Goal: Communication & Community: Answer question/provide support

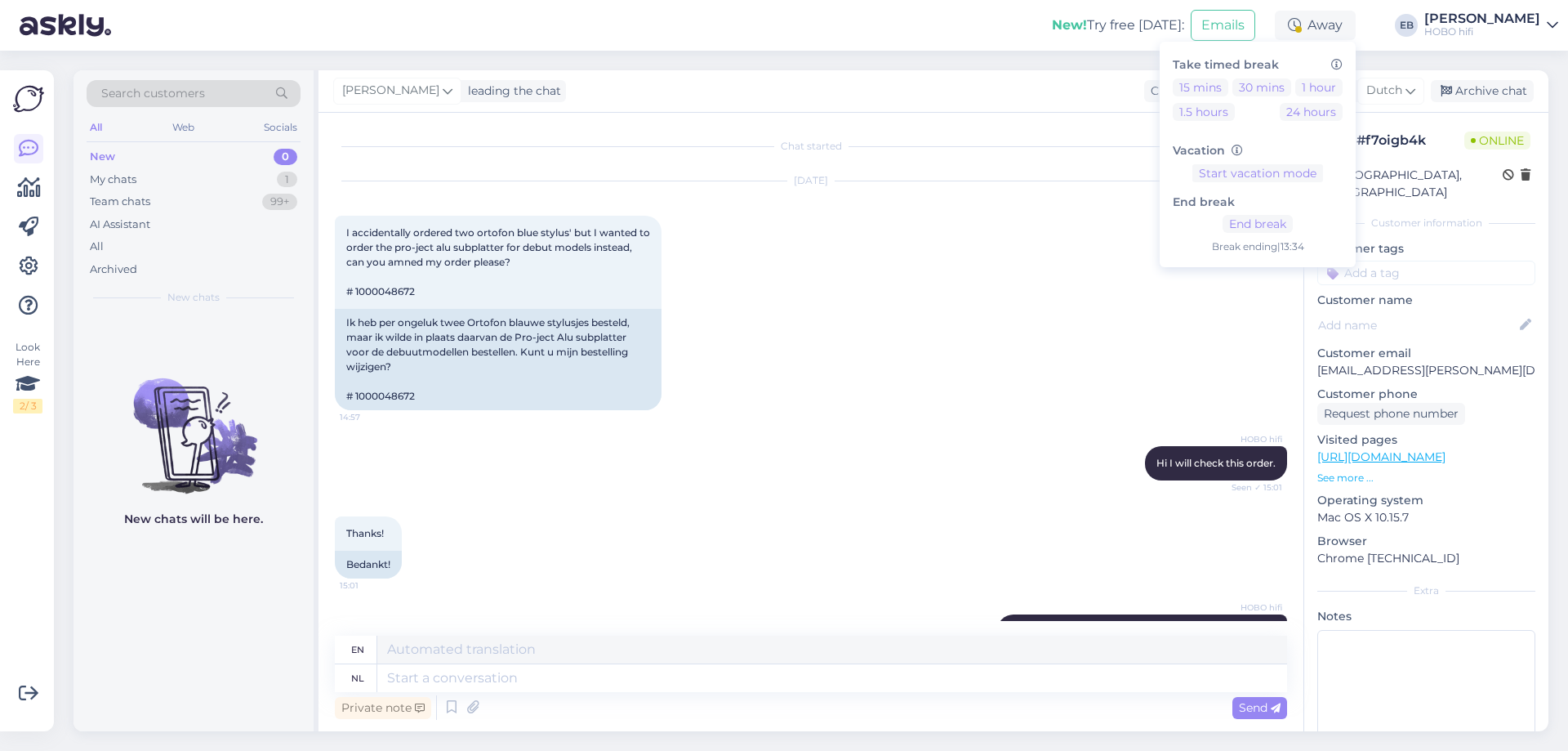
scroll to position [2887, 0]
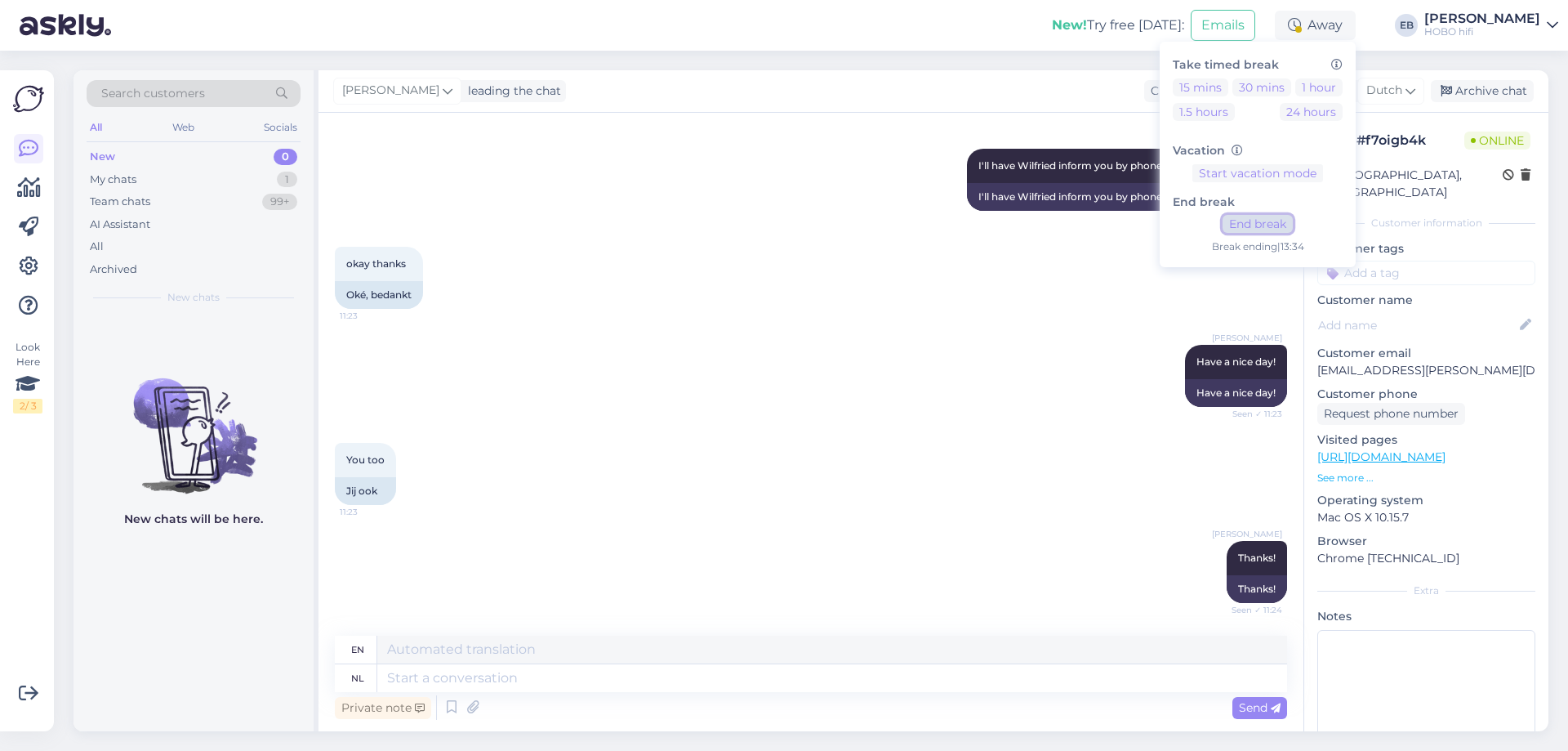
click at [1293, 224] on button "End break" at bounding box center [1257, 224] width 71 height 18
click at [750, 372] on div "[PERSON_NAME] Have a nice day! Seen ✓ 11:23 Have a nice day!" at bounding box center [810, 376] width 952 height 98
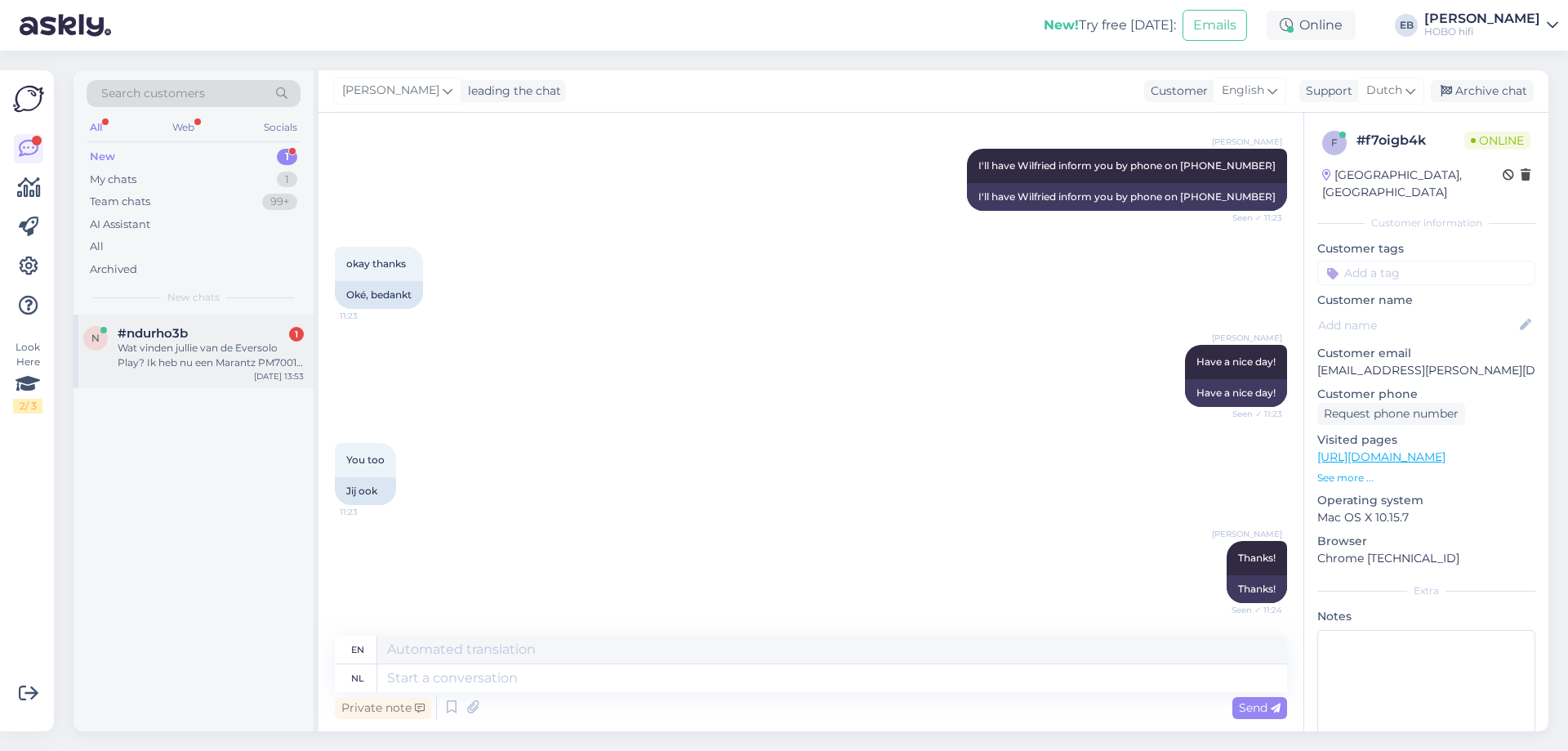
click at [237, 354] on div "Wat vinden jullie van de Eversolo Play? Ik heb nu een Marantz PM7001, maar wil …" at bounding box center [211, 355] width 186 height 29
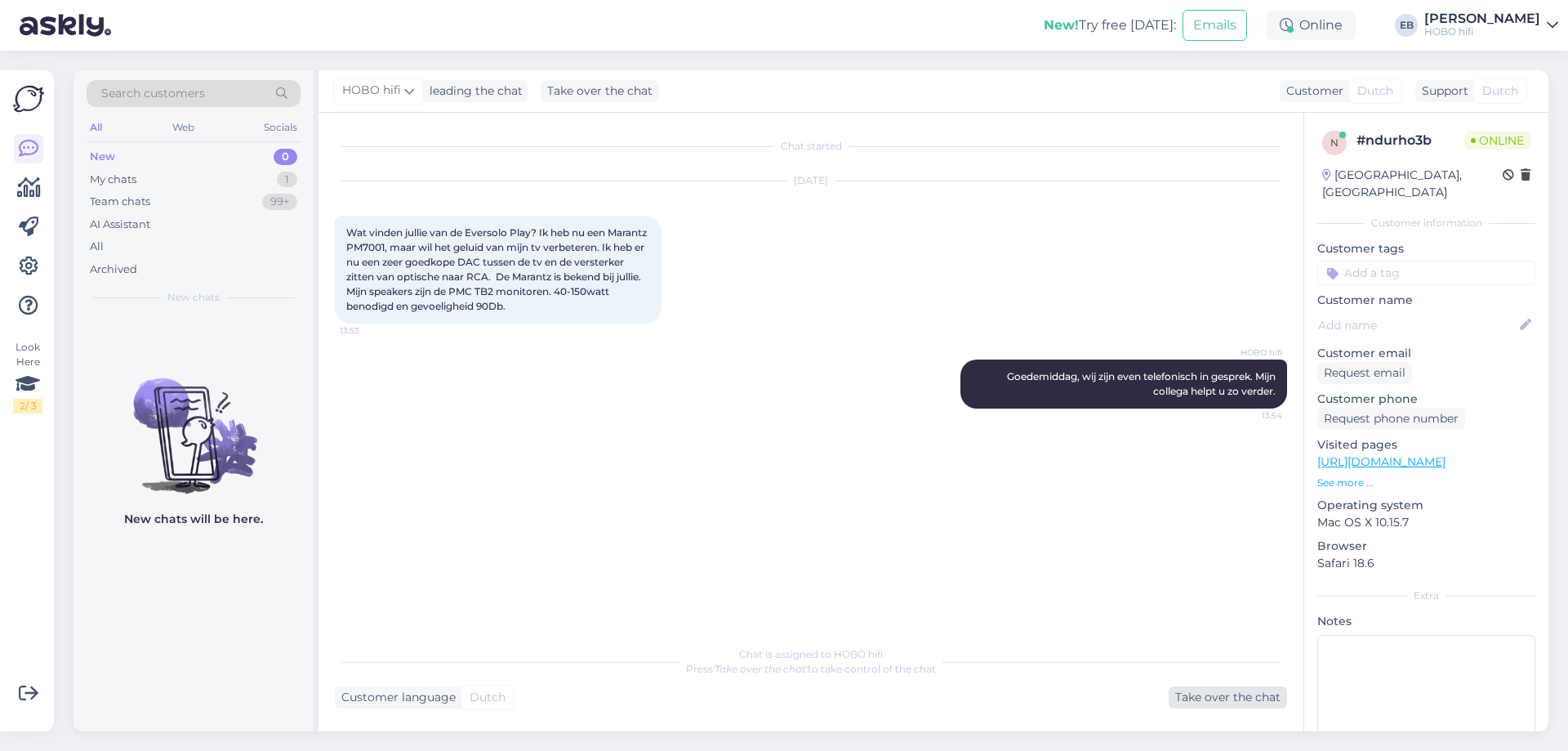
click at [1254, 693] on div "Take over the chat" at bounding box center [1228, 698] width 119 height 22
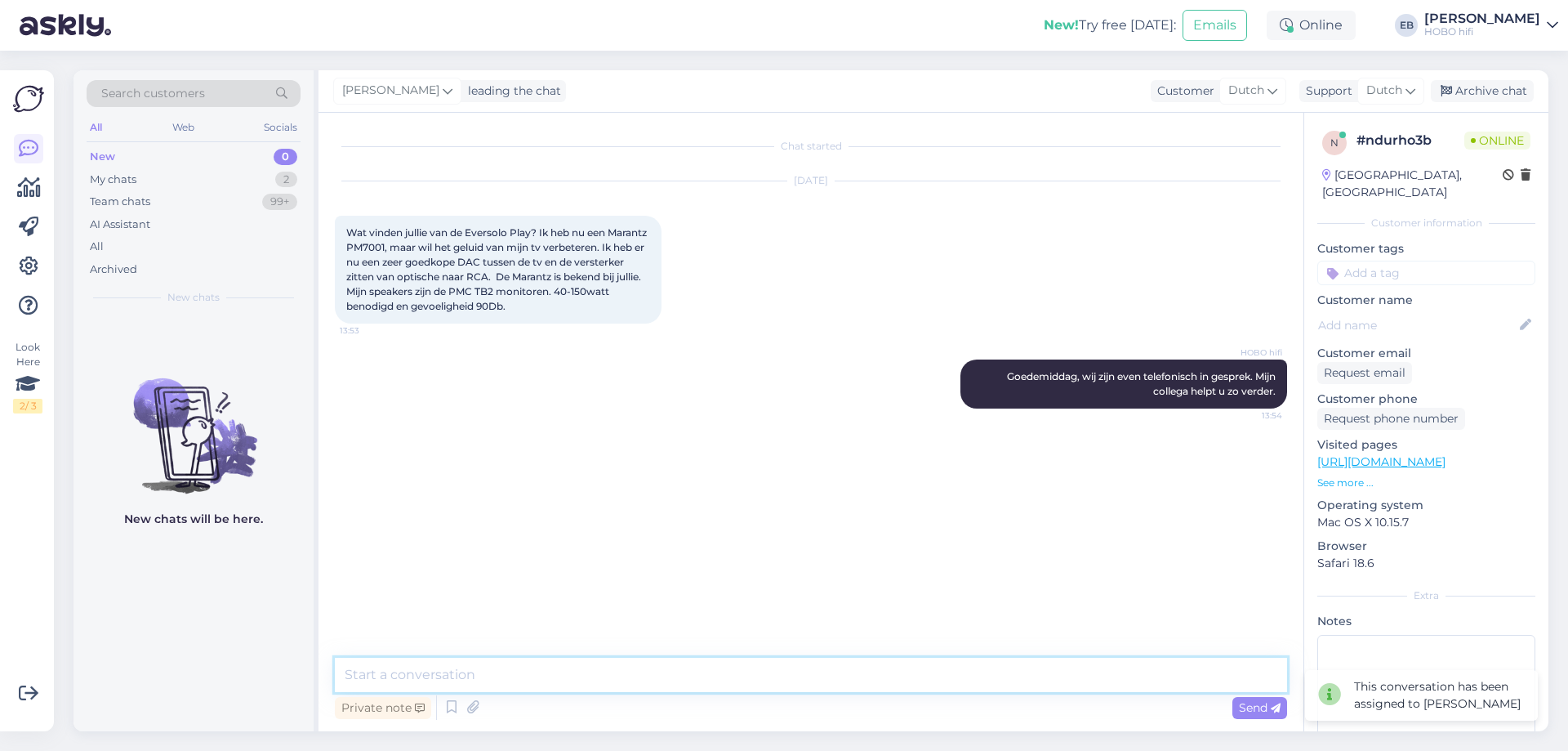
click at [592, 670] on textarea at bounding box center [810, 674] width 952 height 34
type textarea "Goedemiddag,"
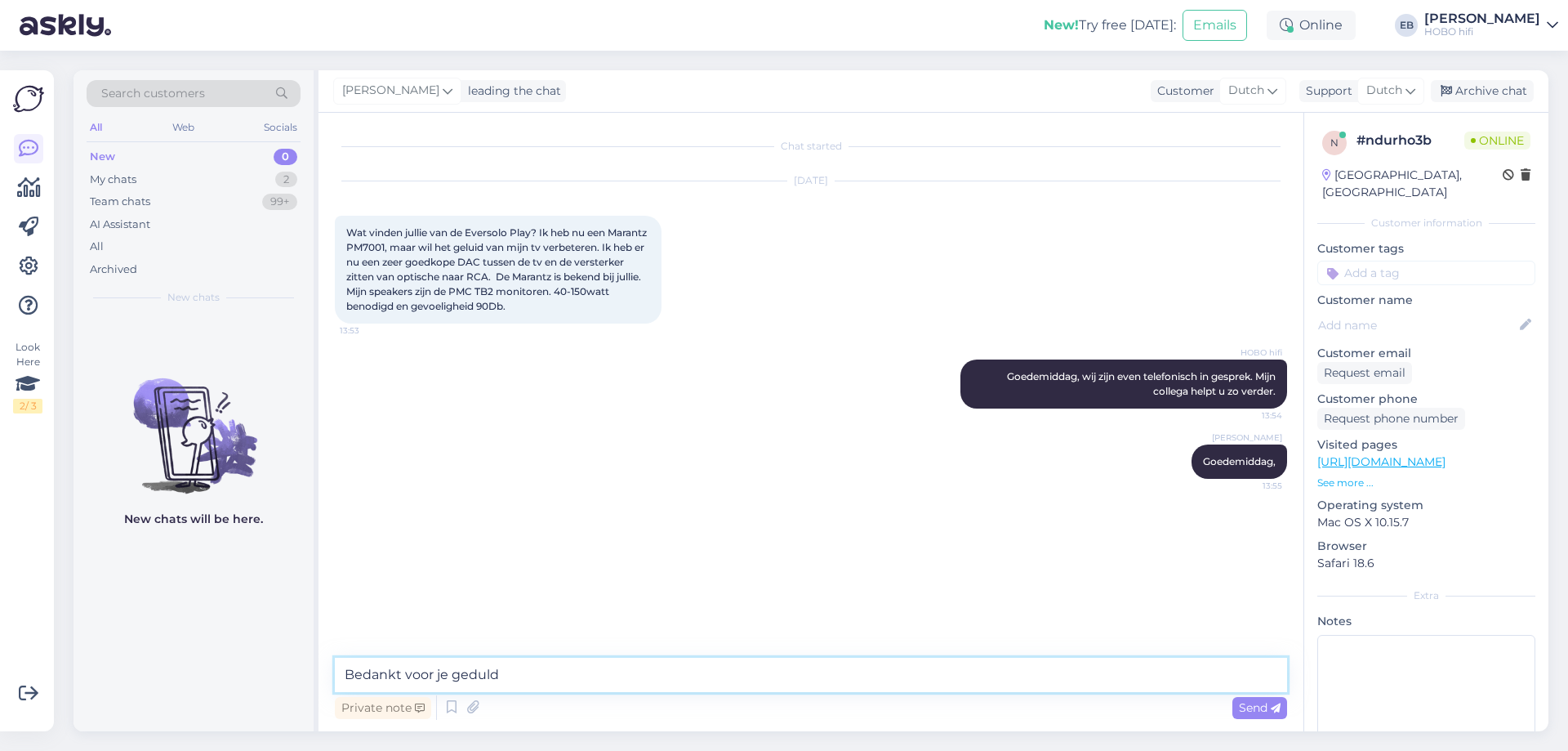
type textarea "Bedankt voor je geduld."
click at [720, 675] on textarea "De PMC's verdienen om eerlijk te zijn wel een iets mooier klinkende oplossing." at bounding box center [810, 674] width 952 height 34
click at [787, 673] on textarea "De PMC's verdienen om eerlijk te zijn wel een iets mooier klinkende oplossing." at bounding box center [810, 674] width 952 height 34
type textarea "De PMC's verdienen om eerlijk te zijn wel een iets mooier klinkende/ krachtiger…"
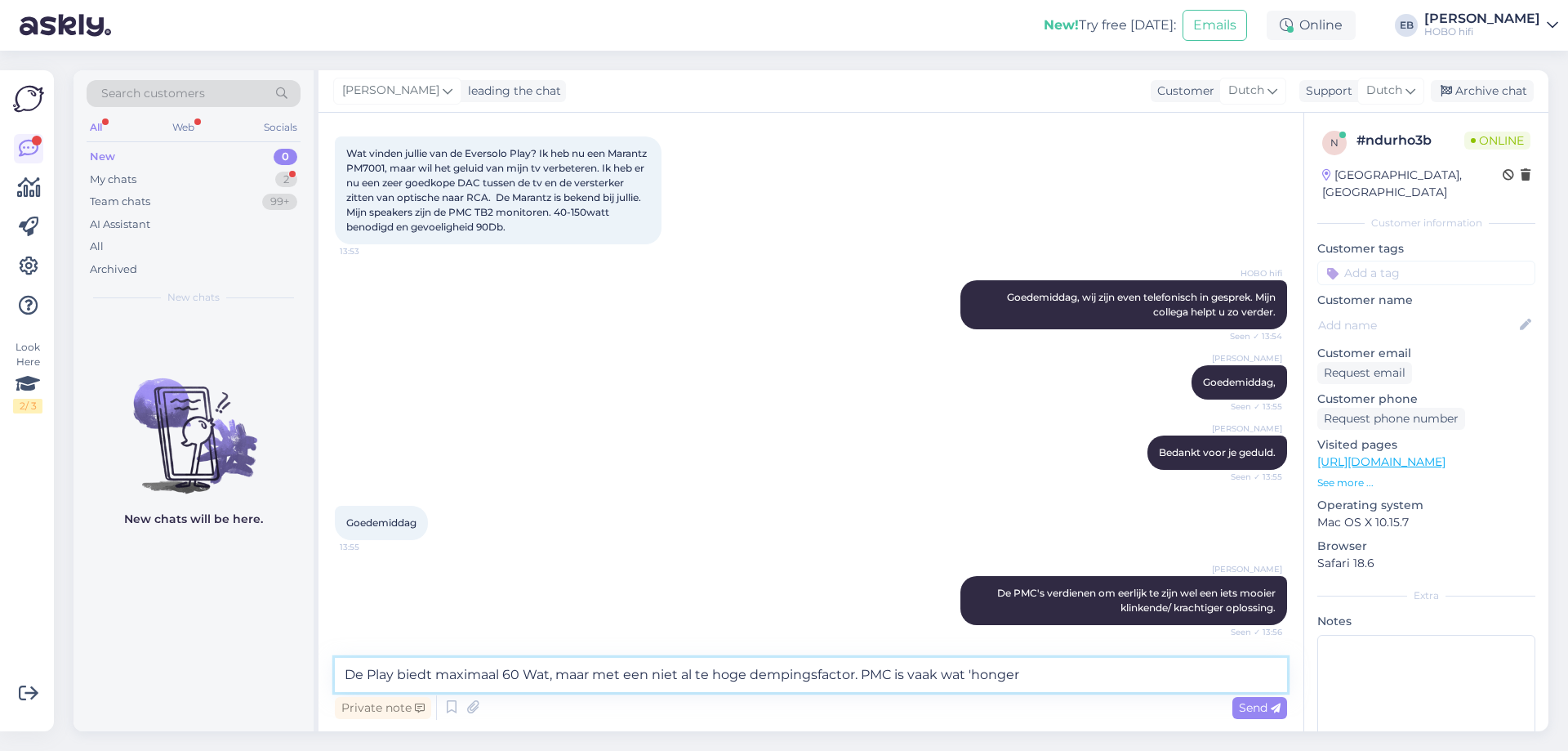
scroll to position [164, 0]
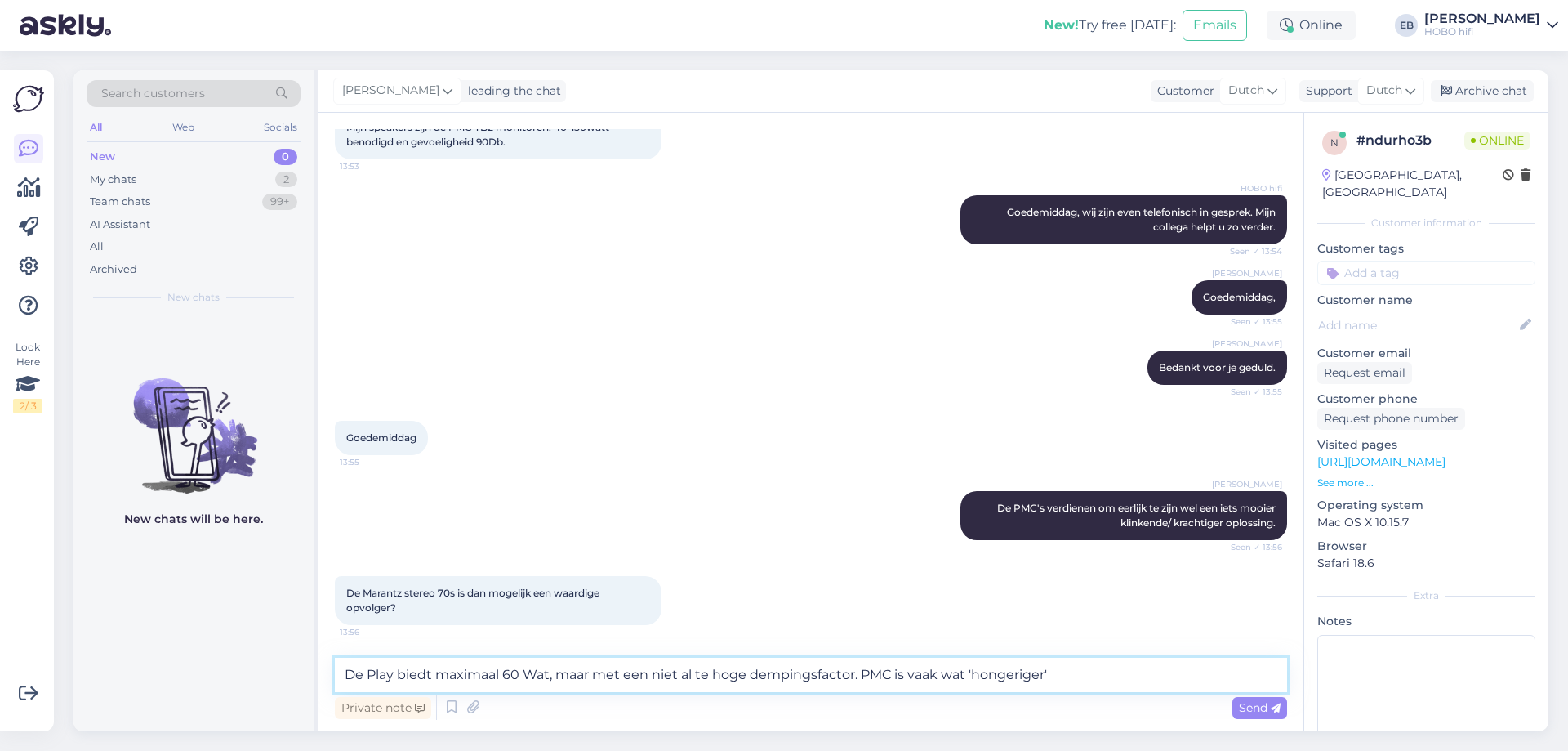
type textarea "De Play biedt maximaal 60 Wat, maar met een niet al te hoge dempingsfactor. PMC…"
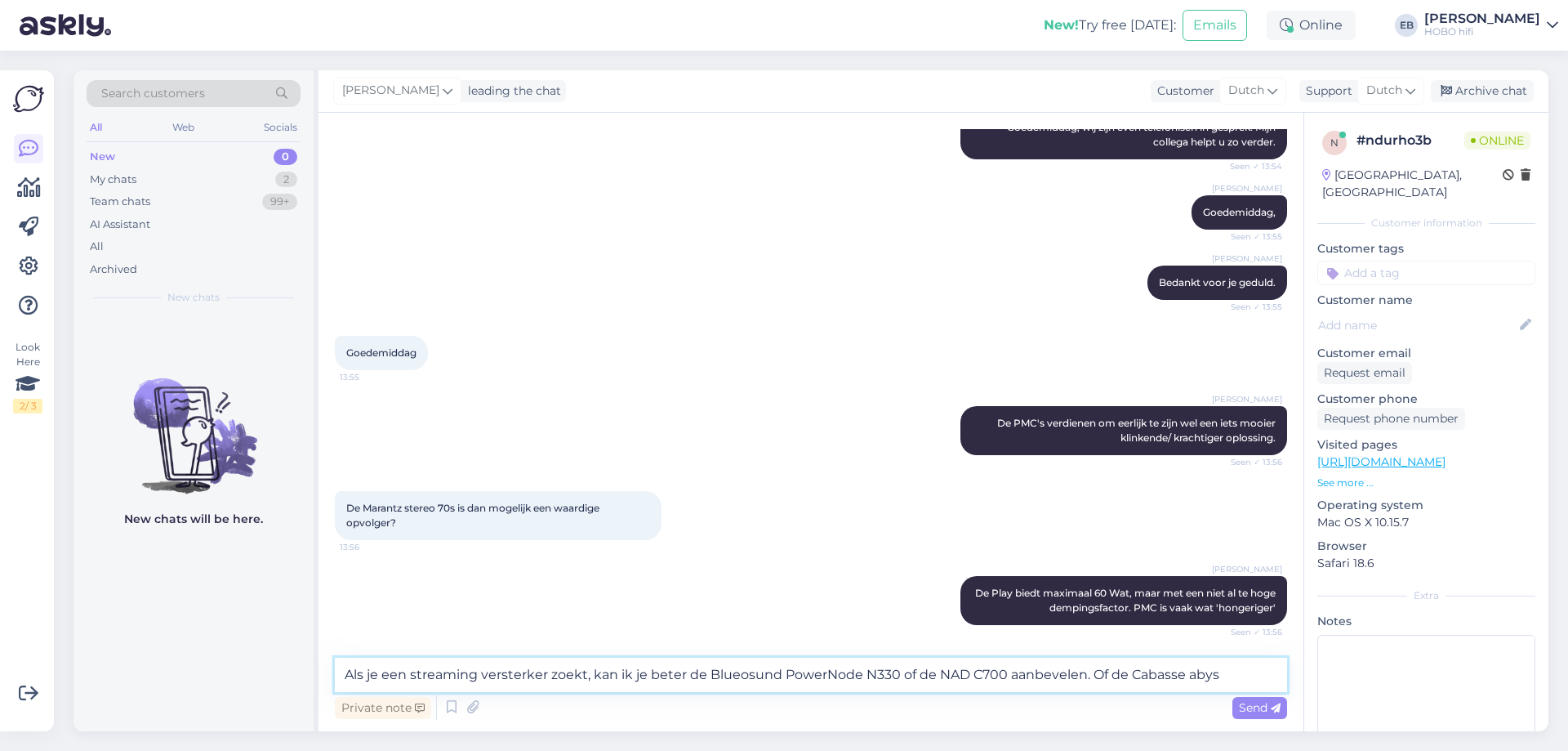
type textarea "Als je een streaming versterker zoekt, kan ik je beter de Blueosund PowerNode N…"
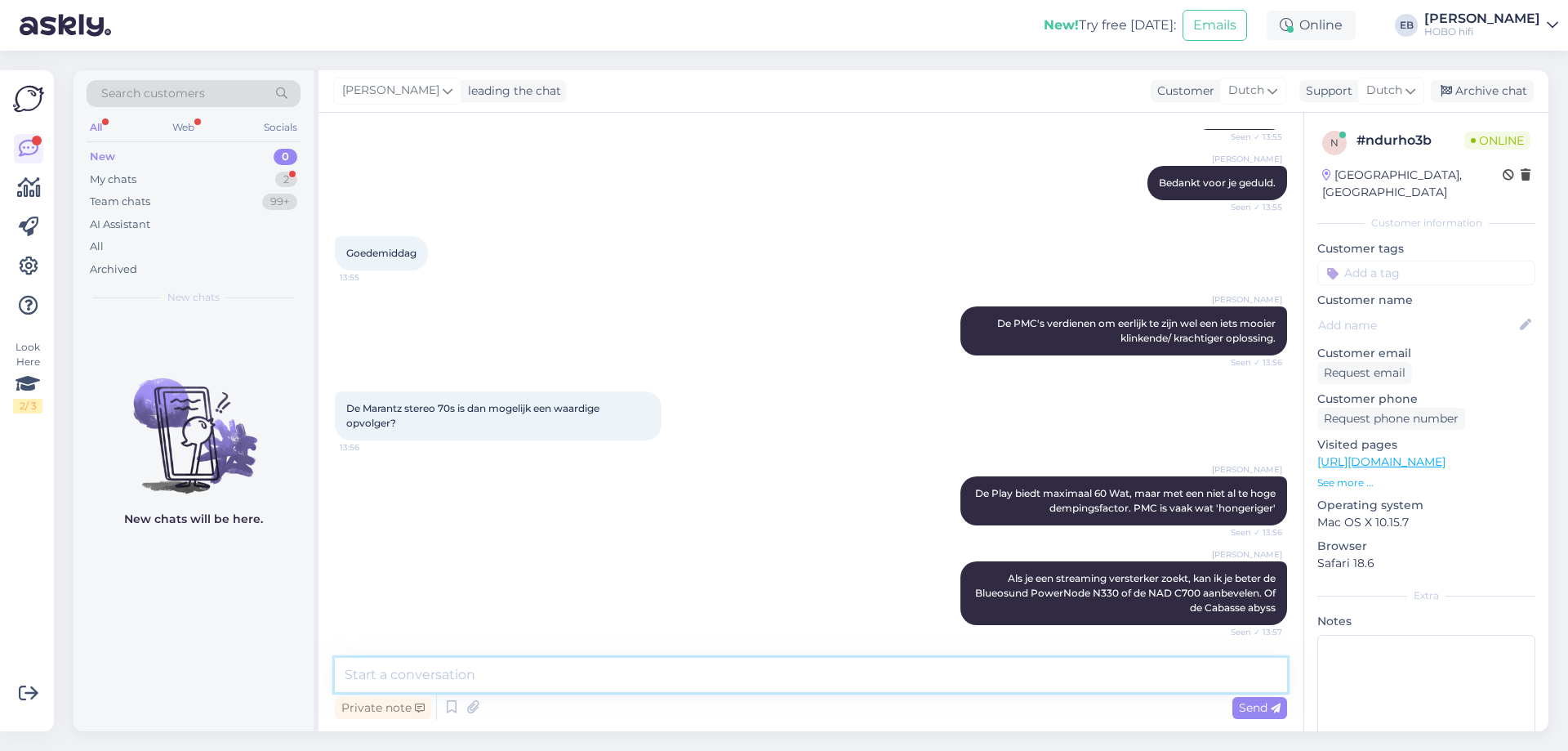
scroll to position [434, 0]
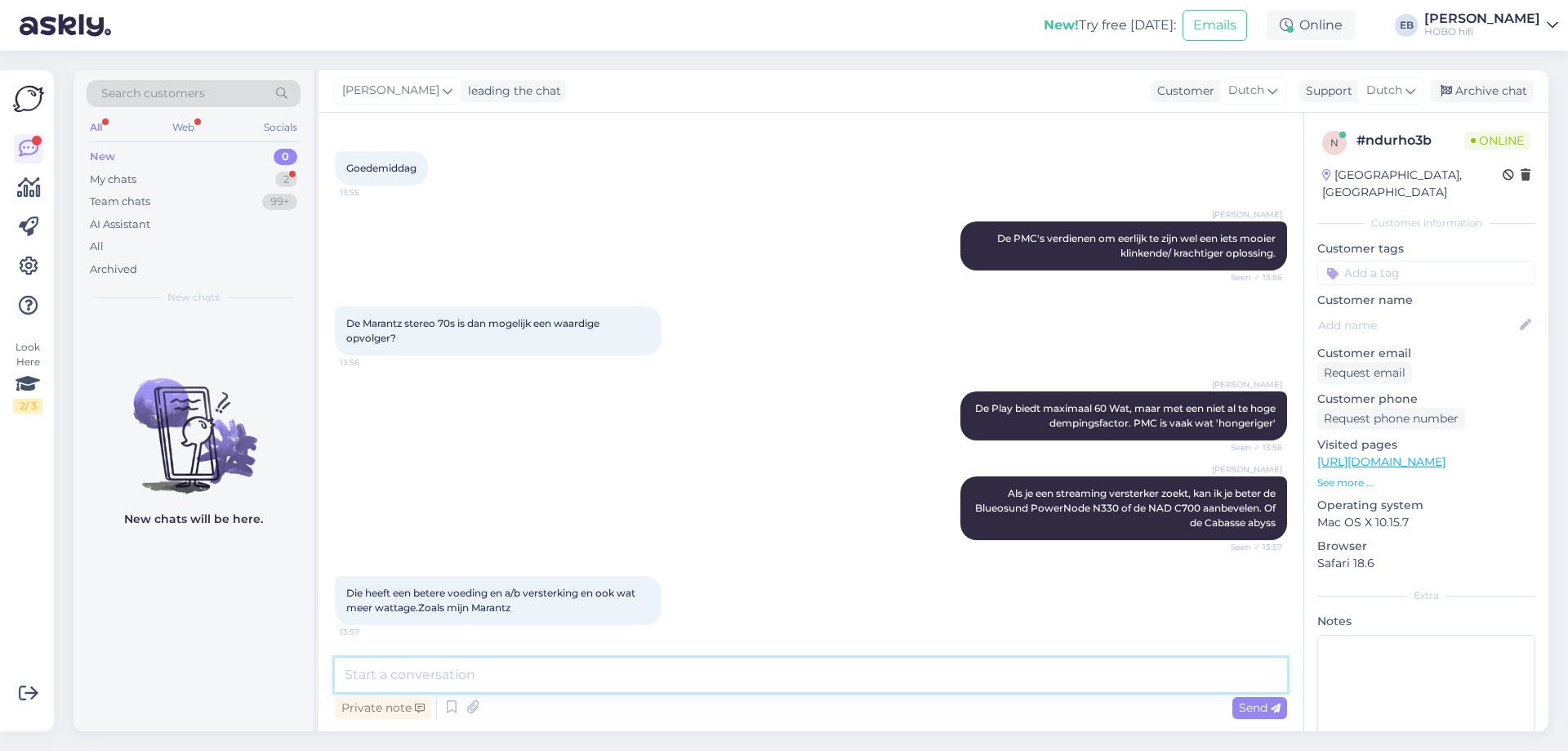
click at [383, 674] on textarea at bounding box center [810, 674] width 952 height 34
type textarea "Klopt, dat kan ook, maar is nog aan de magere kant"
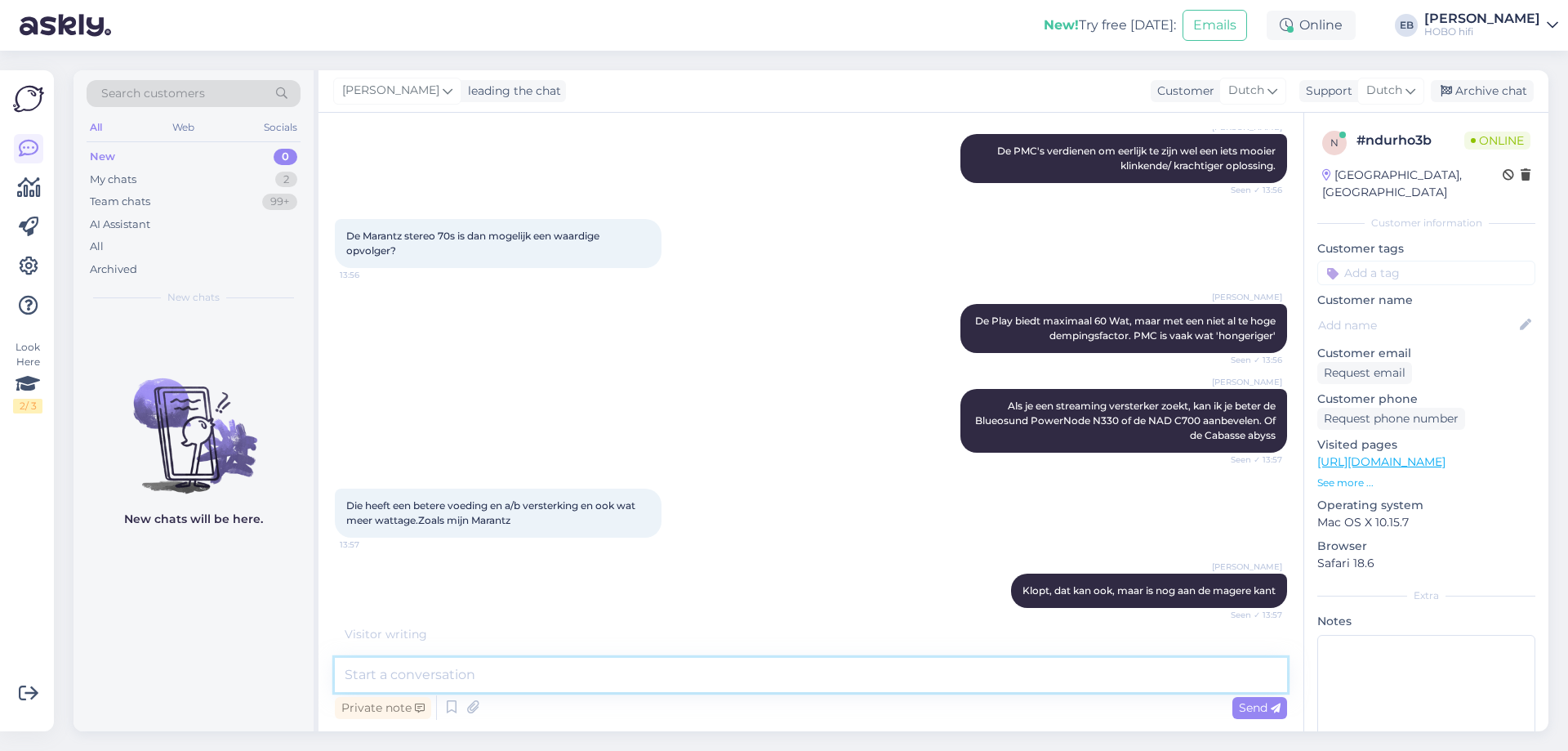
scroll to position [504, 0]
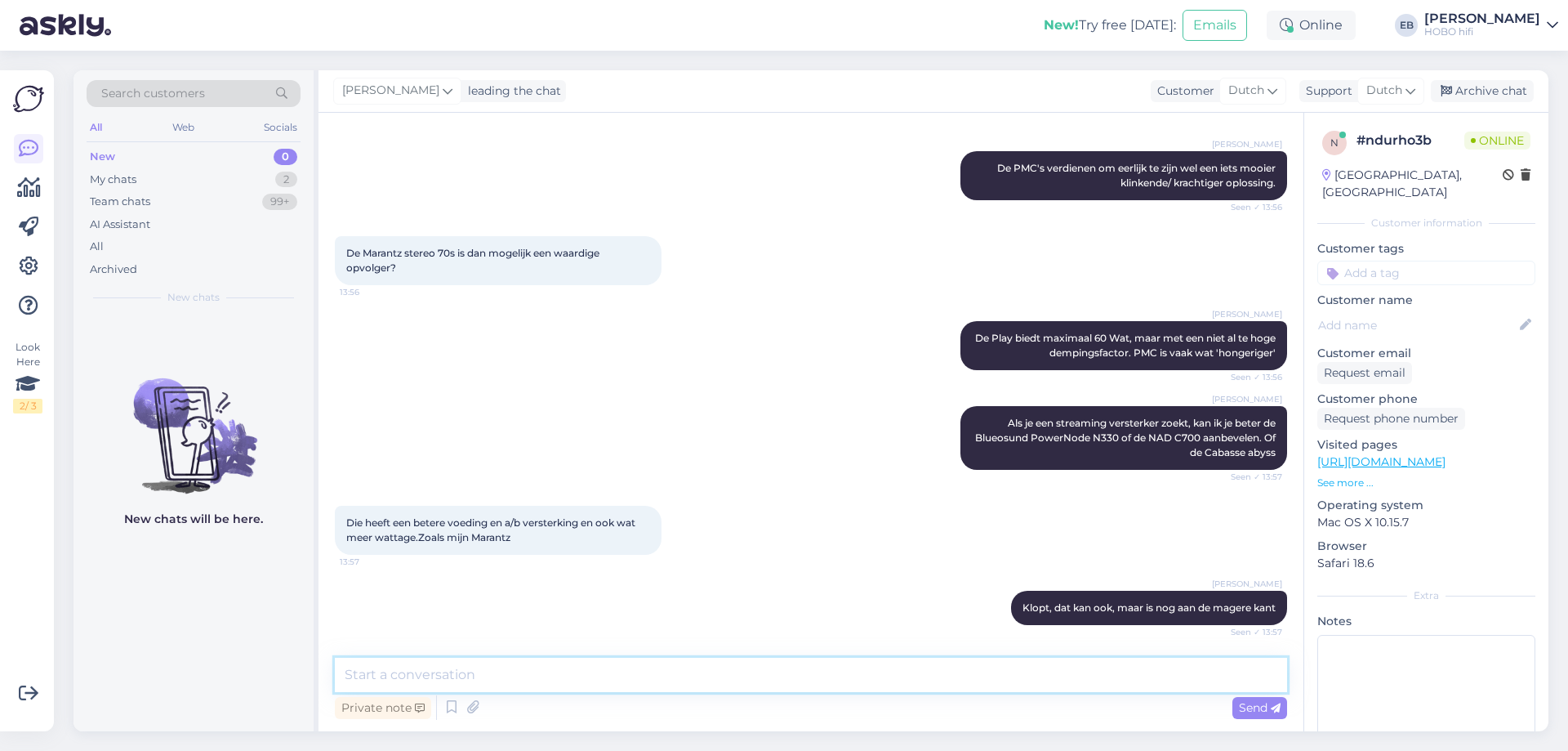
click at [464, 672] on textarea at bounding box center [810, 674] width 952 height 34
paste textarea "[URL][DOMAIN_NAME]"
type textarea "Deze klninkt echt veel beter: [URL][DOMAIN_NAME]"
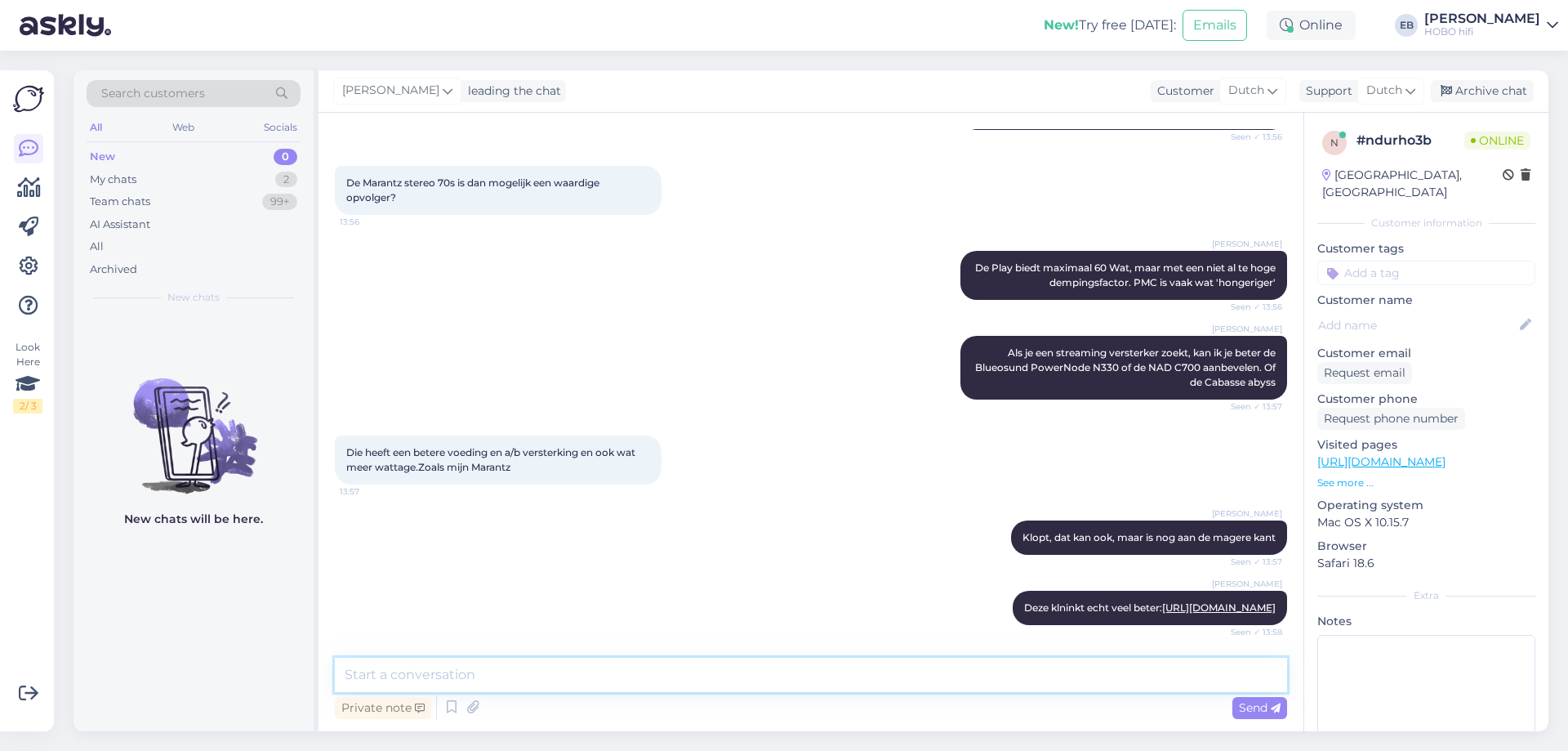
click at [498, 672] on textarea at bounding box center [810, 674] width 952 height 34
type textarea "klinkt"
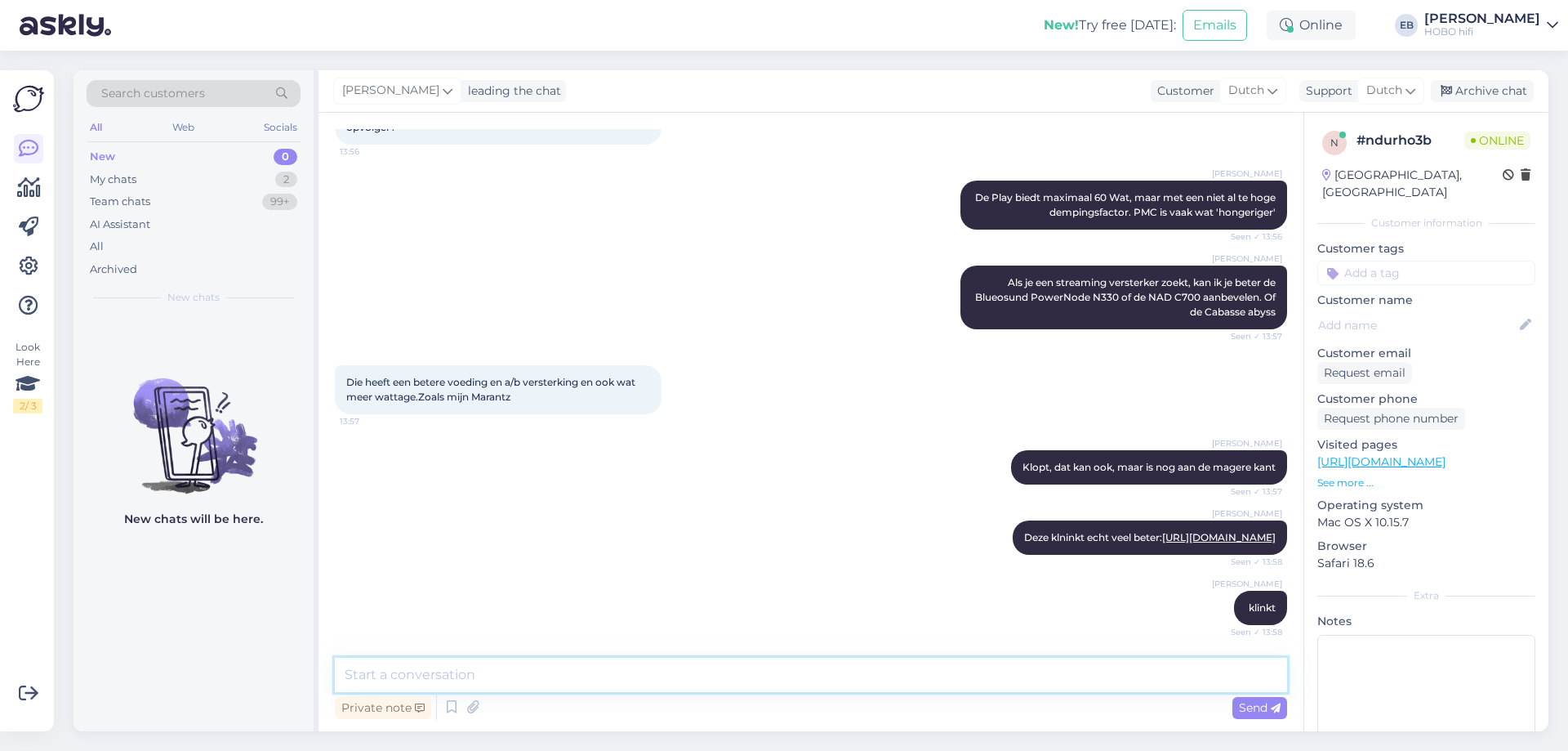
click at [498, 672] on textarea at bounding box center [810, 674] width 952 height 34
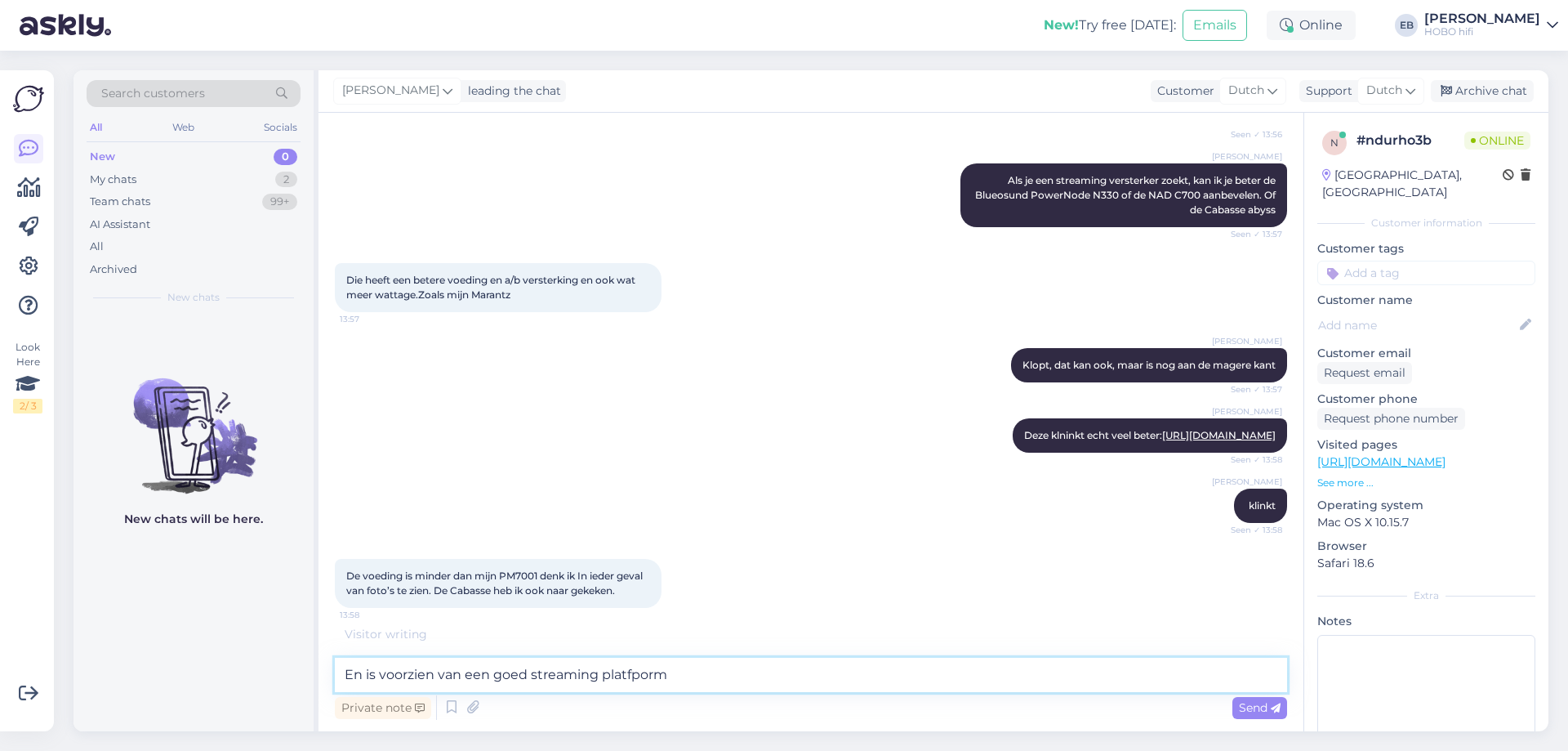
type textarea "En is voorzien van een goed streaming platporm"
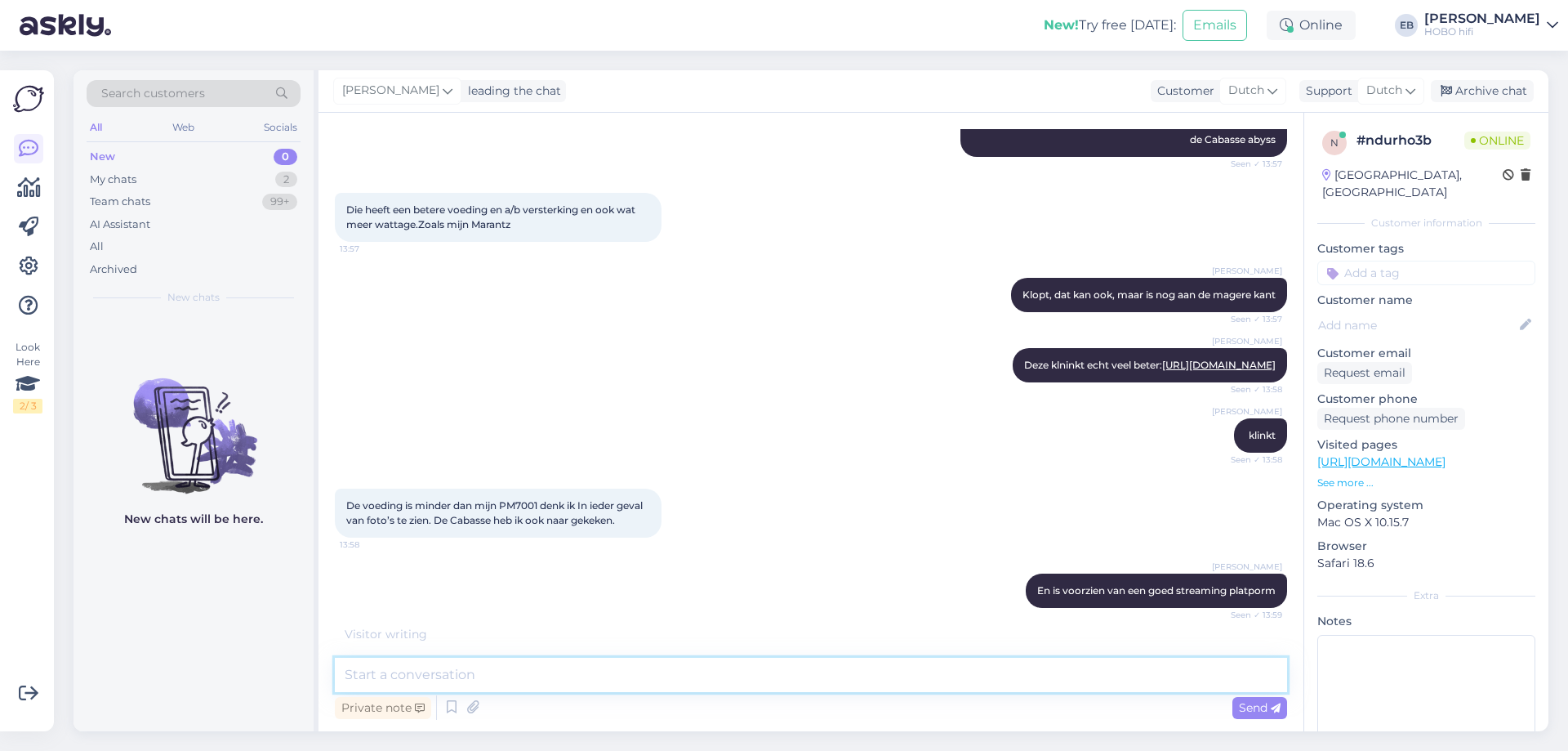
scroll to position [829, 0]
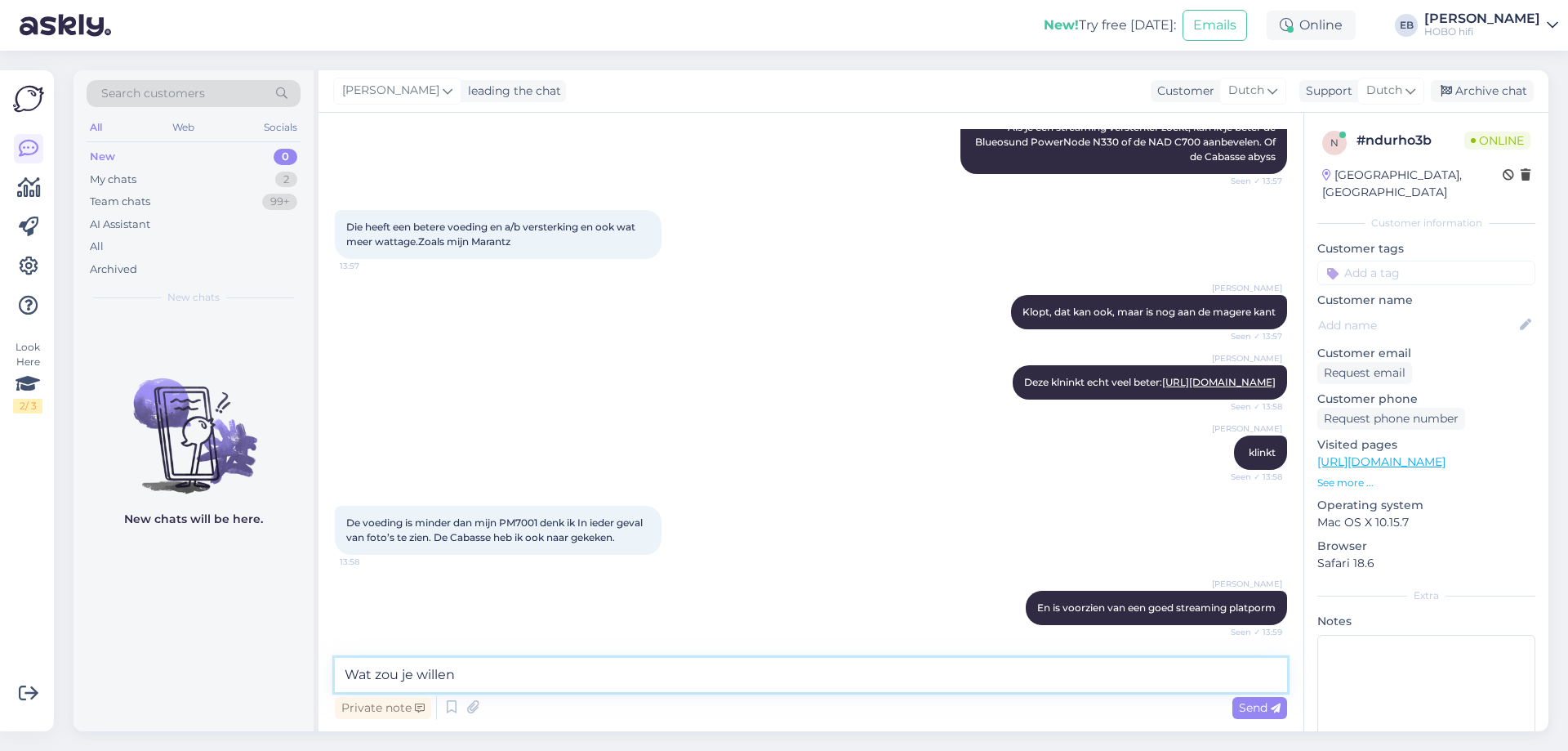
type textarea "Wat zou je willen?"
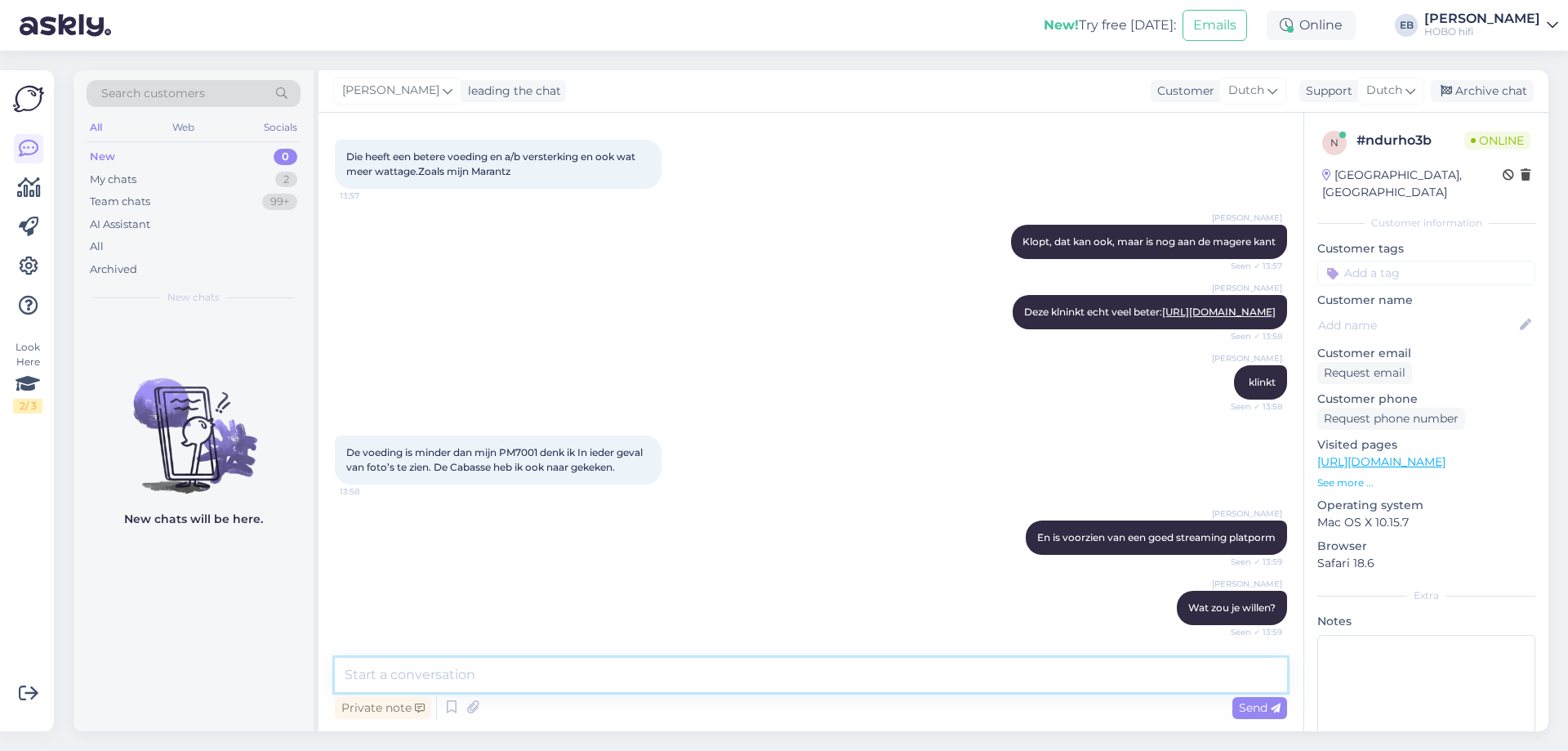
scroll to position [999, 0]
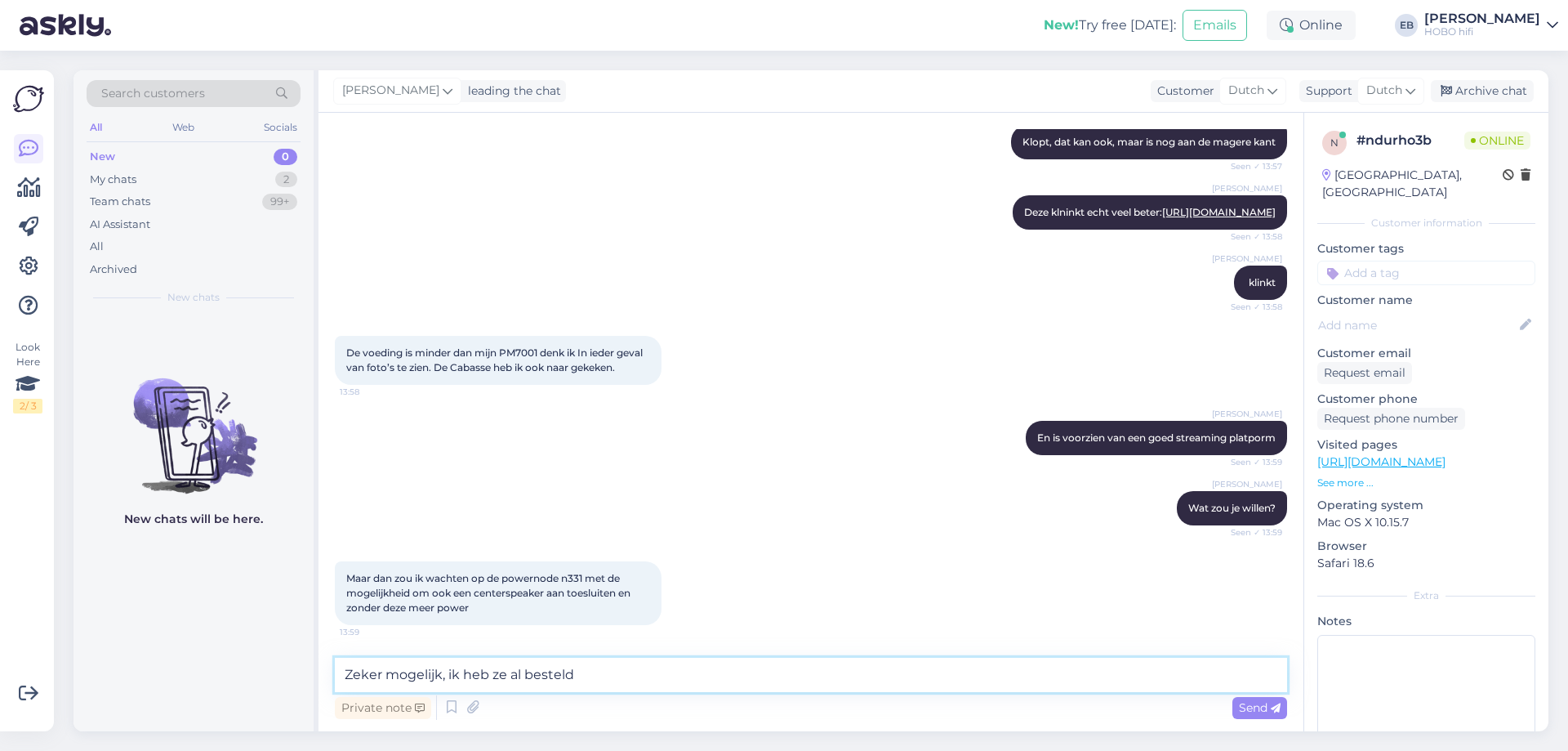
type textarea "Zeker mogelijk, ik heb ze al besteld."
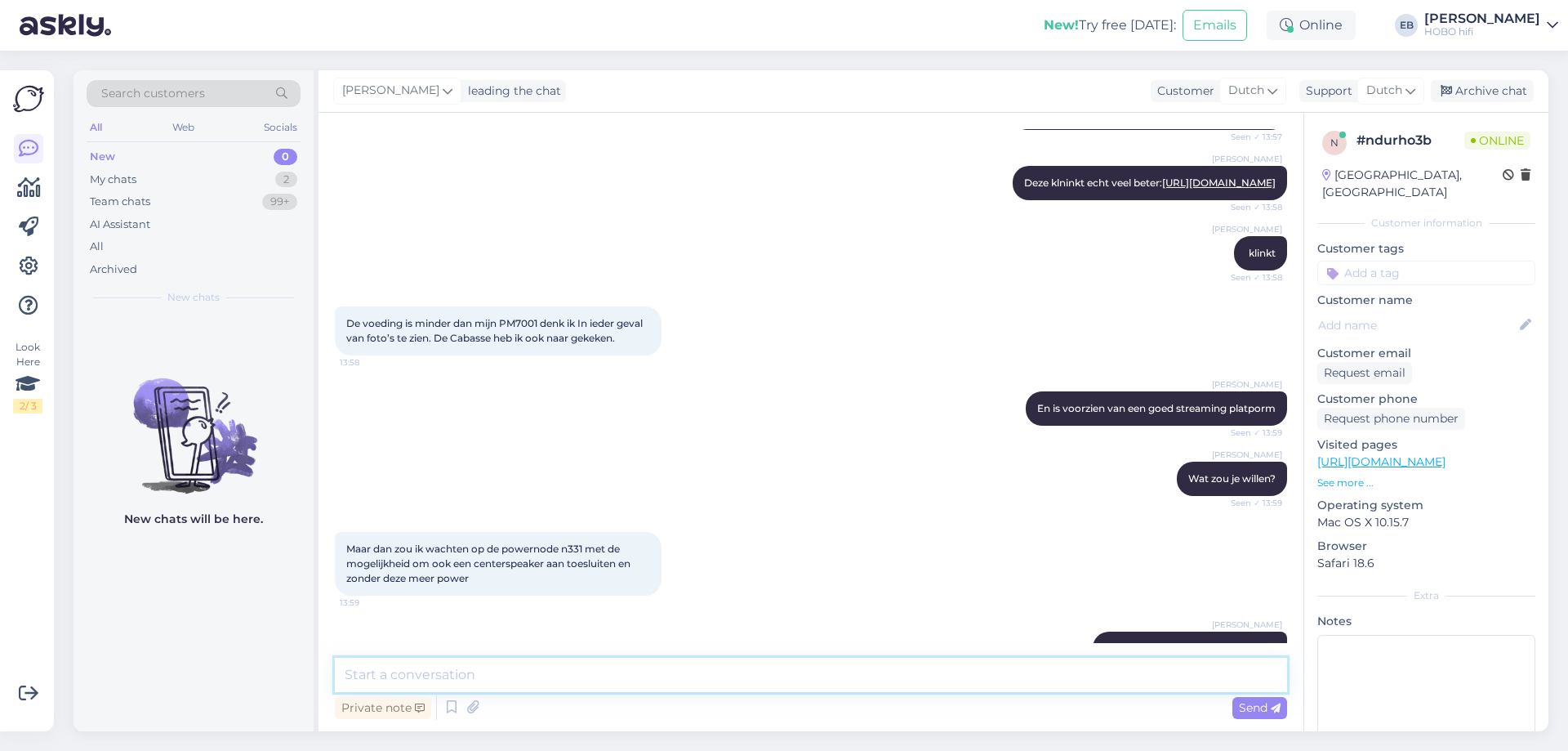
scroll to position [1069, 0]
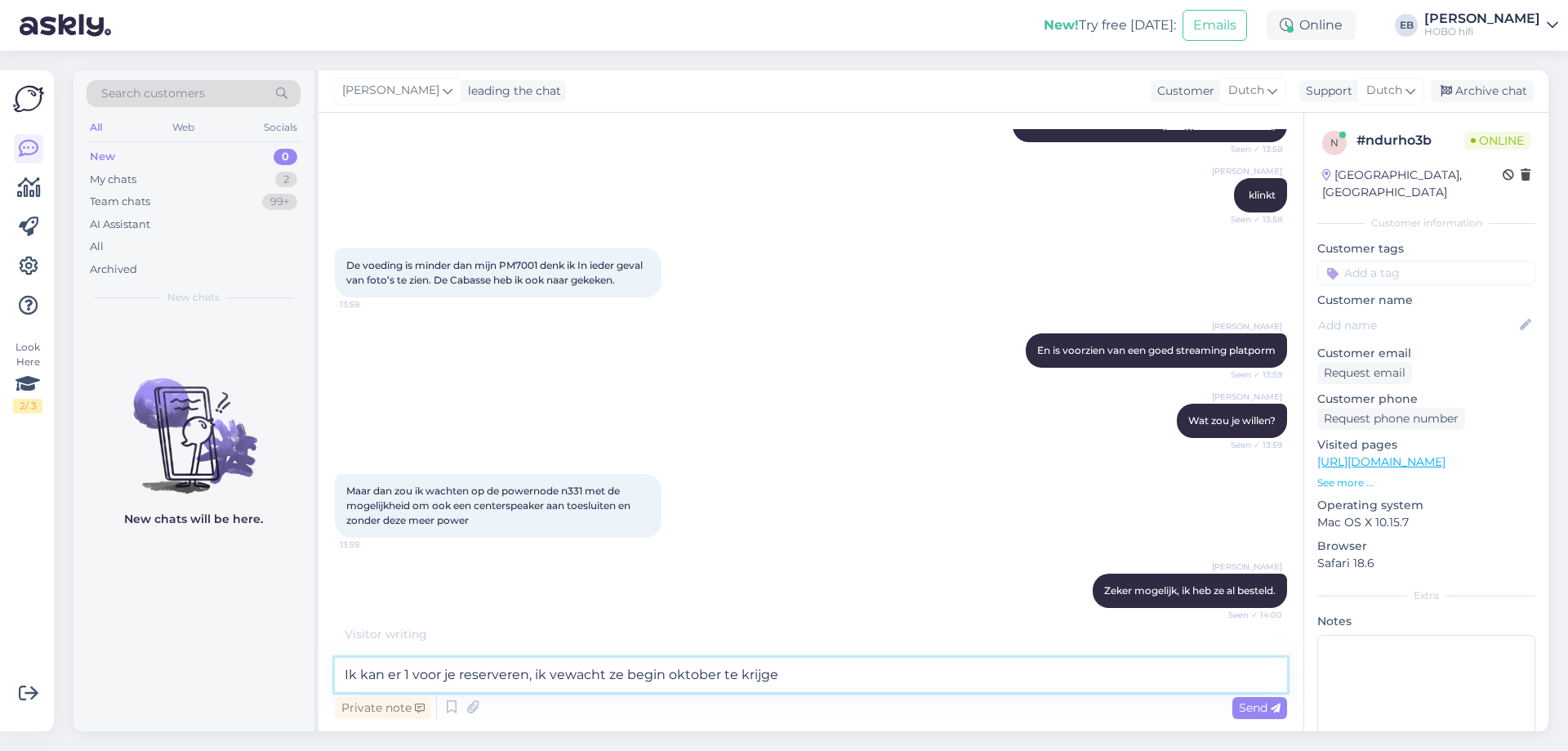
type textarea "Ik kan er 1 voor je reserveren, ik vewacht ze begin oktober te krijgen"
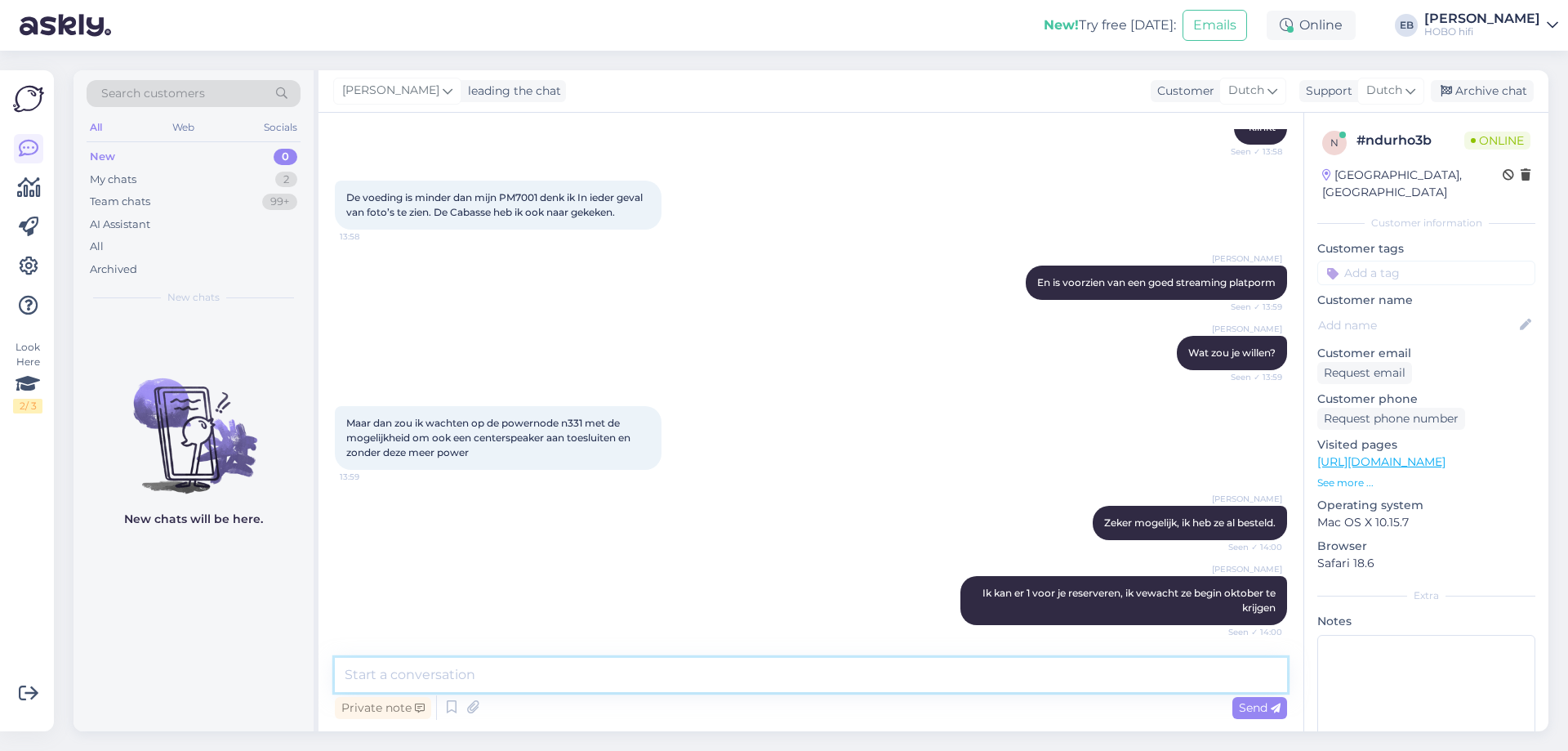
scroll to position [1239, 0]
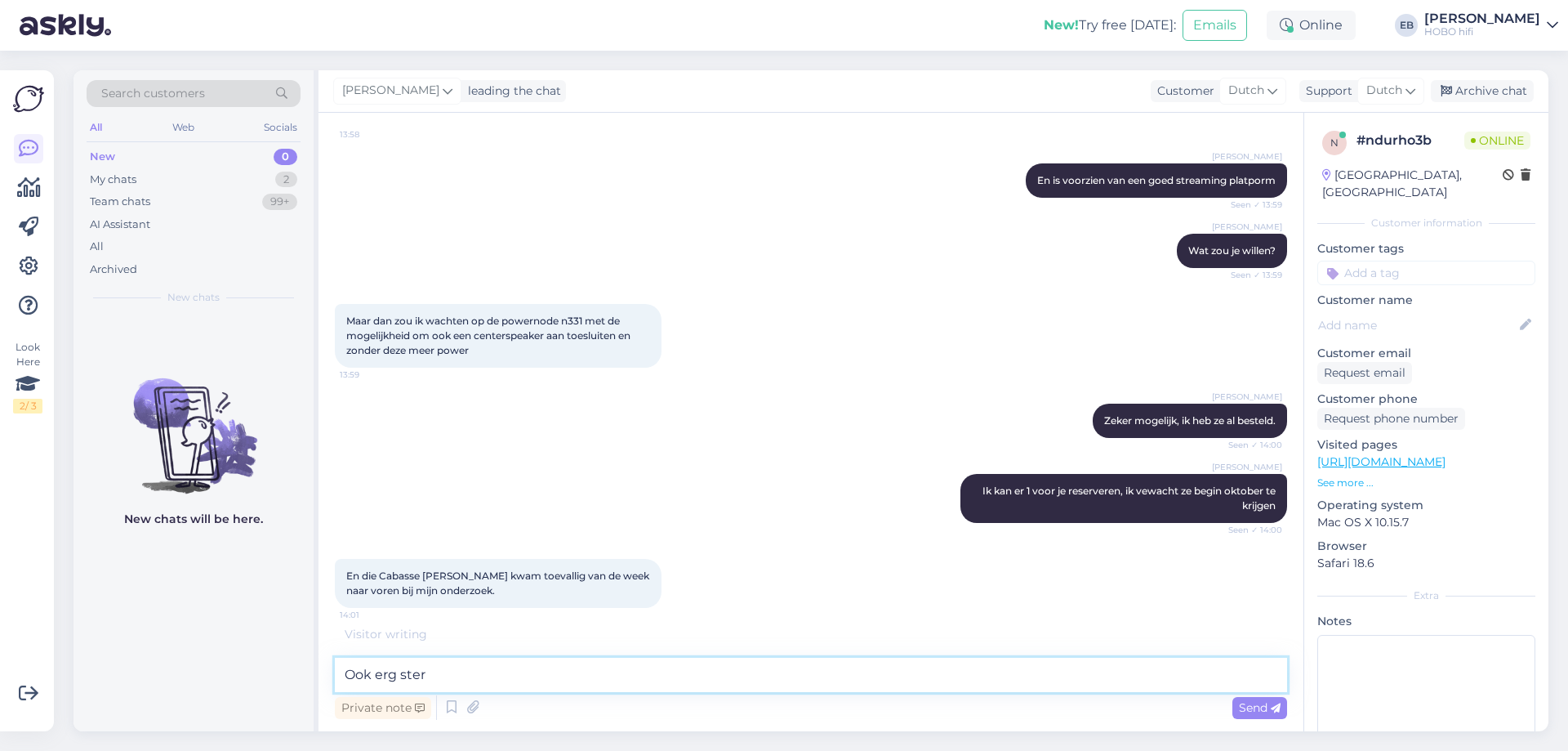
type textarea "Ook erg sterk"
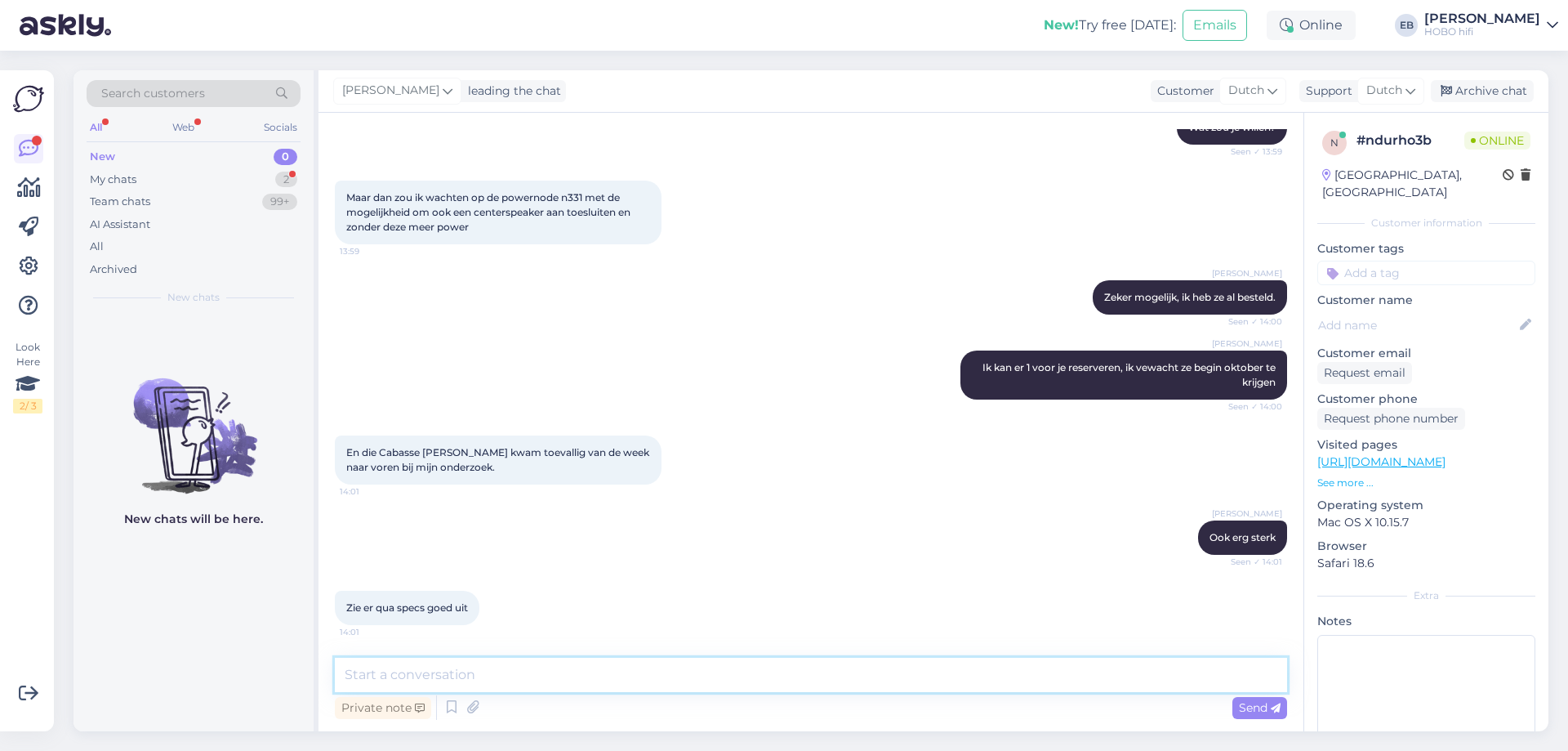
scroll to position [1450, 0]
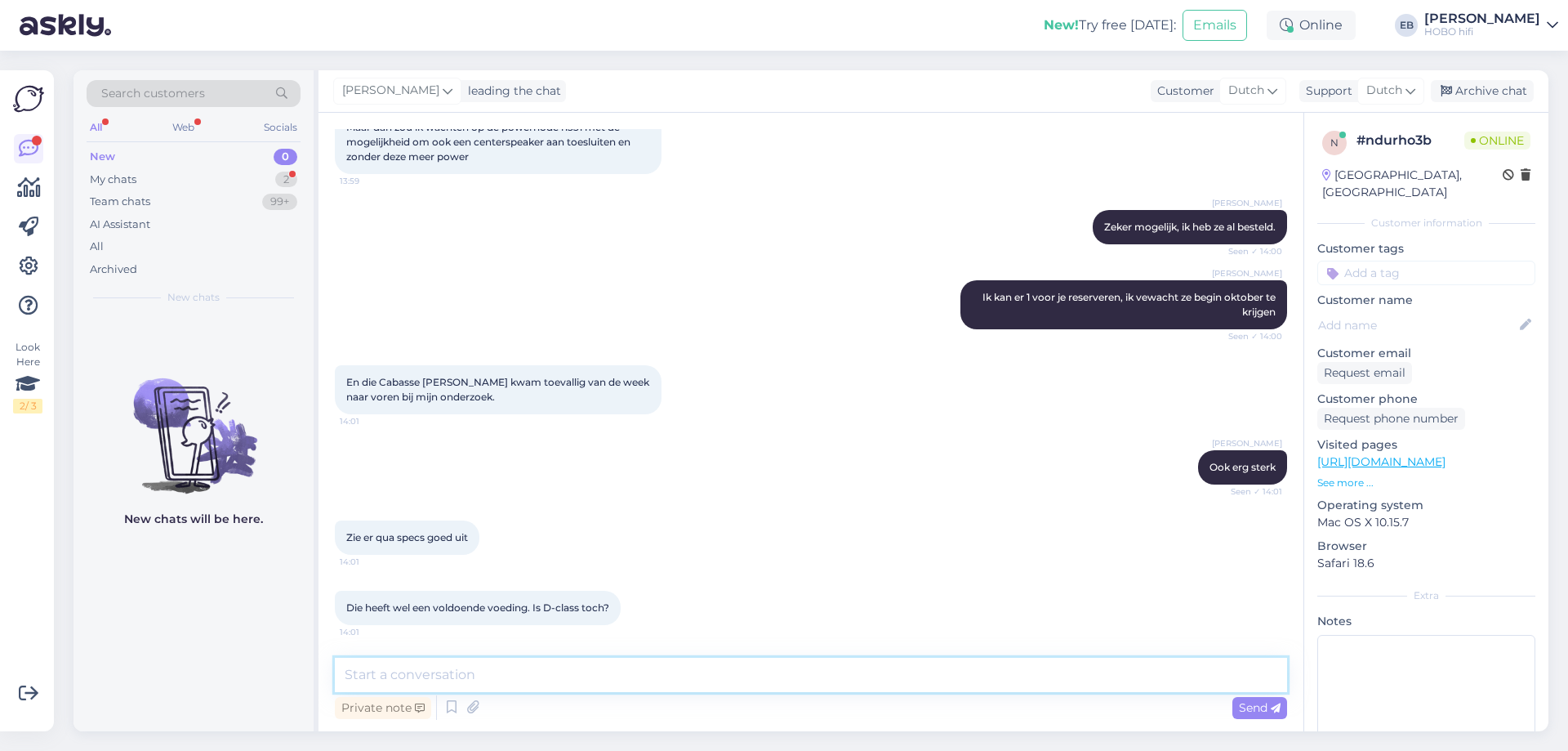
click at [498, 672] on textarea at bounding box center [810, 674] width 952 height 34
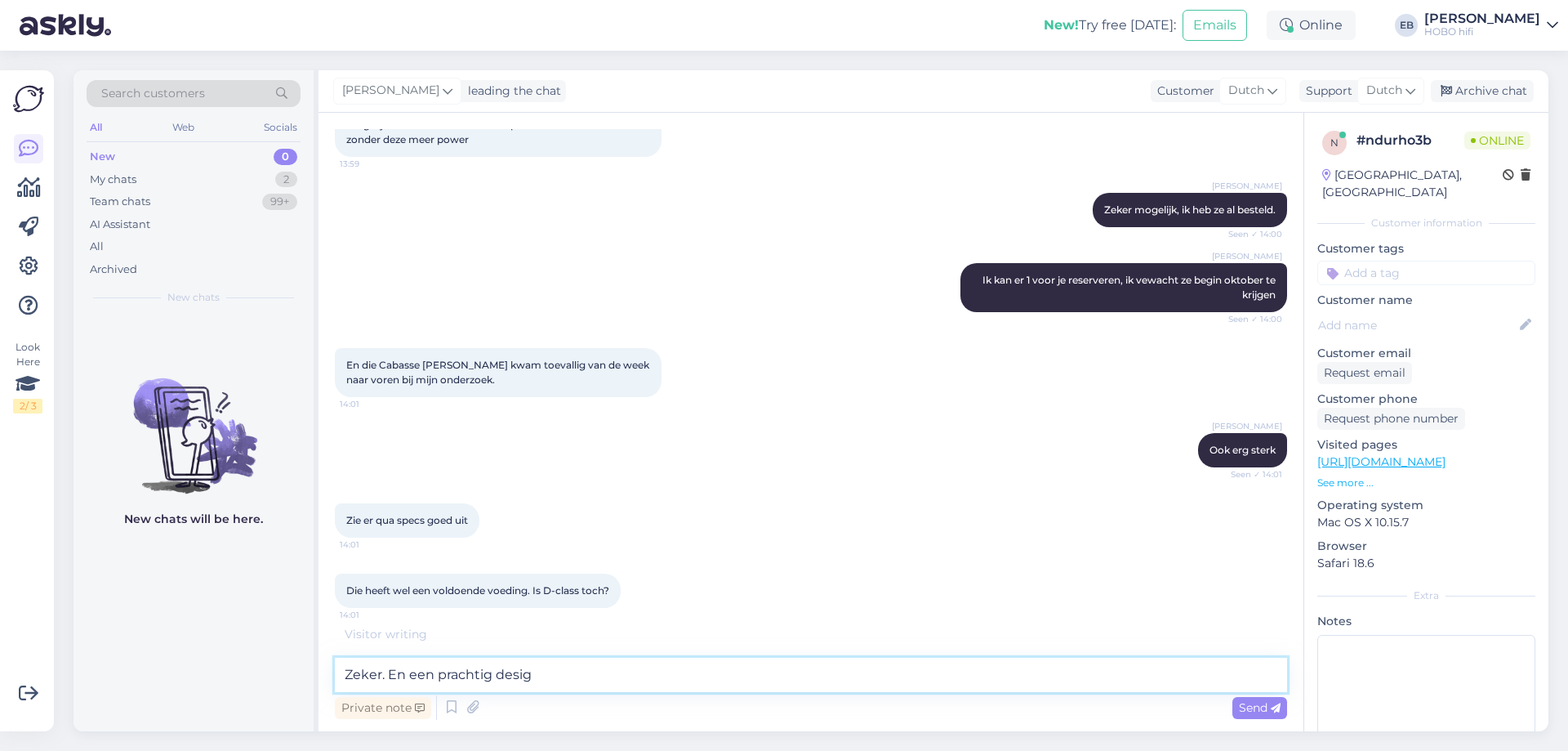
type textarea "Zeker. En een prachtig design"
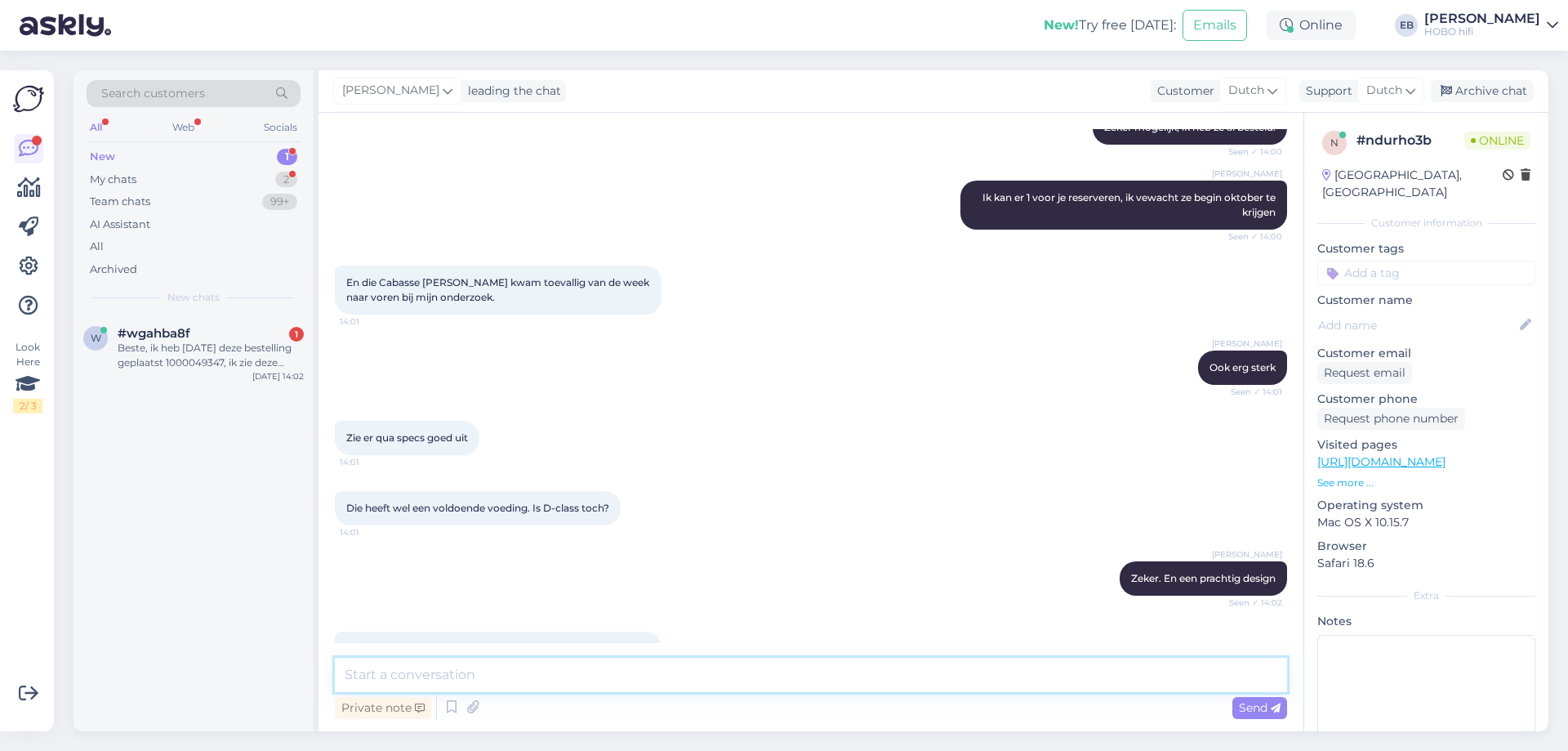
scroll to position [1605, 0]
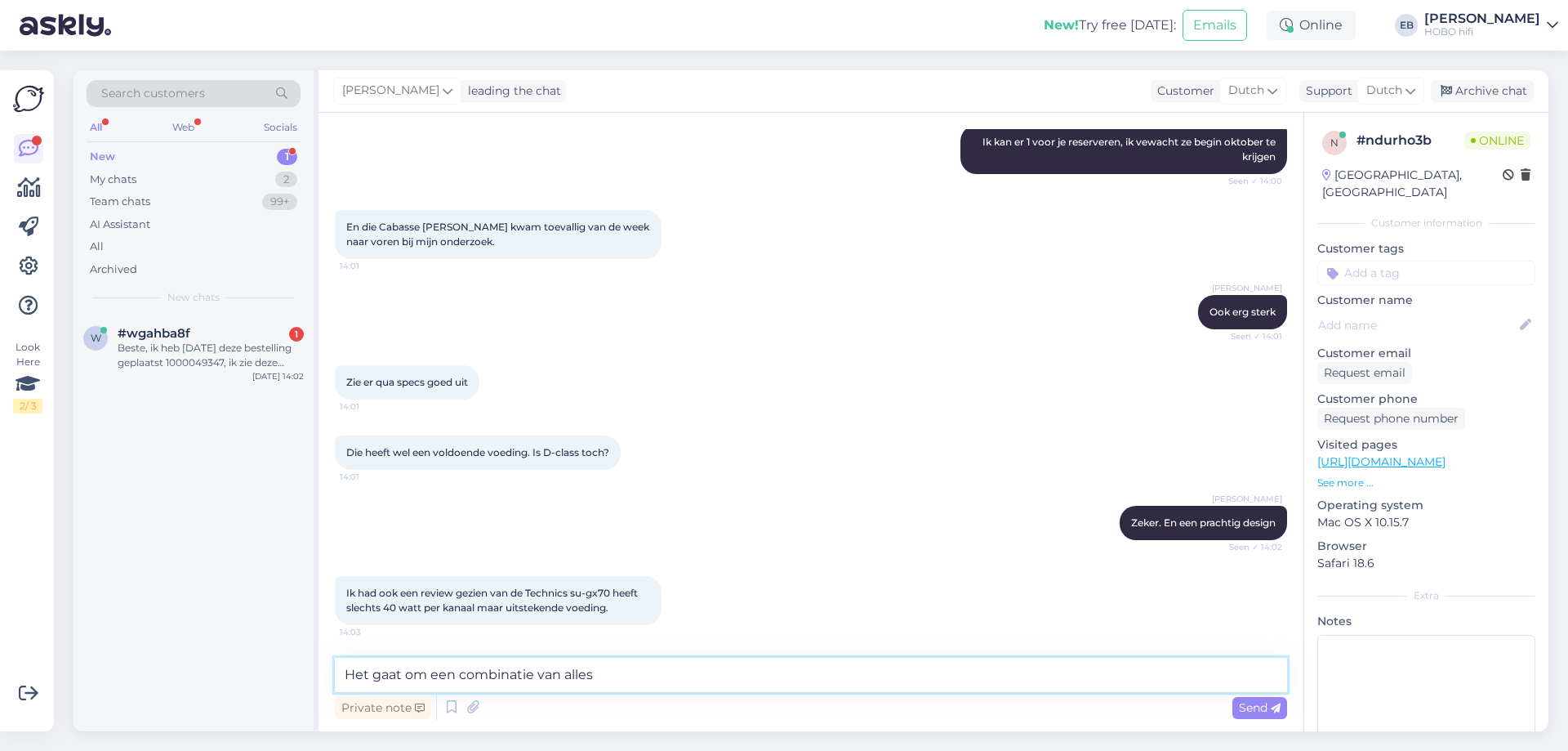
type textarea "Het gaat om een combinatie van alles."
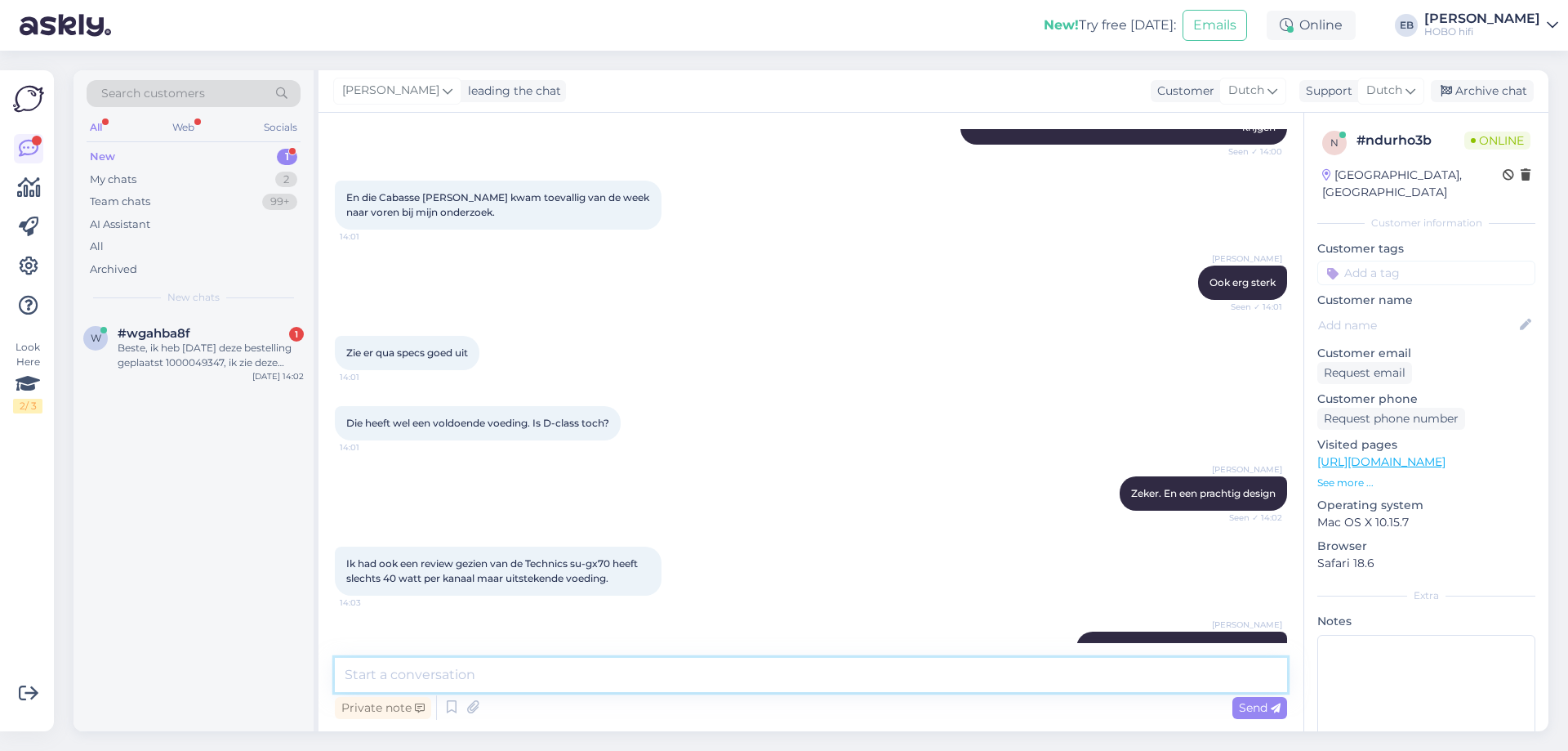
scroll to position [1675, 0]
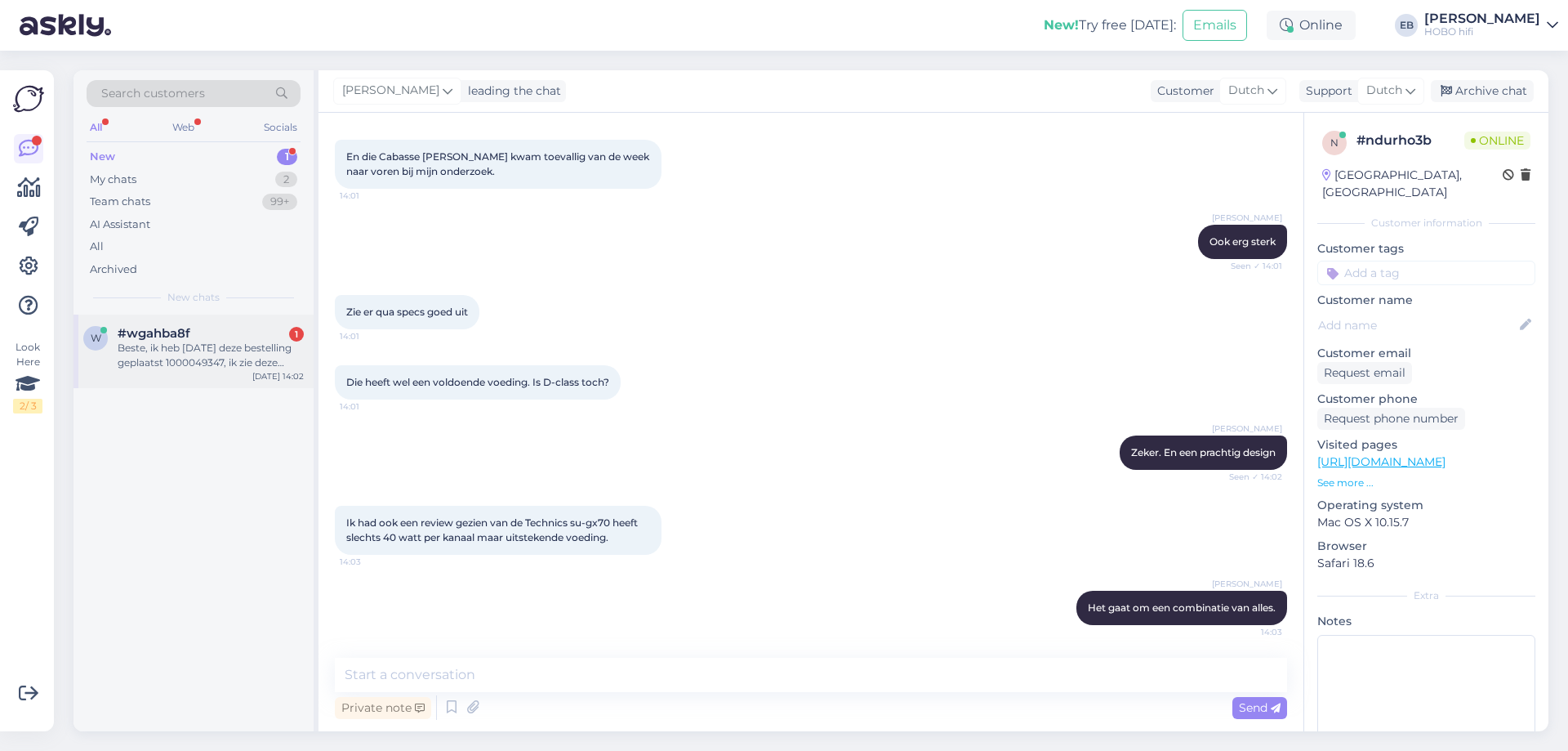
click at [224, 354] on div "Beste, ik heb [DATE] deze bestelling geplaatst 1000049347, ik zie deze staan bi…" at bounding box center [211, 355] width 186 height 29
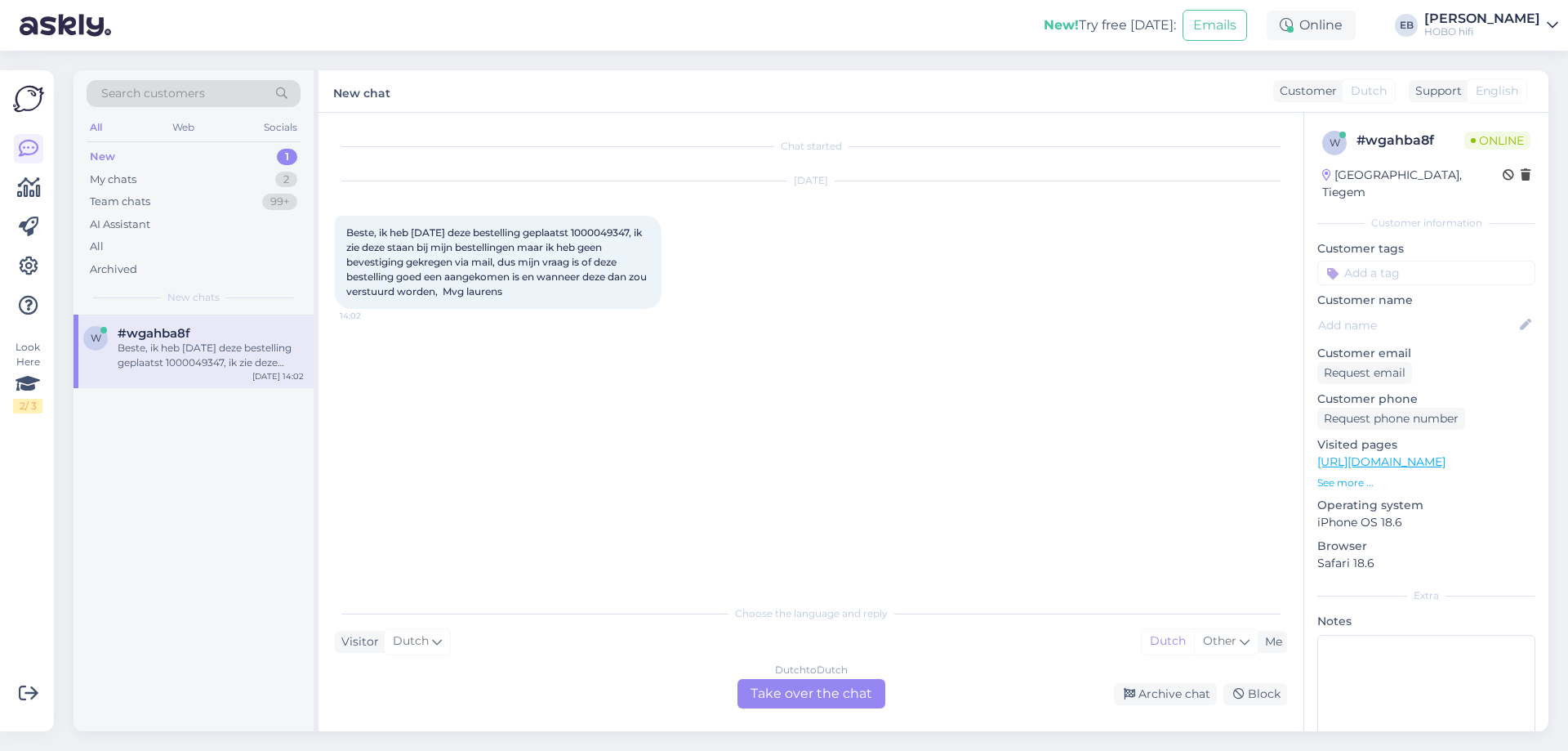
click at [846, 697] on div "Dutch to Dutch Take over the chat" at bounding box center [811, 693] width 148 height 29
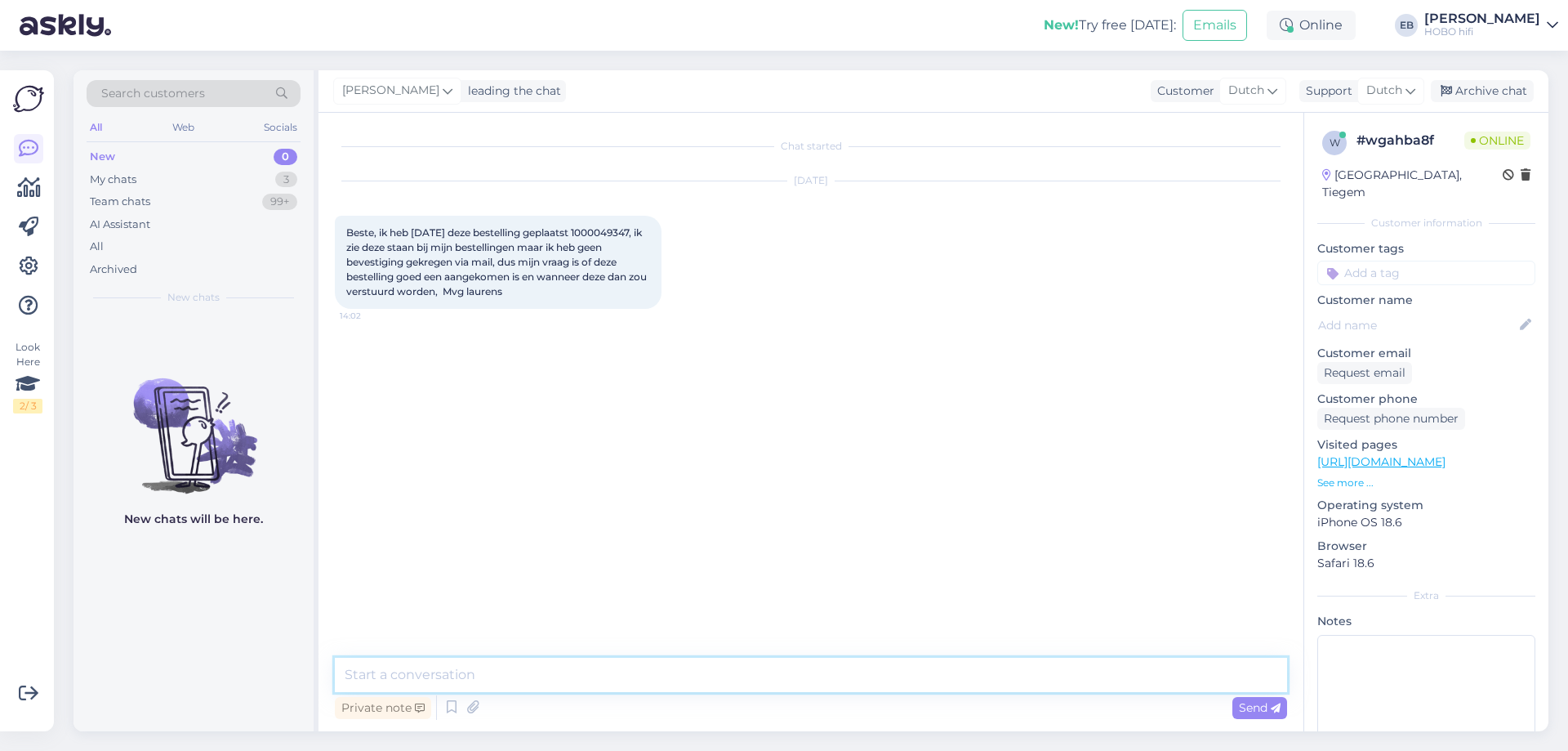
click at [768, 685] on textarea at bounding box center [810, 674] width 952 height 34
type textarea "Beste Laurens"
type textarea "Ik kijk het even voor je na"
click at [371, 248] on span "Beste, ik heb [DATE] deze bestelling geplaatst 1000049347, ik zie deze staan bi…" at bounding box center [498, 262] width 303 height 71
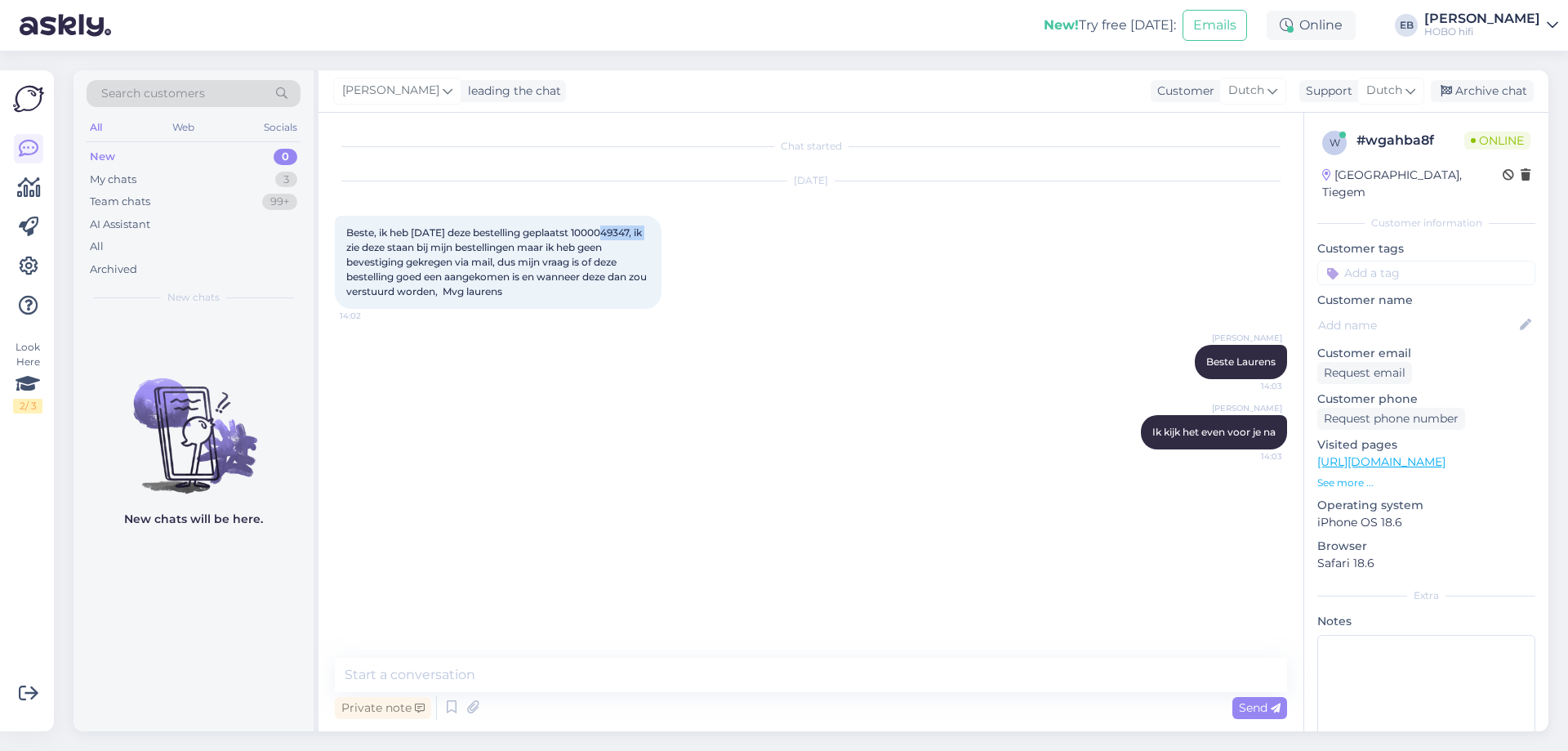
copy span "1000049347"
click at [494, 665] on textarea at bounding box center [810, 674] width 952 height 34
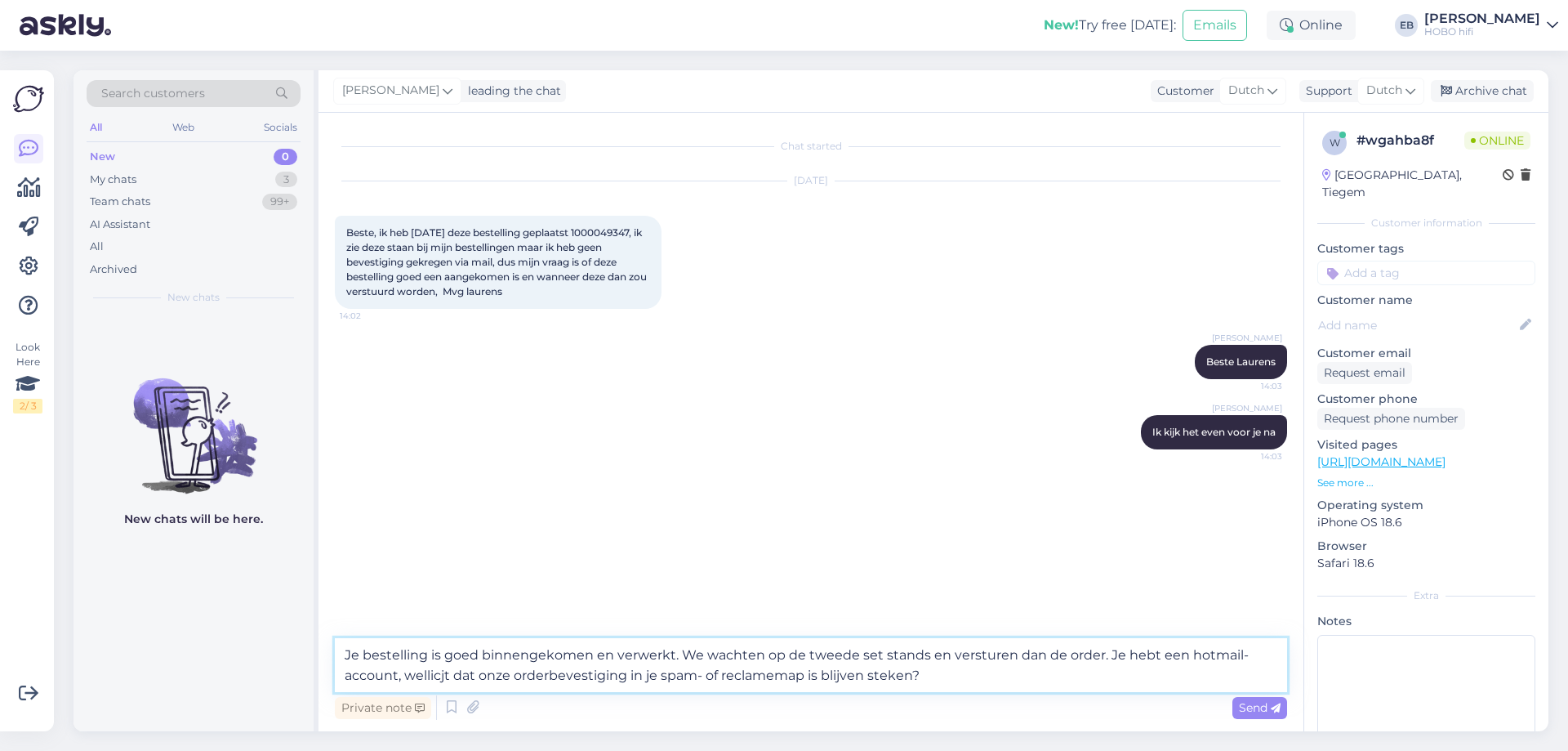
paste textarea "[EMAIL_ADDRESS][DOMAIN_NAME]"
click at [440, 676] on textarea "Je bestelling is goed binnengekomen en verwerkt. We wachten op de tweede set st…" at bounding box center [810, 665] width 952 height 54
type textarea "Je bestelling is goed binnengekomen en verwerkt. We wachten op de tweede set st…"
click at [1276, 712] on icon at bounding box center [1275, 708] width 9 height 9
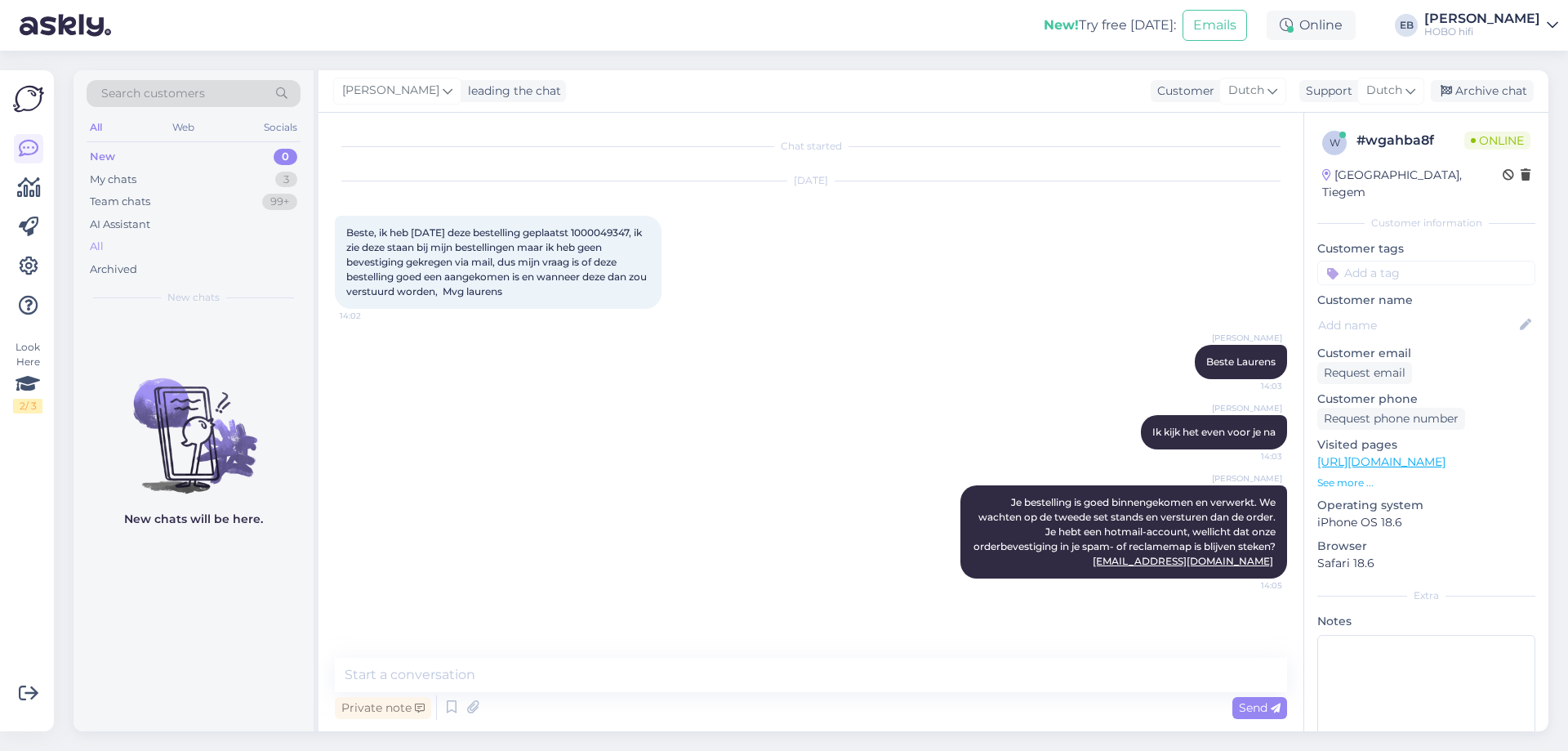
click at [123, 241] on div "All" at bounding box center [194, 246] width 214 height 23
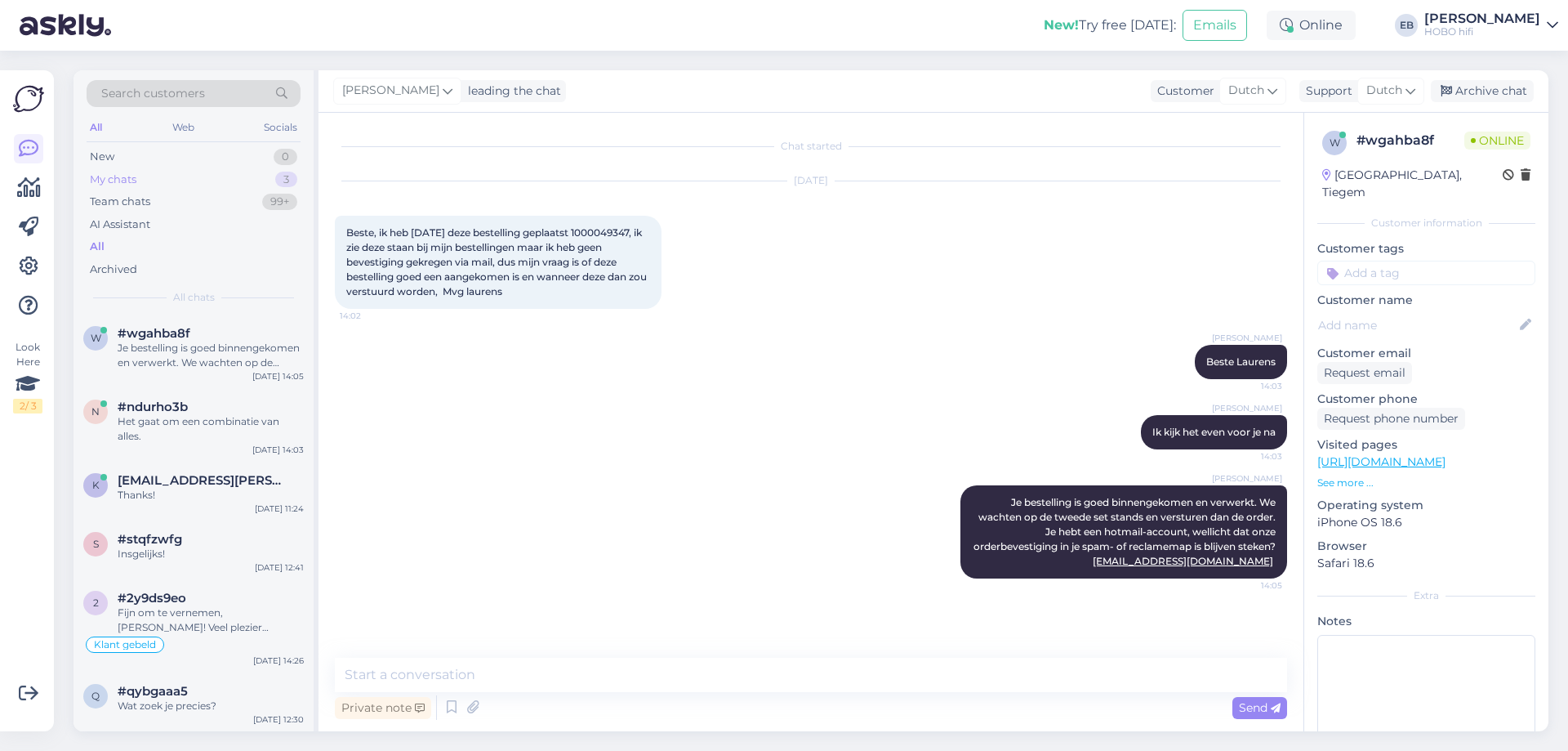
click at [136, 178] on div "My chats" at bounding box center [113, 179] width 46 height 16
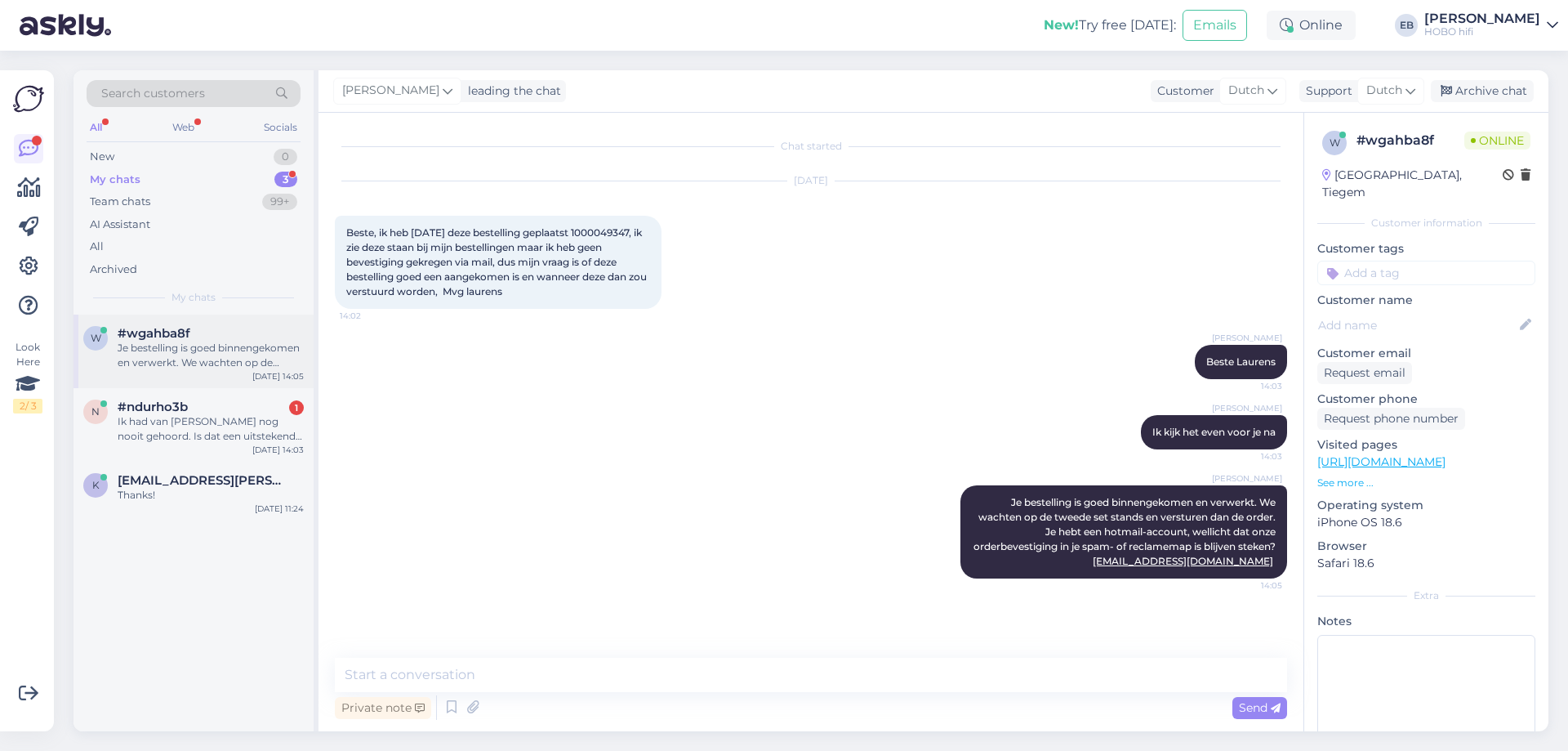
click at [212, 367] on div "Je bestelling is goed binnengekomen en verwerkt. We wachten op de tweede set st…" at bounding box center [211, 355] width 186 height 29
click at [222, 416] on div "Ik had van [PERSON_NAME] nog nooit gehoord. Is dat een uitstekende streamingver…" at bounding box center [211, 428] width 186 height 29
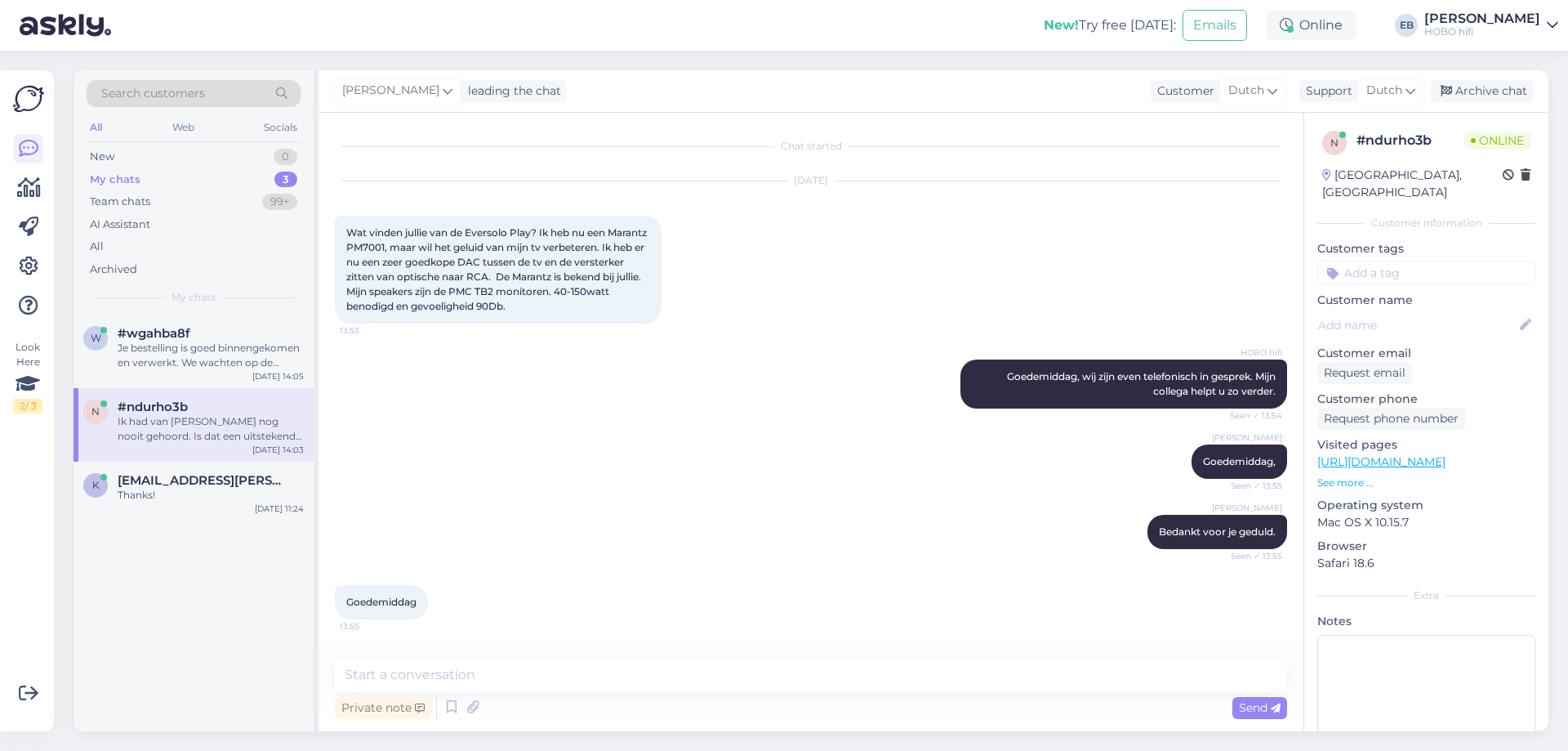
scroll to position [1789, 0]
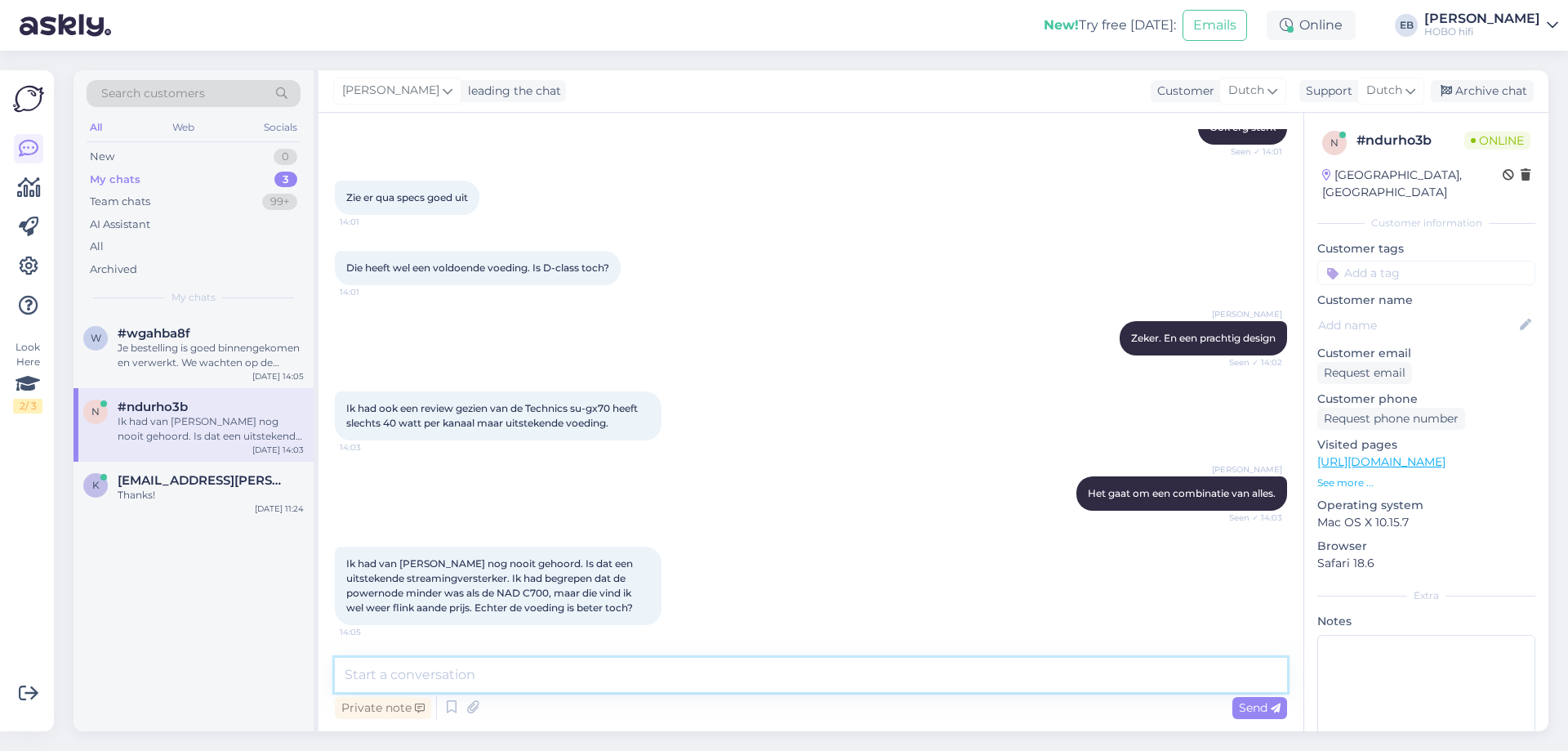
click at [496, 683] on textarea at bounding box center [810, 674] width 952 height 34
type textarea "Klopt en klopt."
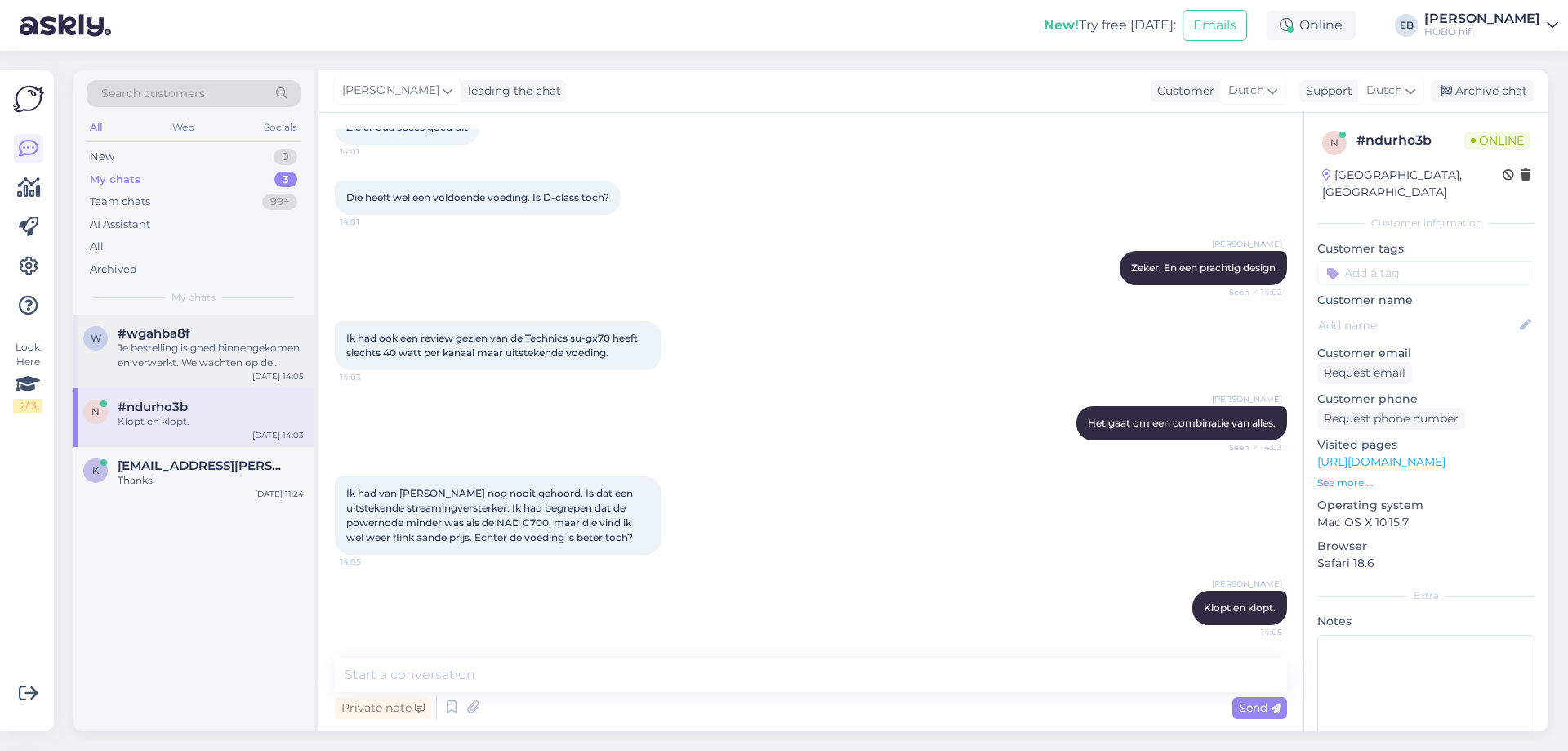
click at [267, 344] on div "Je bestelling is goed binnengekomen en verwerkt. We wachten op de tweede set st…" at bounding box center [211, 355] width 186 height 29
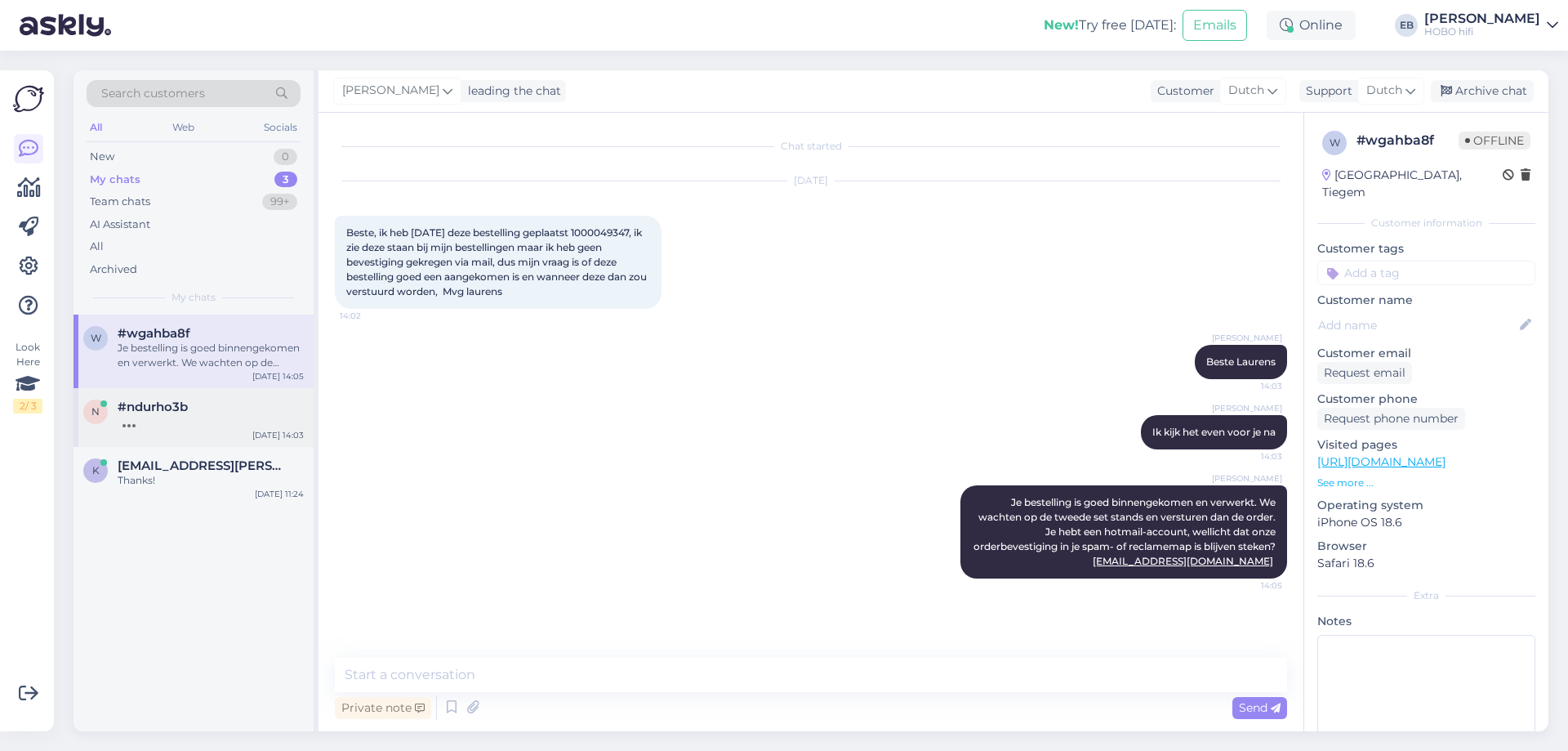
click at [212, 417] on div at bounding box center [211, 421] width 186 height 15
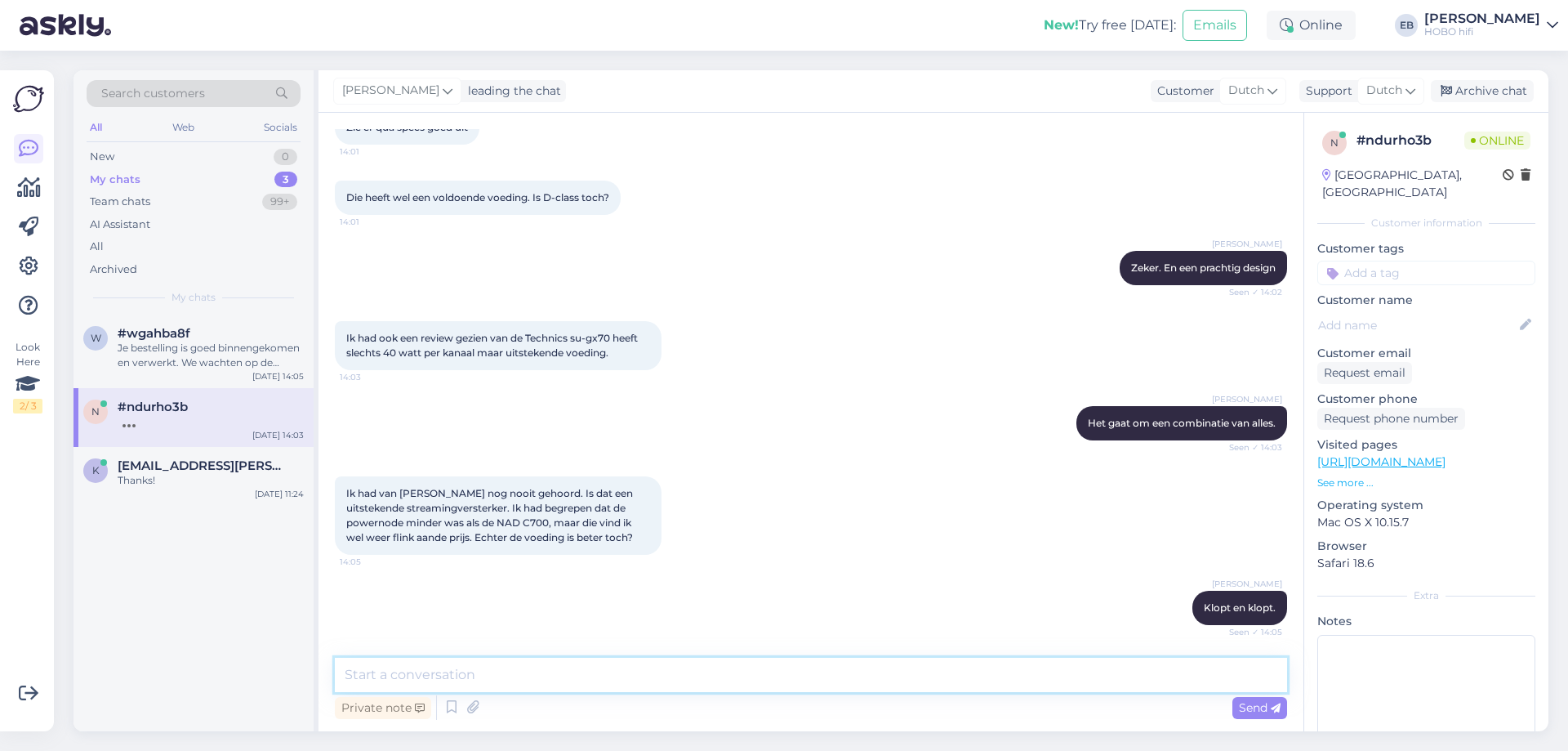
click at [538, 687] on textarea at bounding box center [810, 674] width 952 height 34
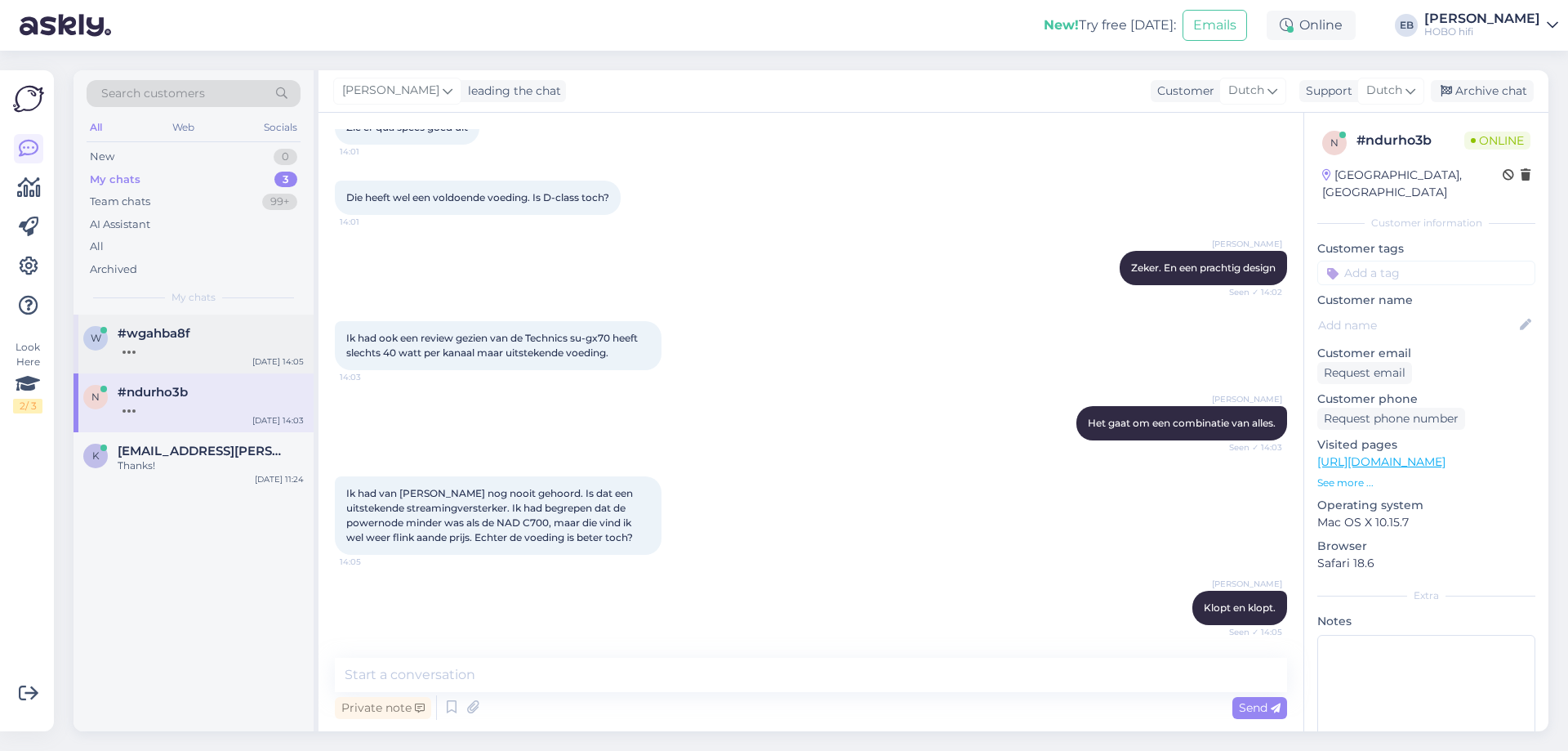
click at [150, 342] on div at bounding box center [211, 348] width 186 height 15
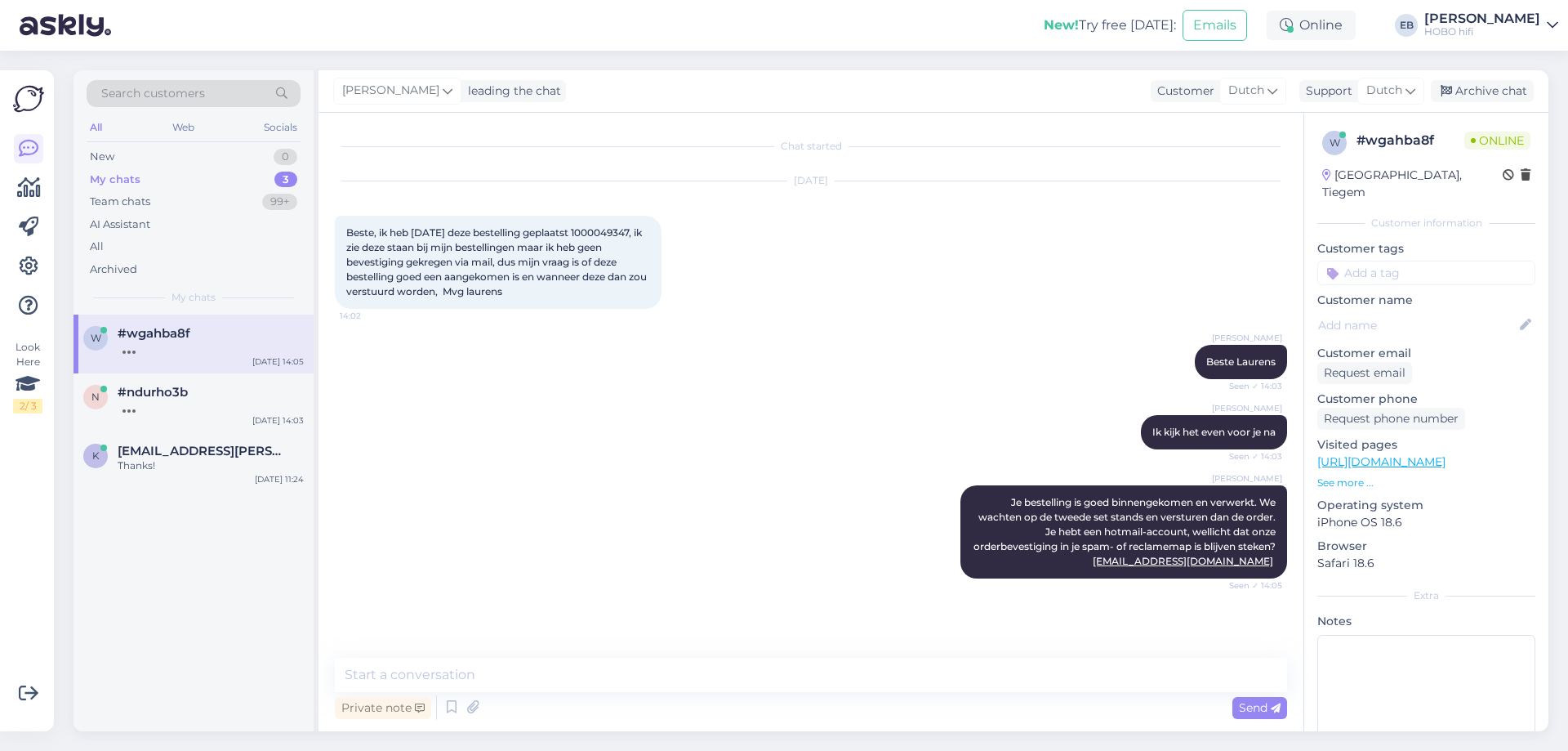
scroll to position [0, 0]
click at [455, 681] on textarea at bounding box center [810, 674] width 952 height 34
click at [168, 397] on span "#ndurho3b" at bounding box center [153, 391] width 71 height 15
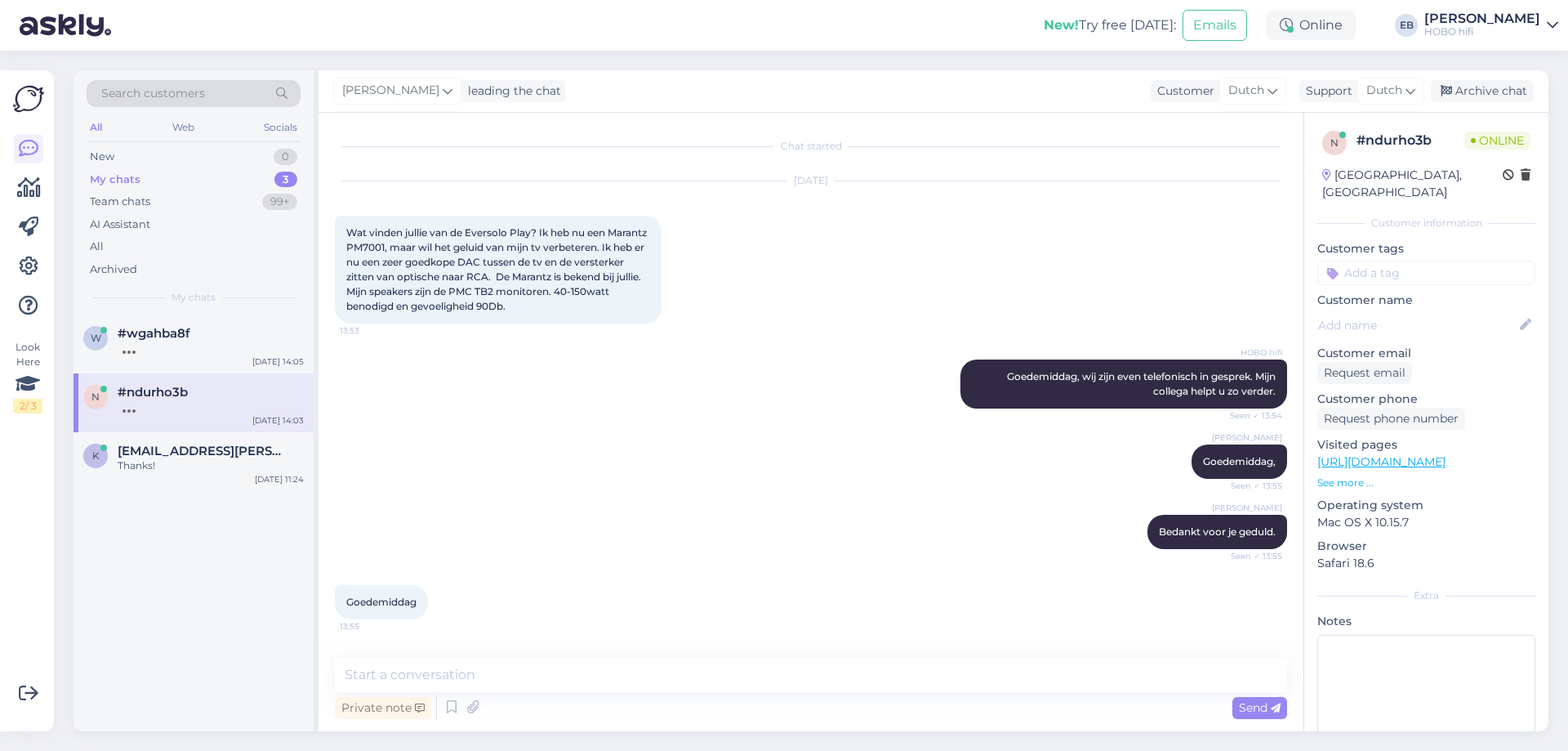
scroll to position [1860, 0]
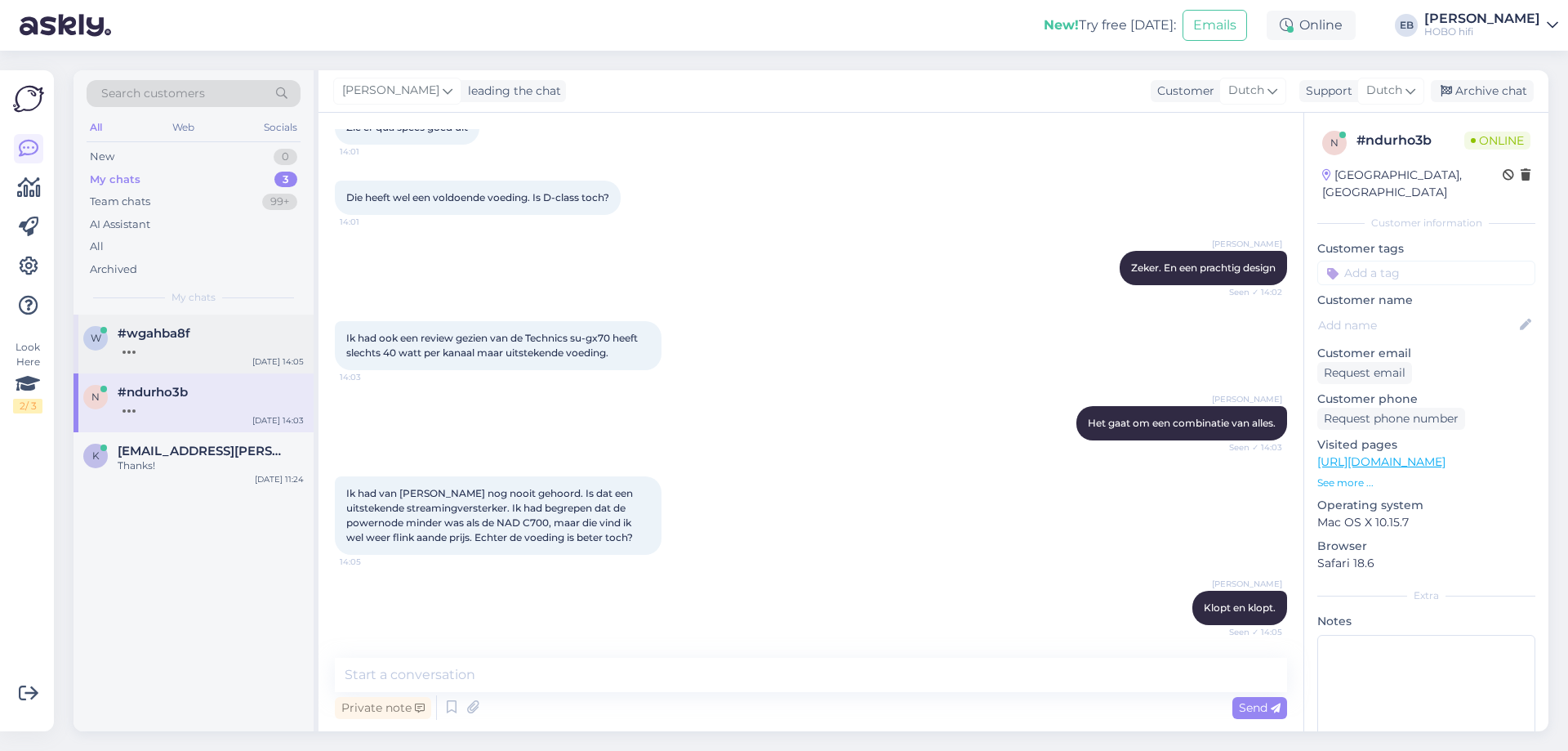
click at [192, 335] on div "#wgahba8f" at bounding box center [211, 333] width 186 height 15
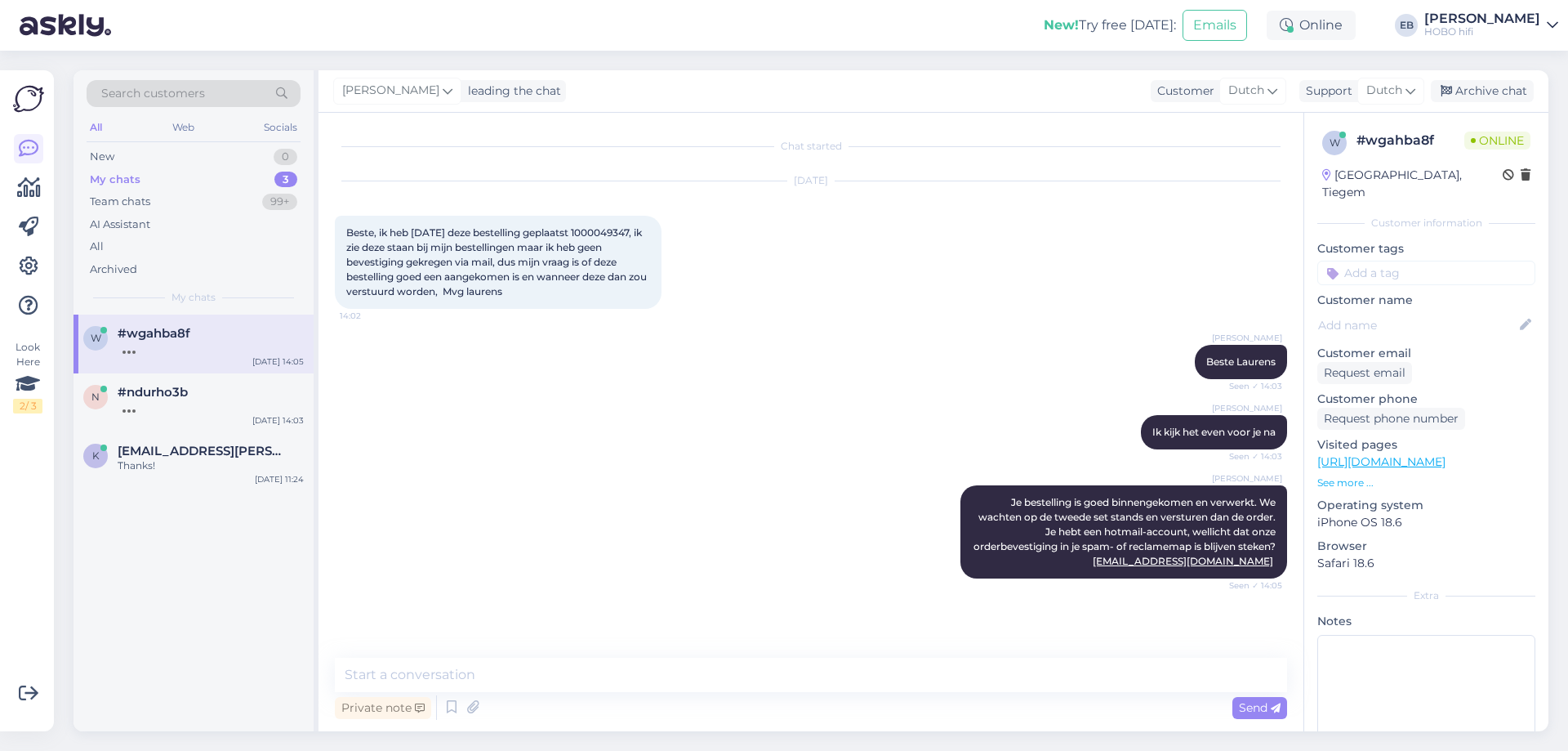
scroll to position [0, 0]
click at [772, 373] on div "[PERSON_NAME] Beste Laurens Seen ✓ 14:03" at bounding box center [810, 362] width 952 height 71
click at [251, 403] on div at bounding box center [211, 406] width 186 height 15
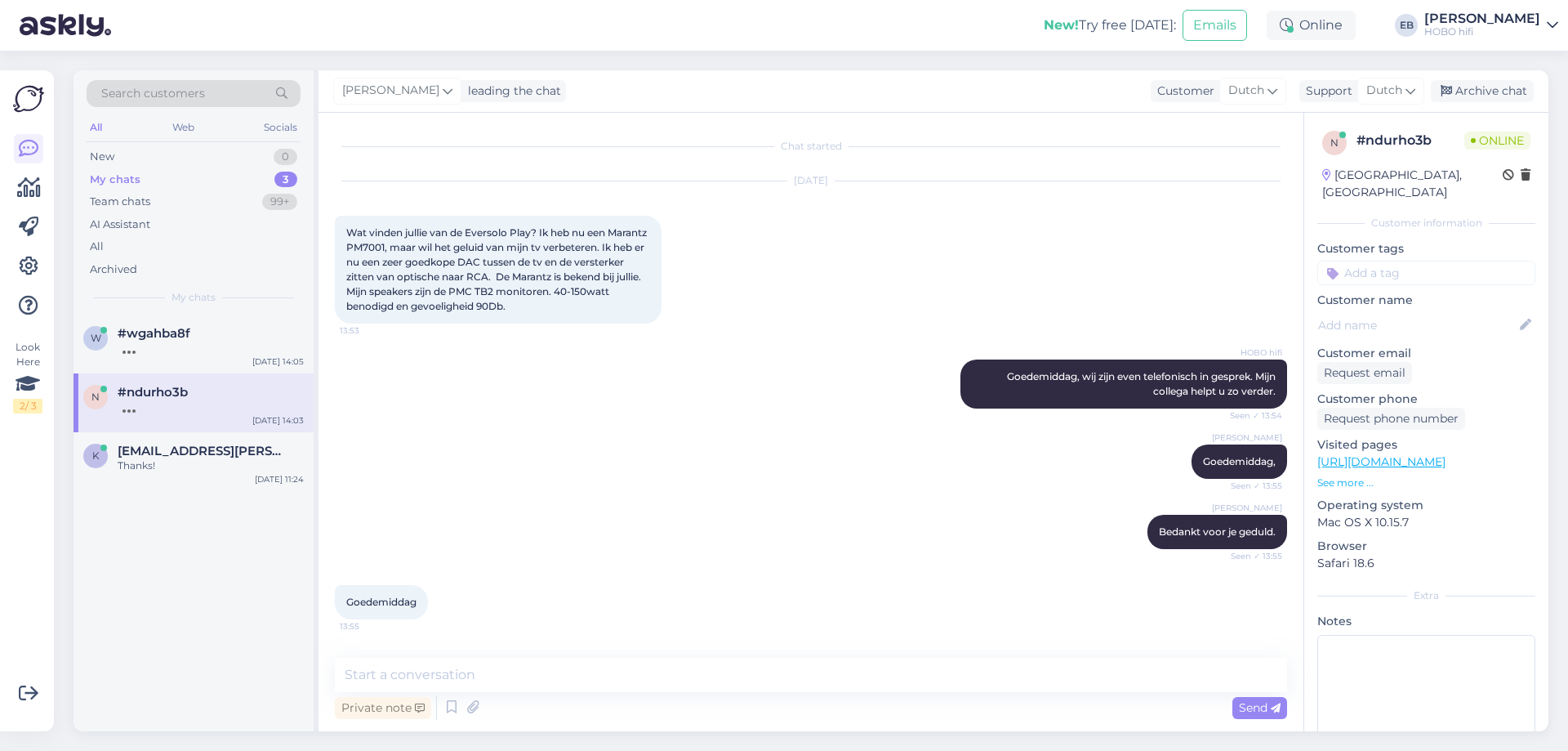
scroll to position [1860, 0]
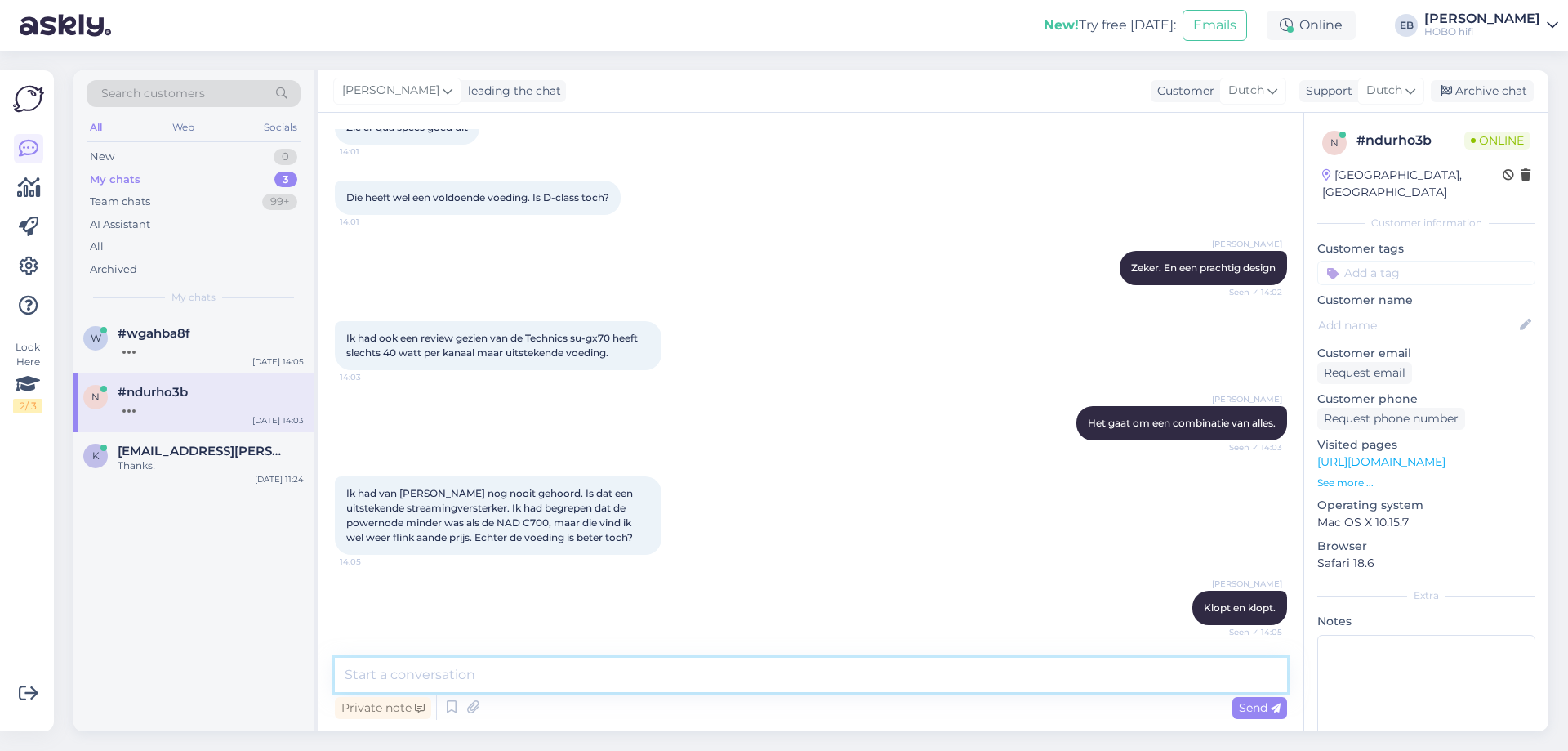
click at [482, 677] on textarea at bounding box center [810, 674] width 952 height 34
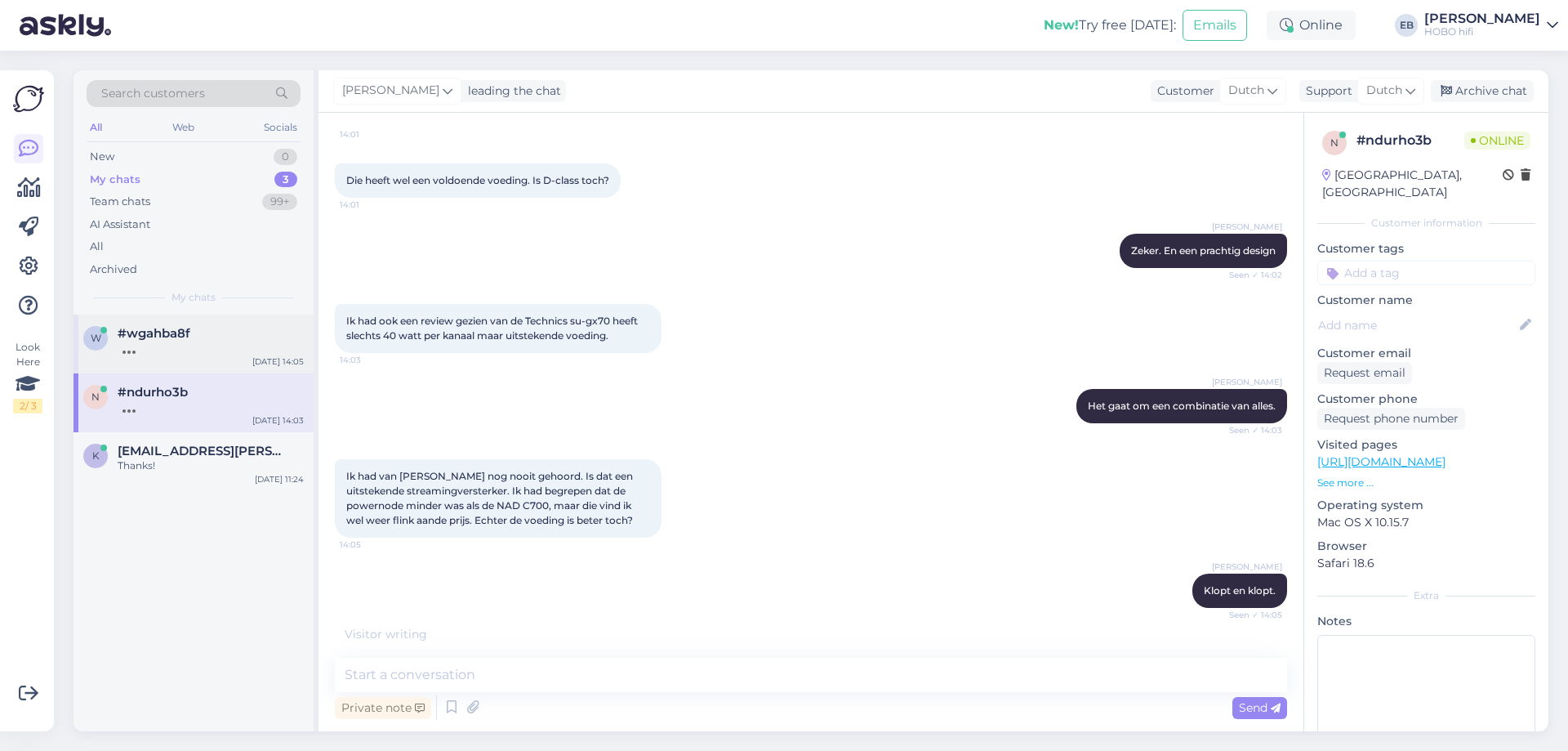
click at [224, 347] on div at bounding box center [211, 348] width 186 height 15
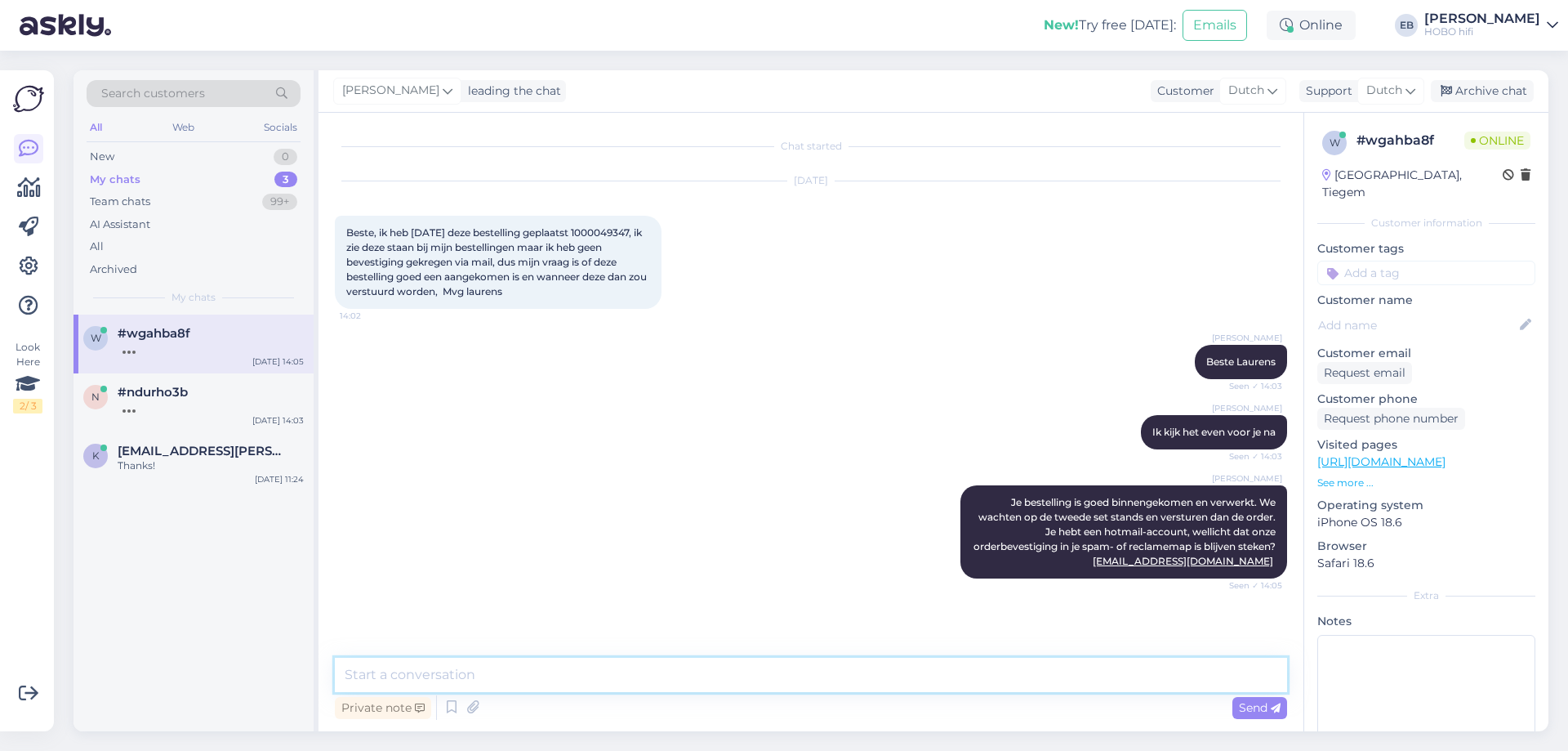
click at [671, 684] on textarea at bounding box center [810, 674] width 952 height 34
type textarea "Kan ik nog iets voor je betekenen?"
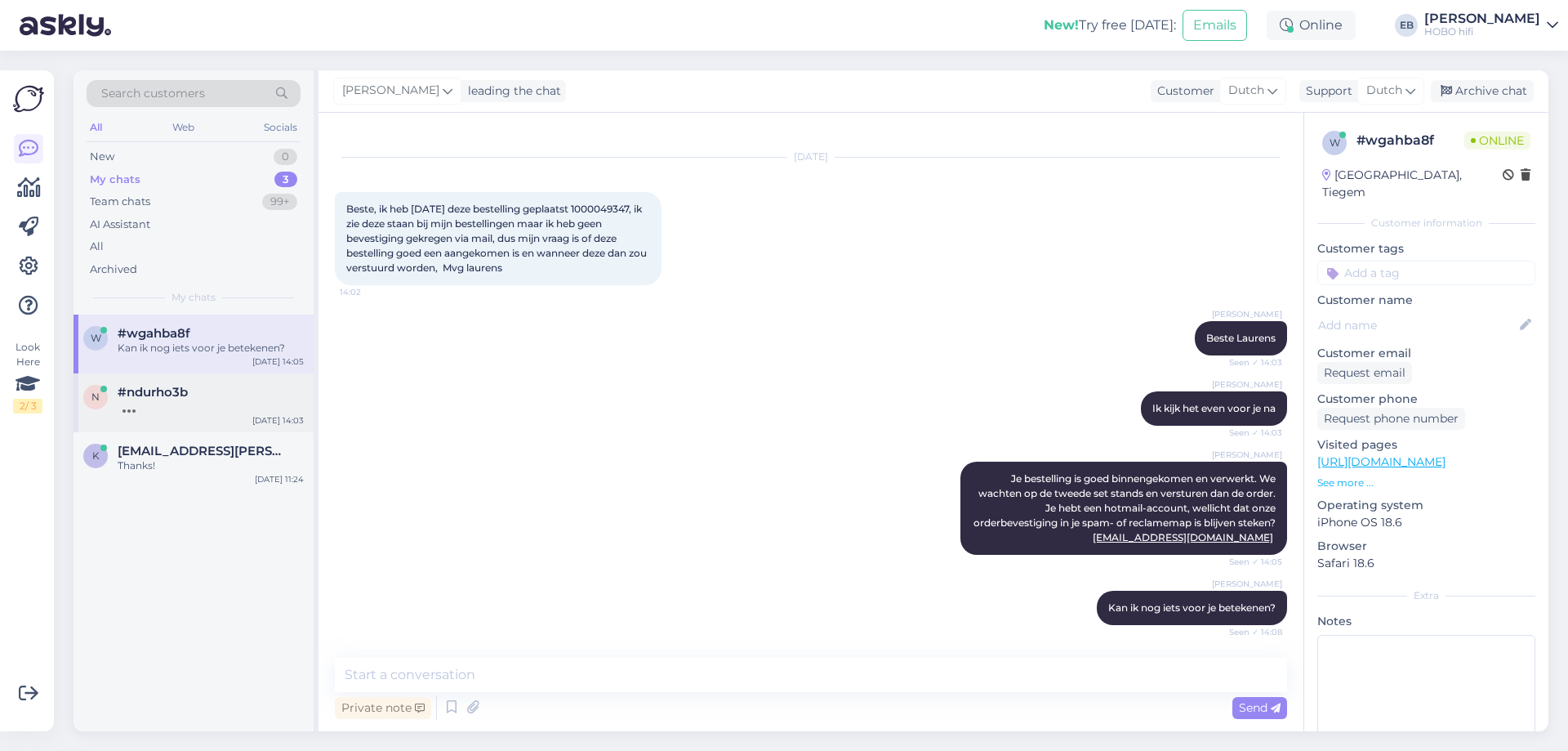
click at [215, 397] on div "#ndurho3b" at bounding box center [211, 391] width 186 height 15
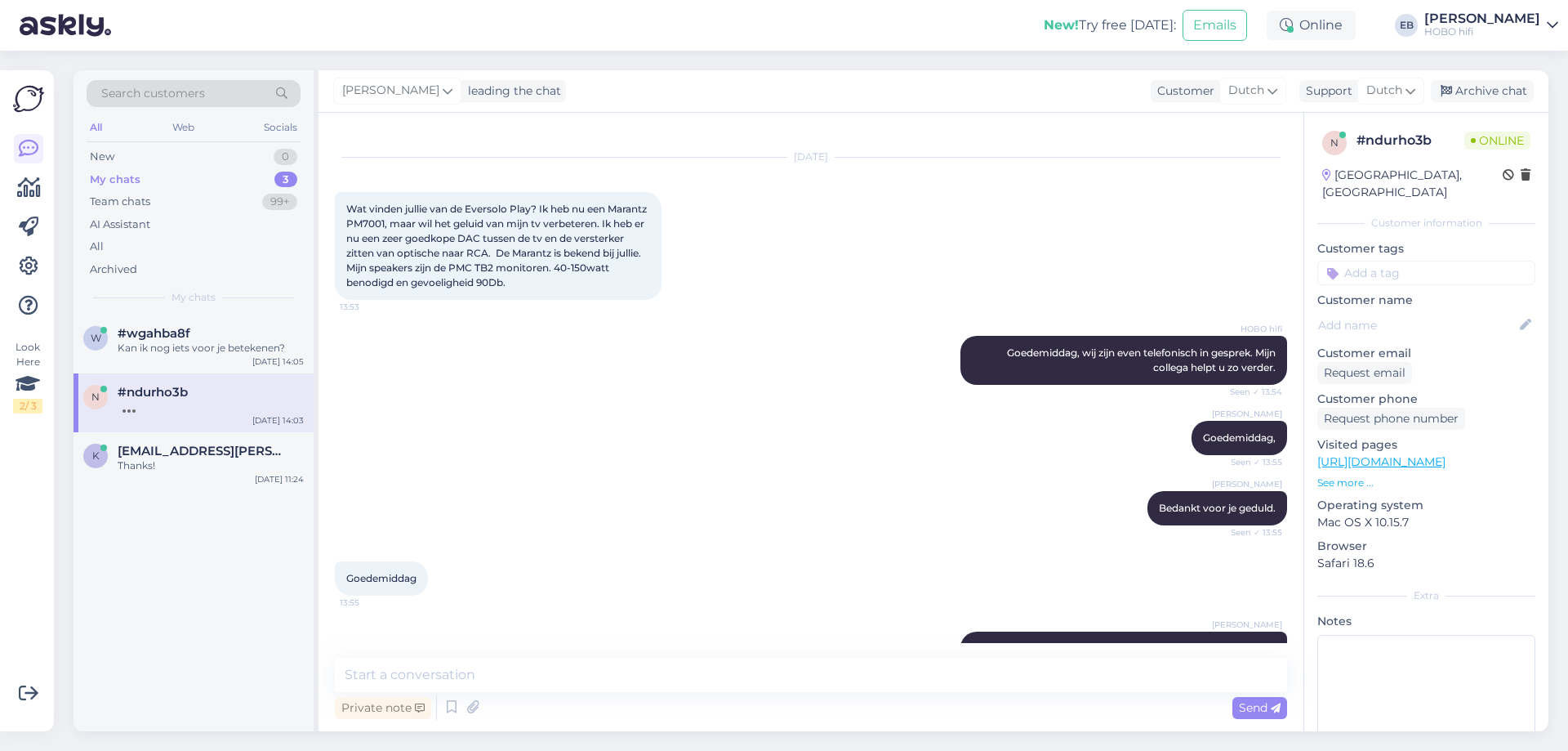
scroll to position [1860, 0]
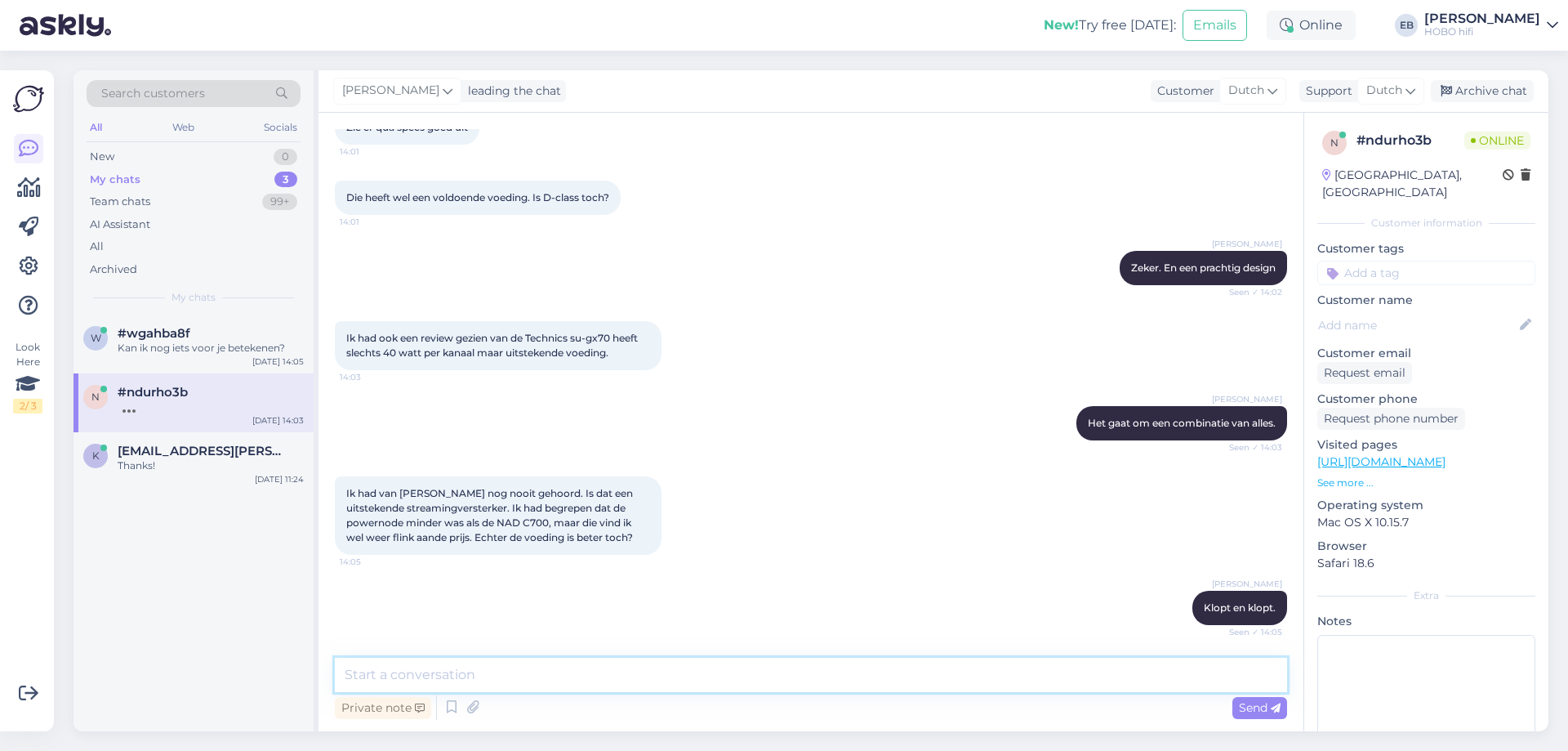
click at [494, 664] on textarea at bounding box center [810, 674] width 952 height 34
click at [452, 672] on textarea at bounding box center [810, 674] width 952 height 34
click at [454, 707] on icon at bounding box center [452, 707] width 20 height 24
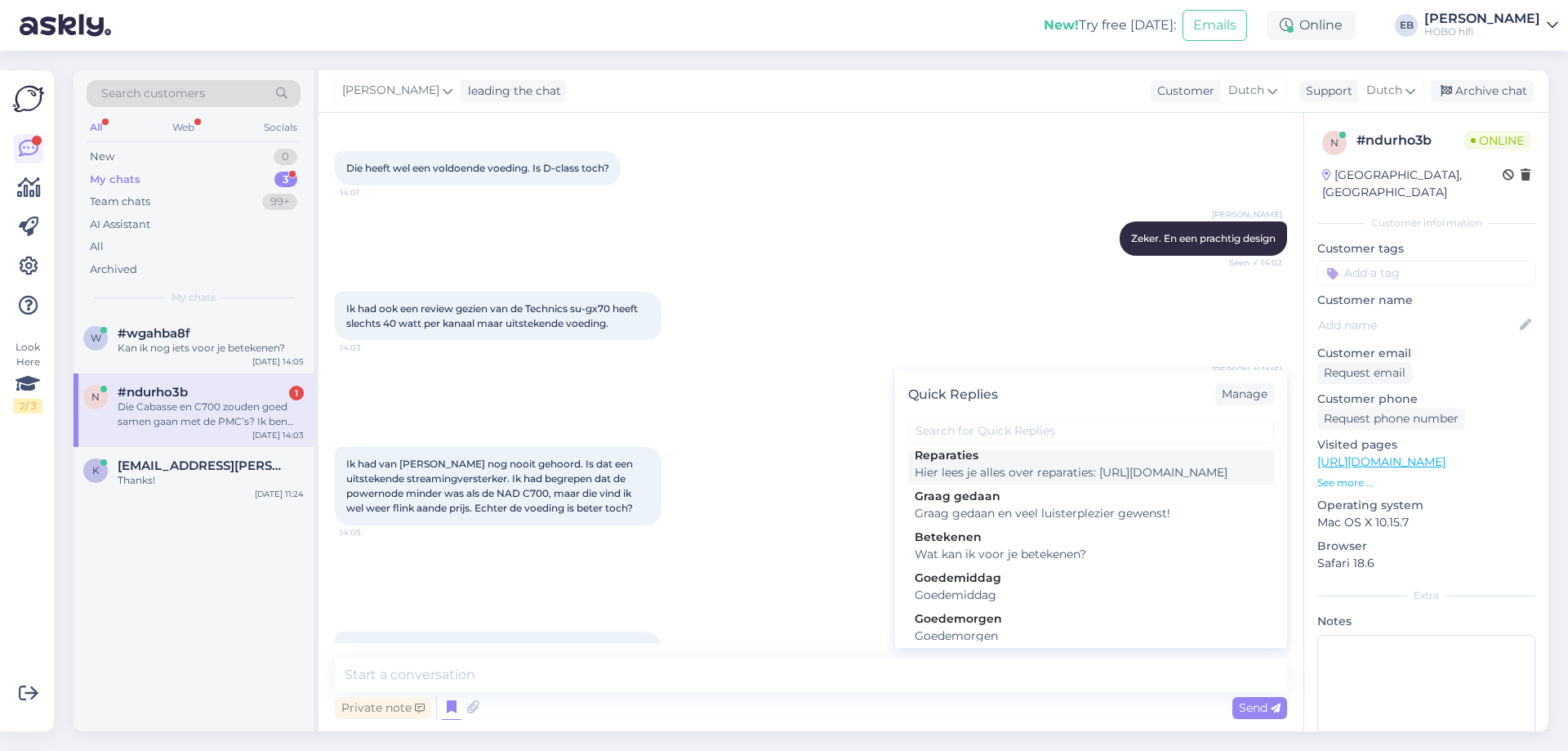
scroll to position [2004, 0]
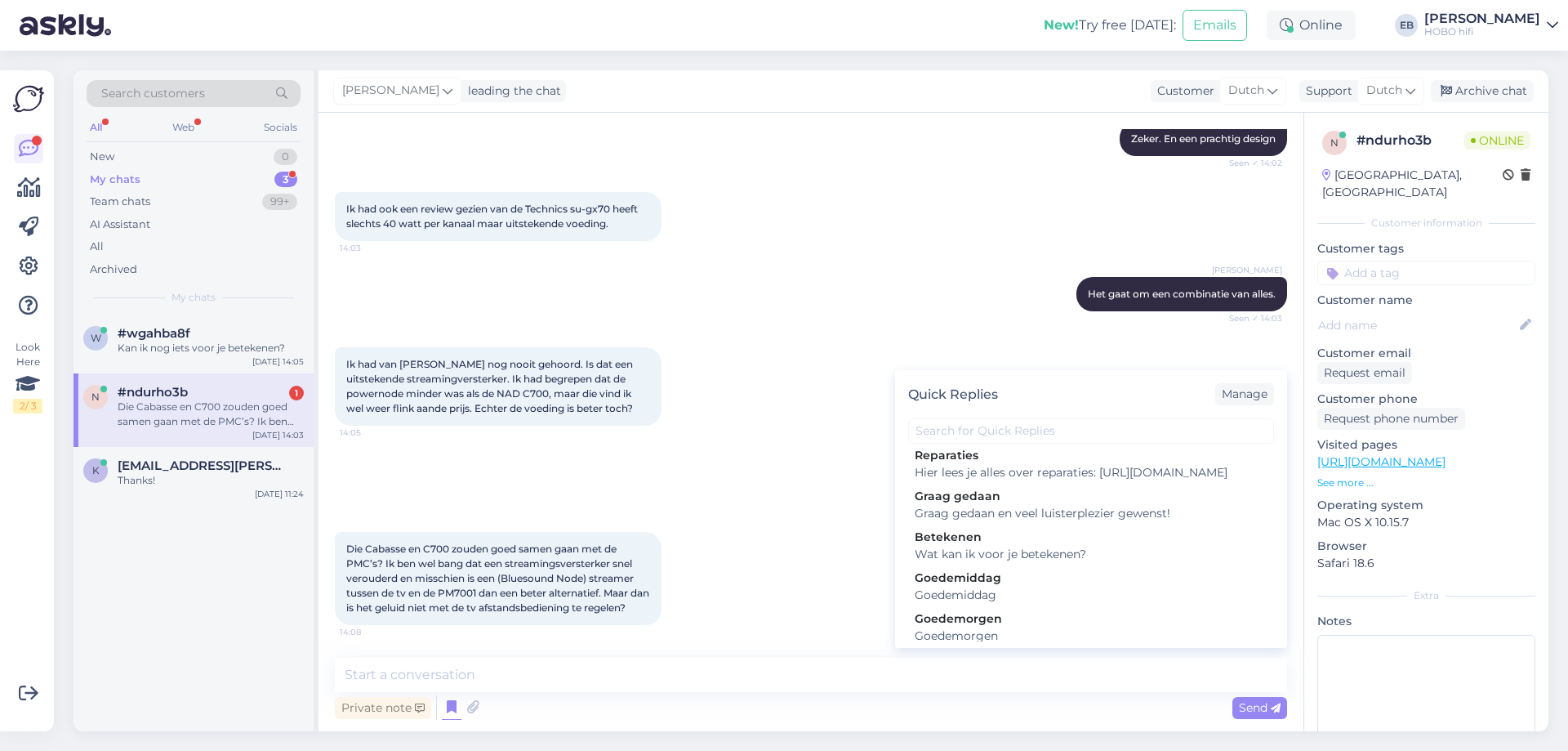
click at [804, 526] on div "Die Cabasse en C700 zouden goed samen gaan met de PMC’s? Ik ben wel bang dat ee…" at bounding box center [810, 578] width 952 height 129
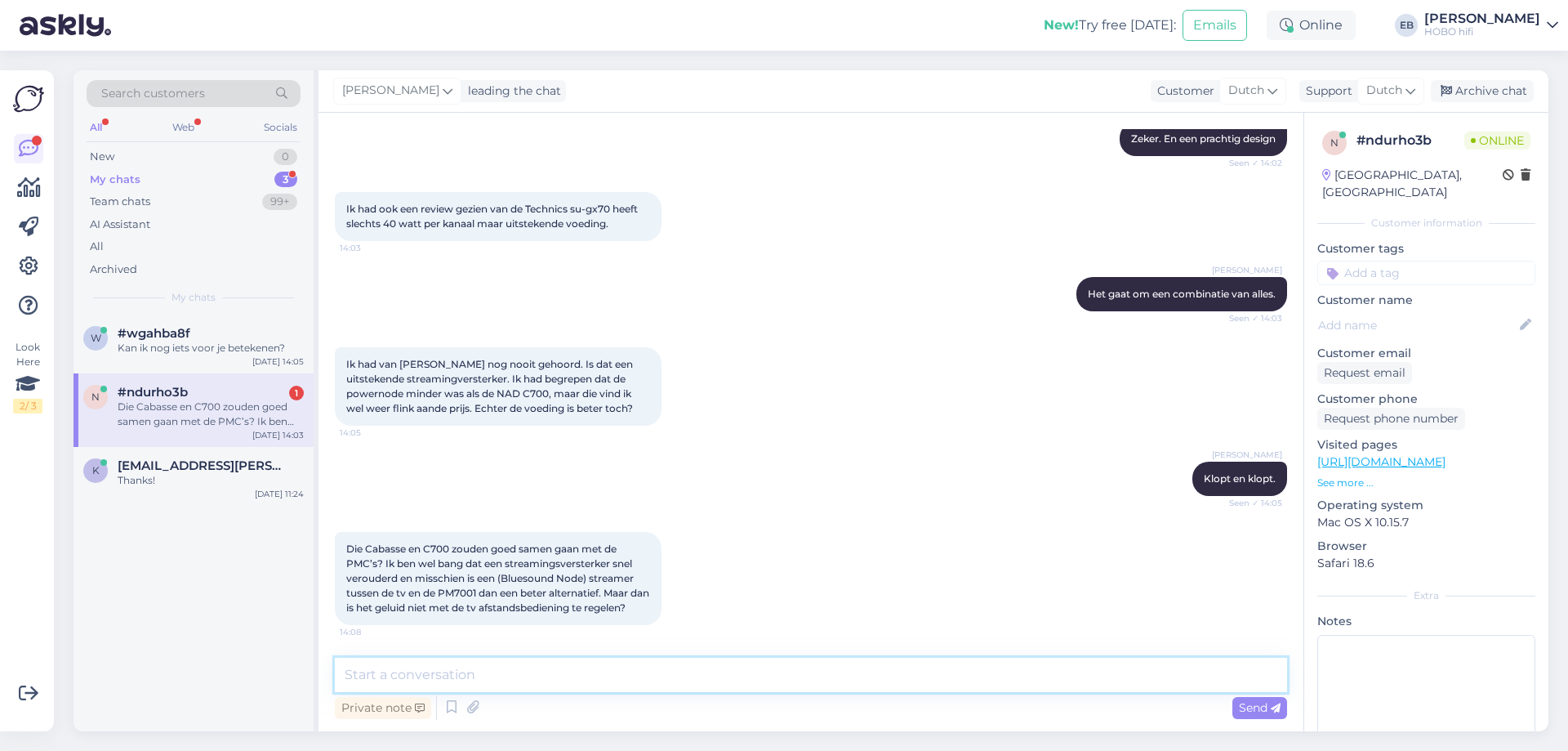
click at [430, 674] on textarea at bounding box center [810, 674] width 952 height 34
type textarea "Mag ik je even bellen? Dat adviseert wat prettiger"
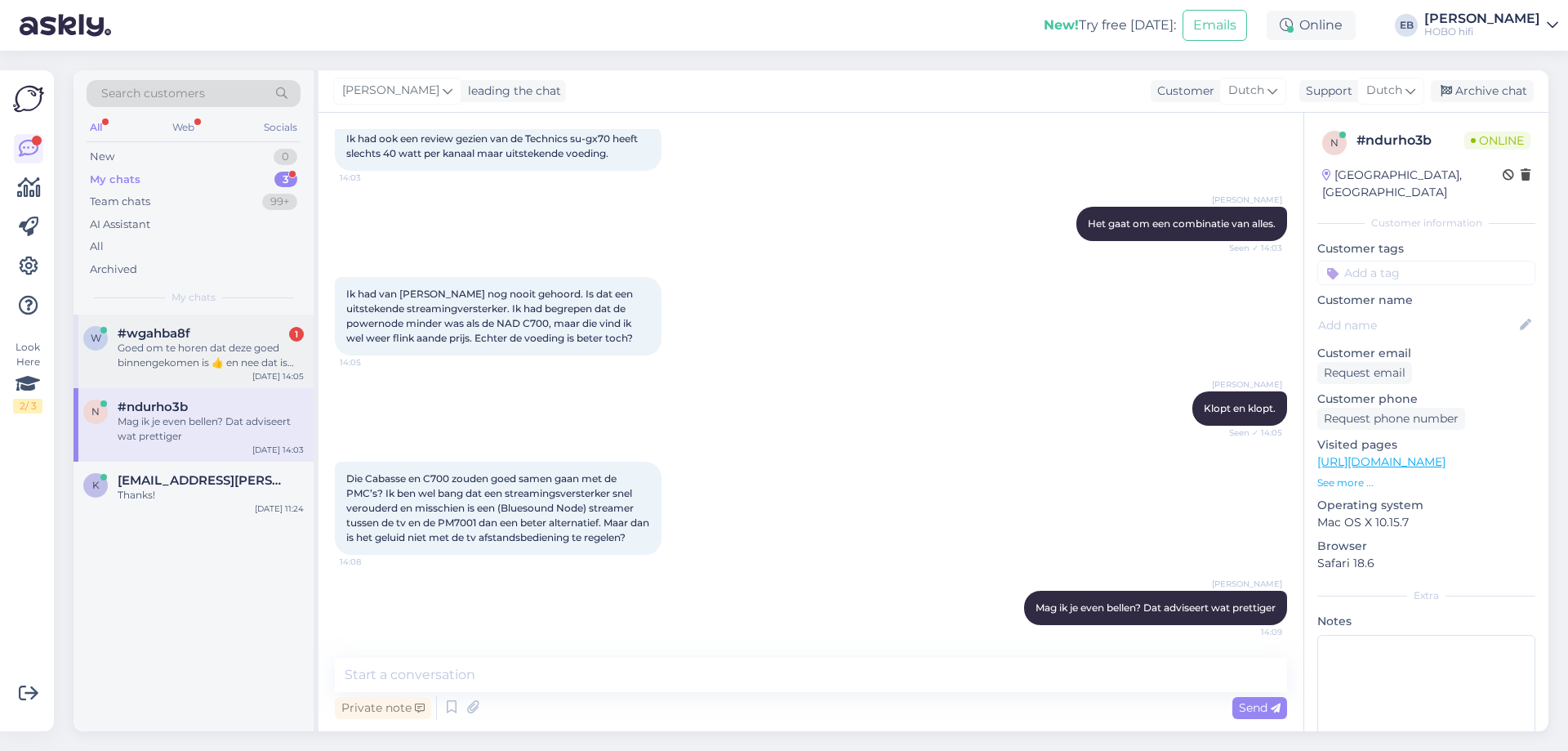
click at [221, 384] on div "w #wgahba8f 1 Goed om te horen dat deze goed binnengekomen is 👍 en nee dat is h…" at bounding box center [193, 351] width 240 height 73
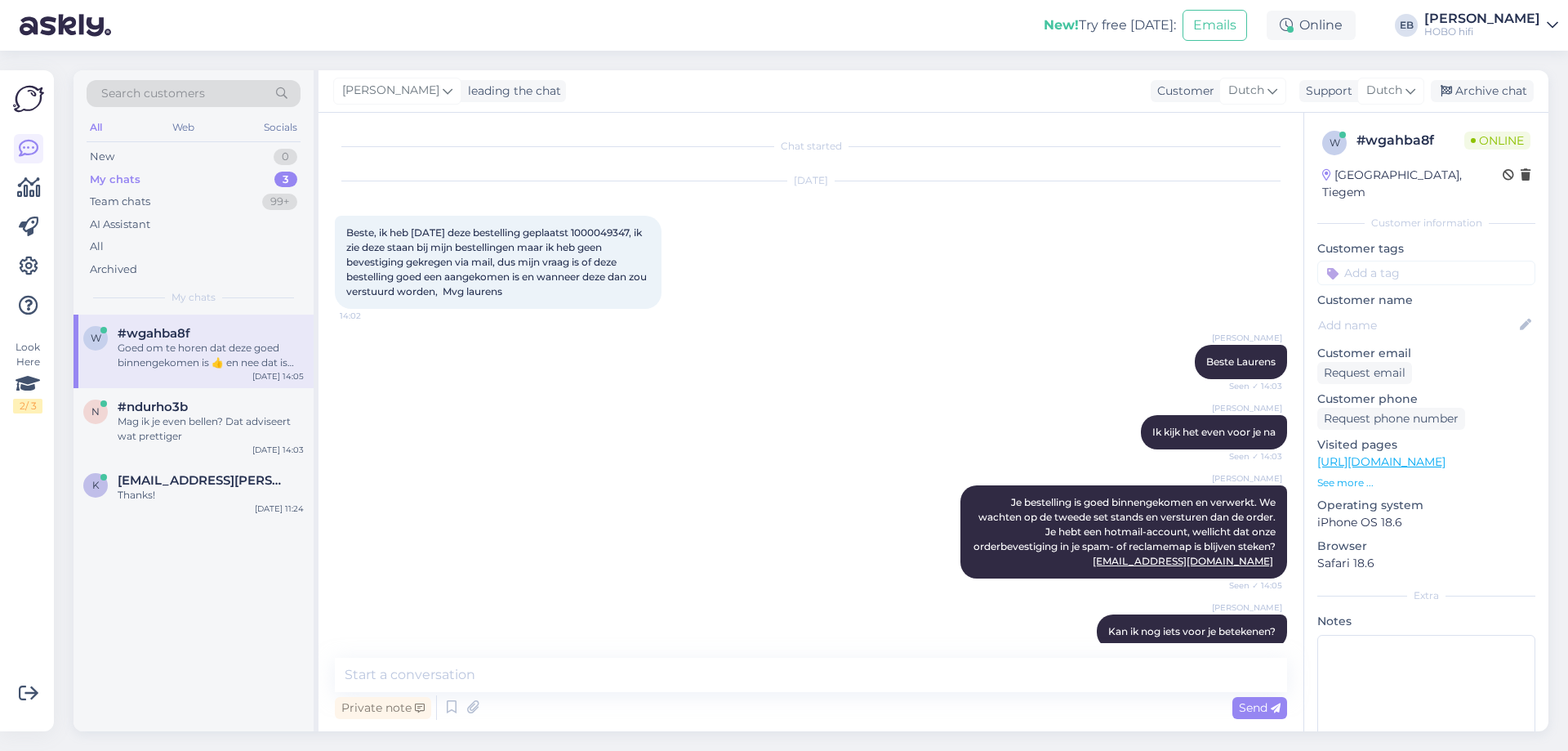
scroll to position [168, 0]
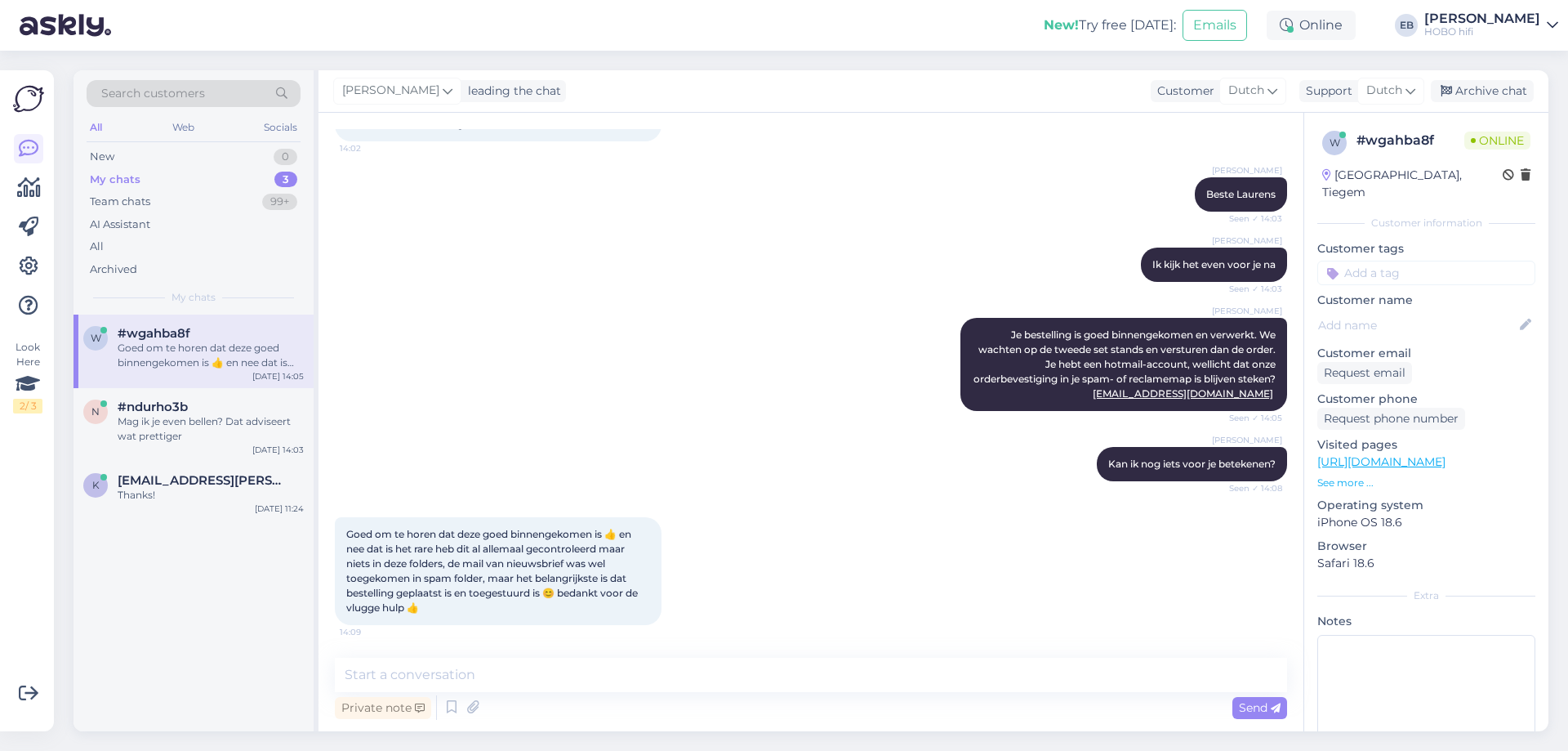
click at [225, 368] on div "Goed om te horen dat deze goed binnengekomen is 👍 en nee dat is het rare heb di…" at bounding box center [211, 355] width 186 height 29
click at [503, 669] on textarea at bounding box center [810, 674] width 952 height 34
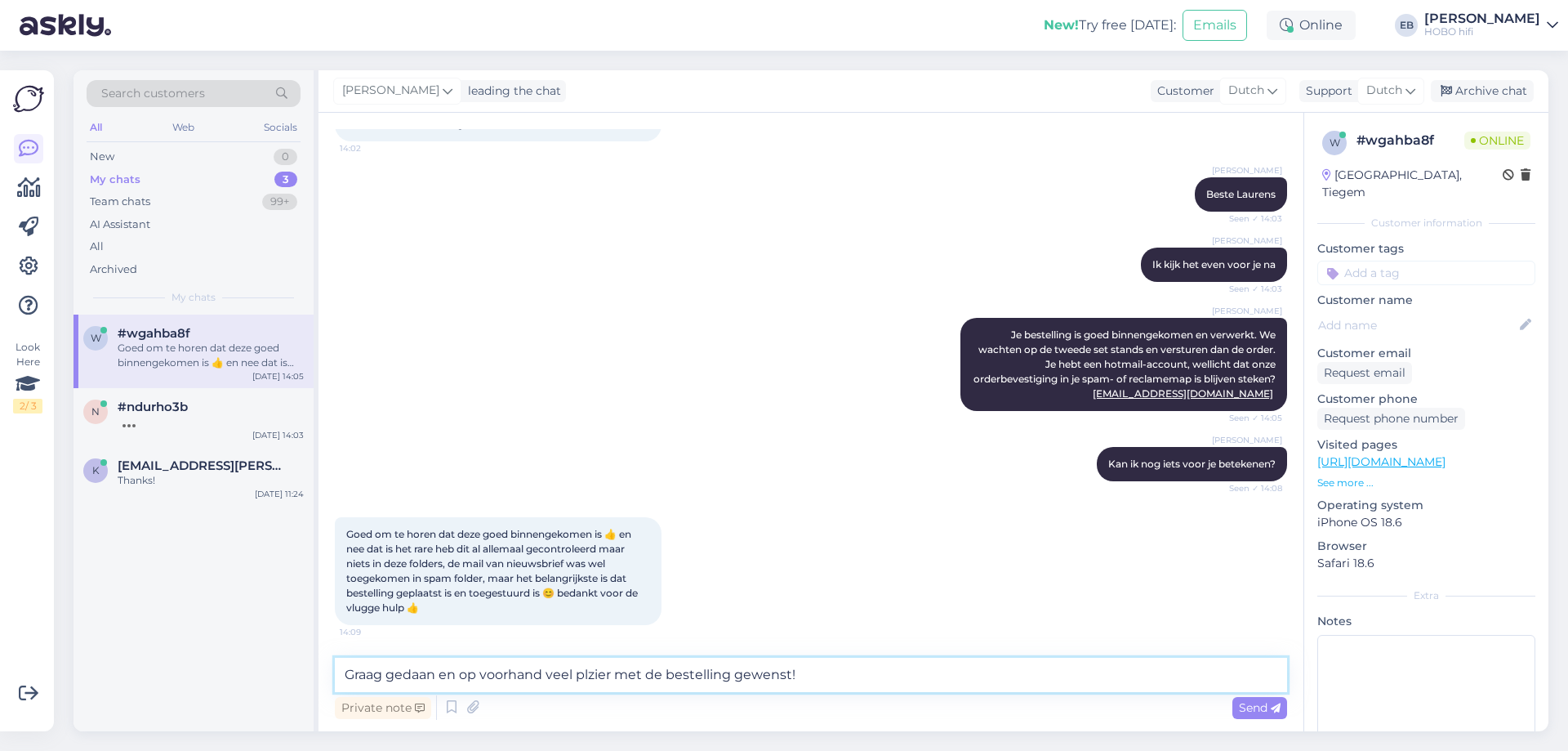
type textarea "Graag gedaan en op voorhand veel plezier met de bestelling gewenst!"
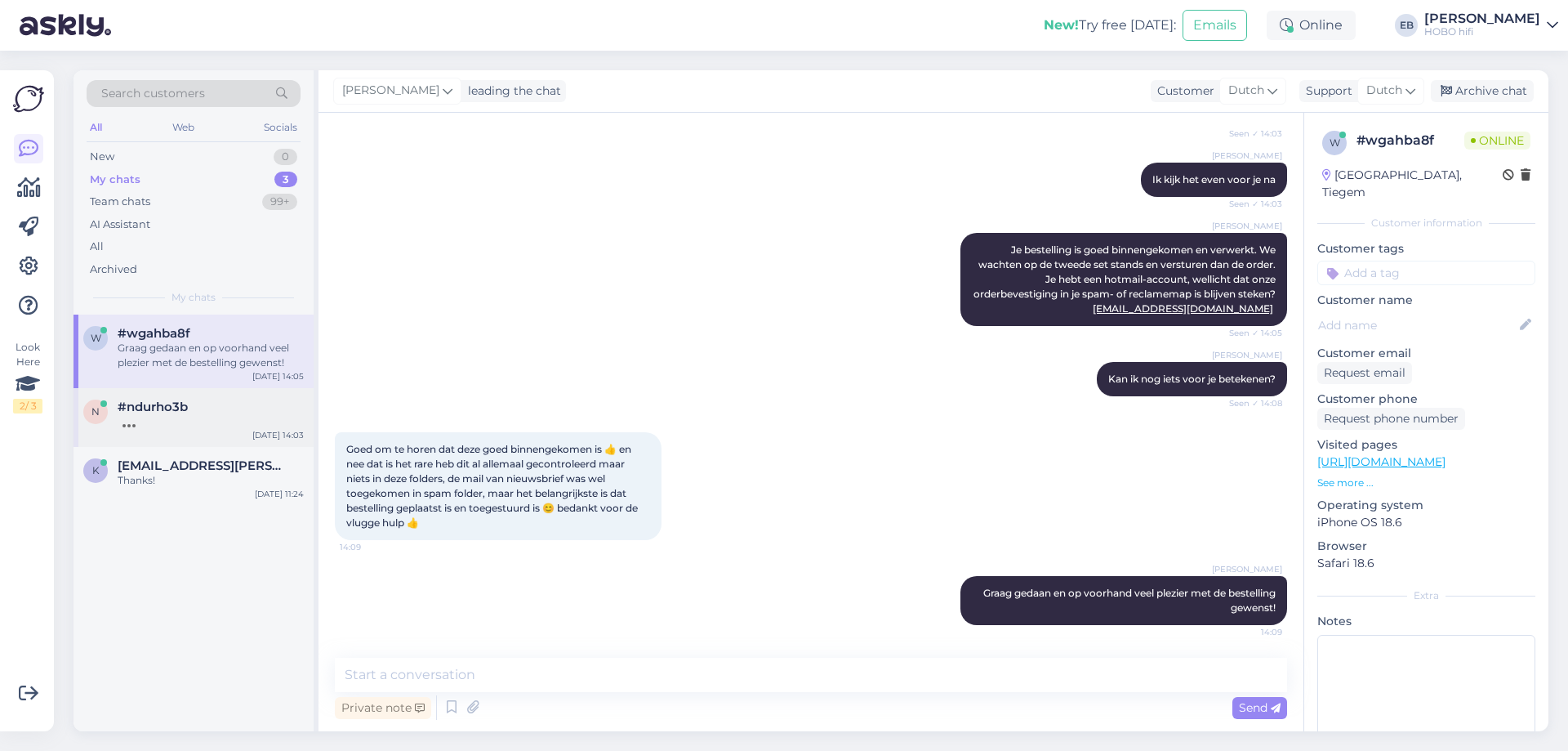
click at [207, 403] on div "#ndurho3b" at bounding box center [211, 406] width 186 height 15
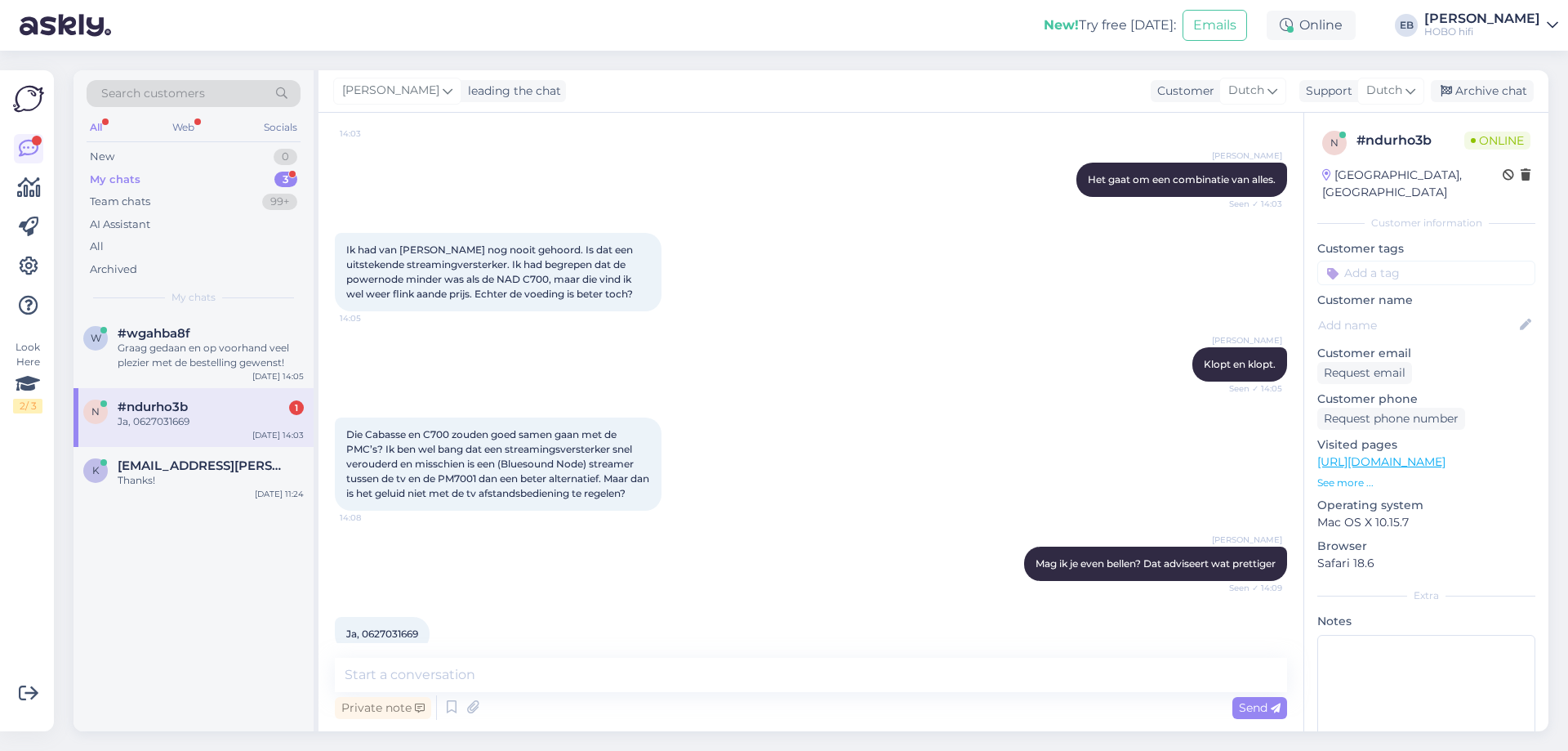
scroll to position [2144, 0]
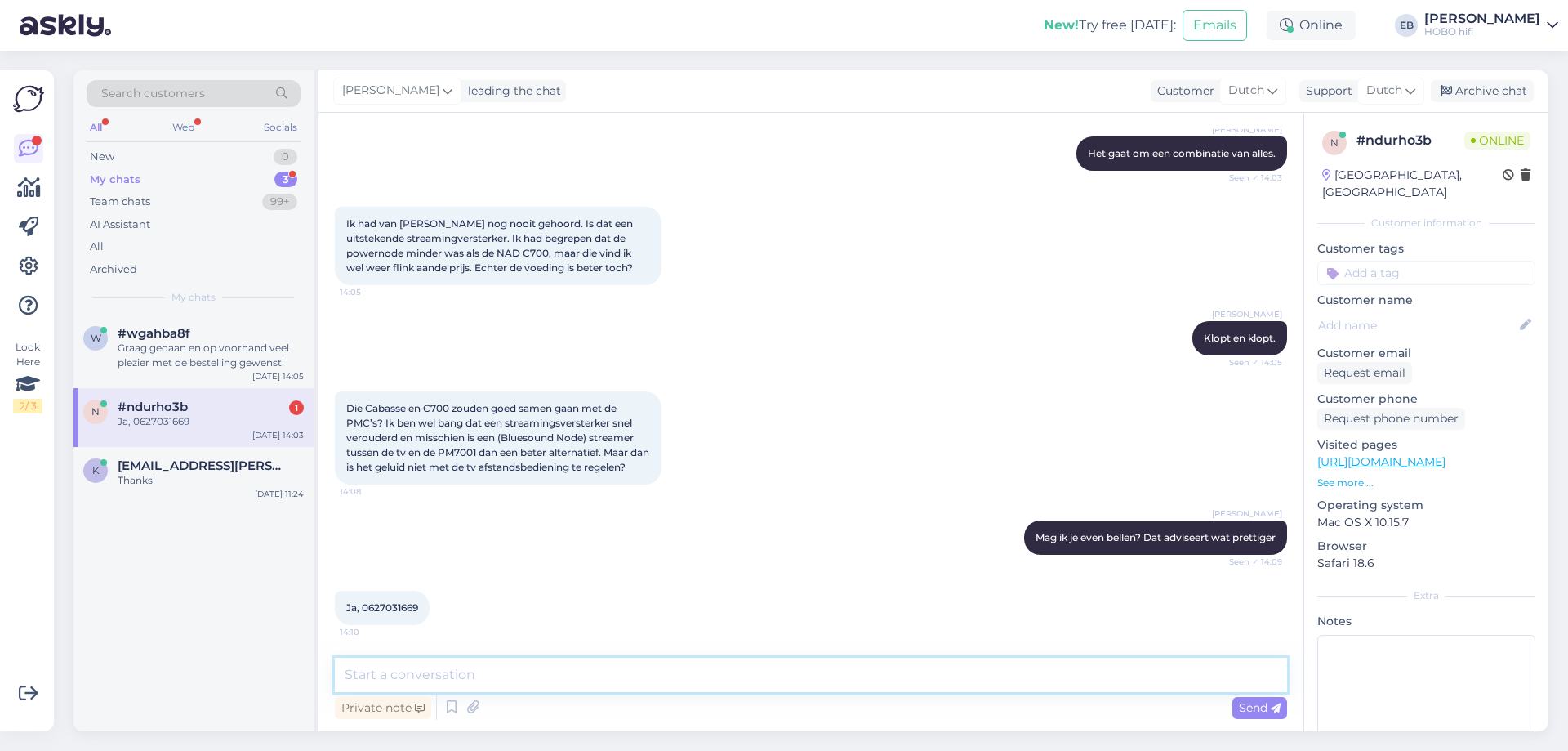
click at [379, 676] on textarea at bounding box center [810, 674] width 952 height 34
type textarea "Dank, ik bel je meteen even."
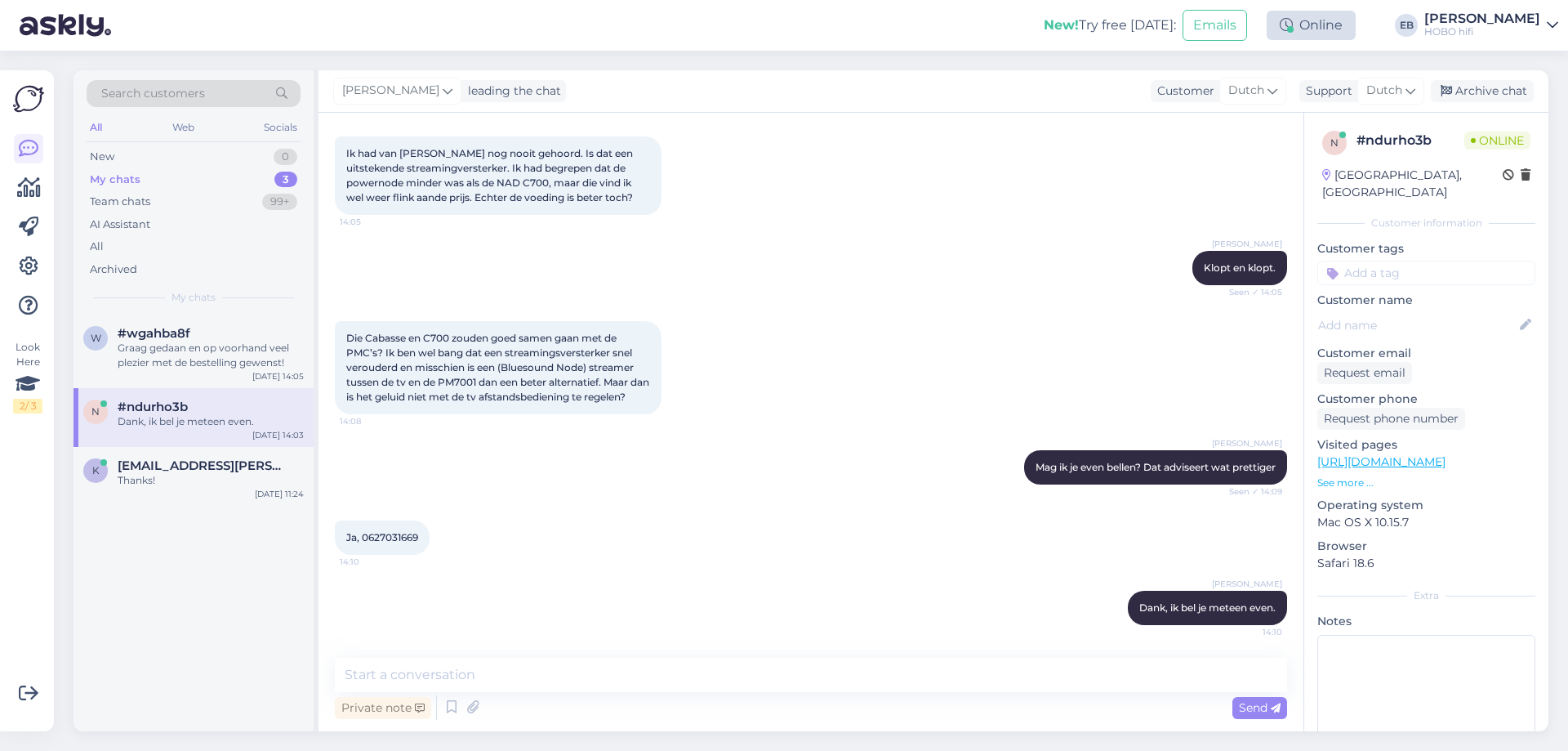
click at [1328, 25] on div "Online" at bounding box center [1311, 25] width 89 height 29
click at [1343, 103] on button "24 hours" at bounding box center [1311, 112] width 63 height 18
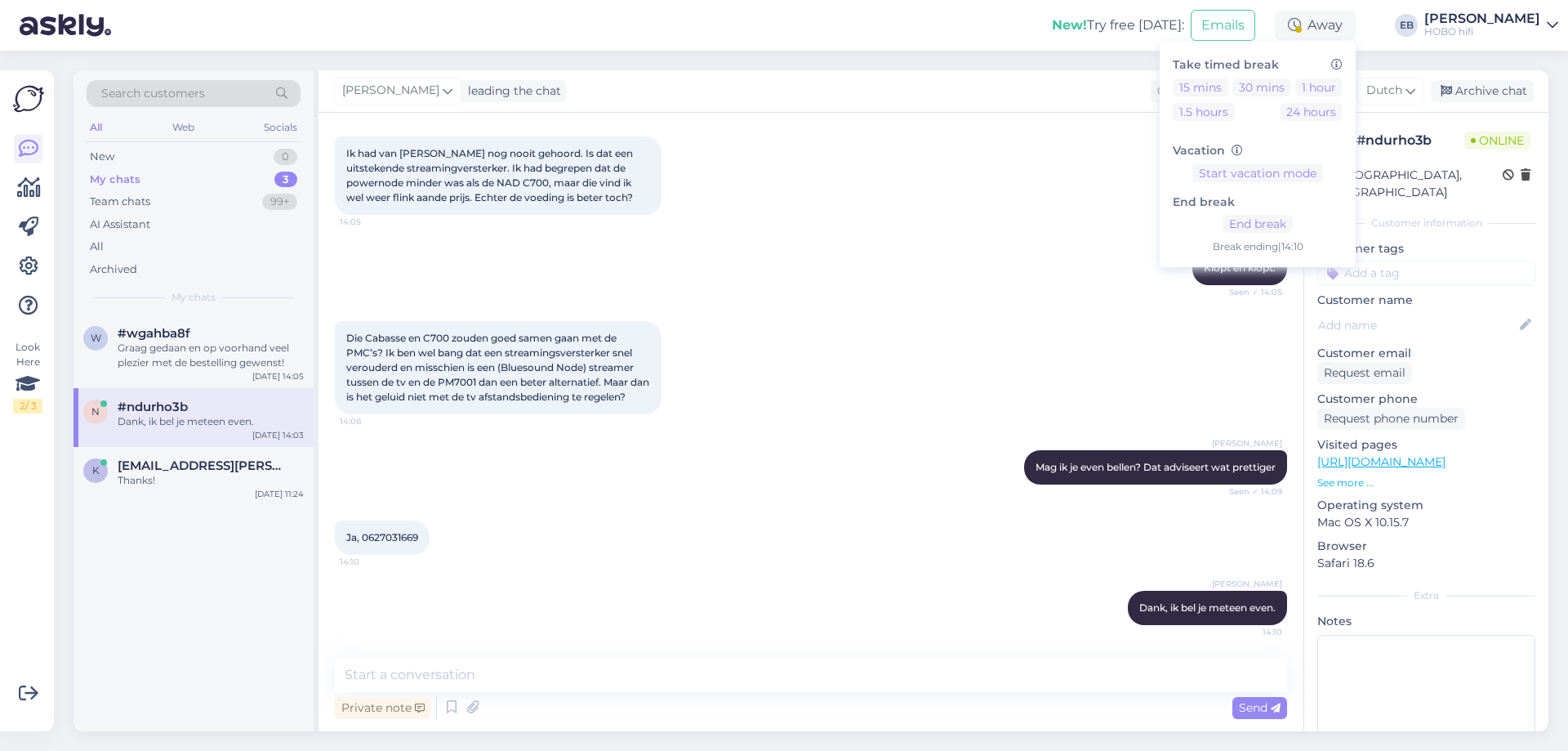
click at [1357, 482] on p "See more ..." at bounding box center [1427, 483] width 218 height 15
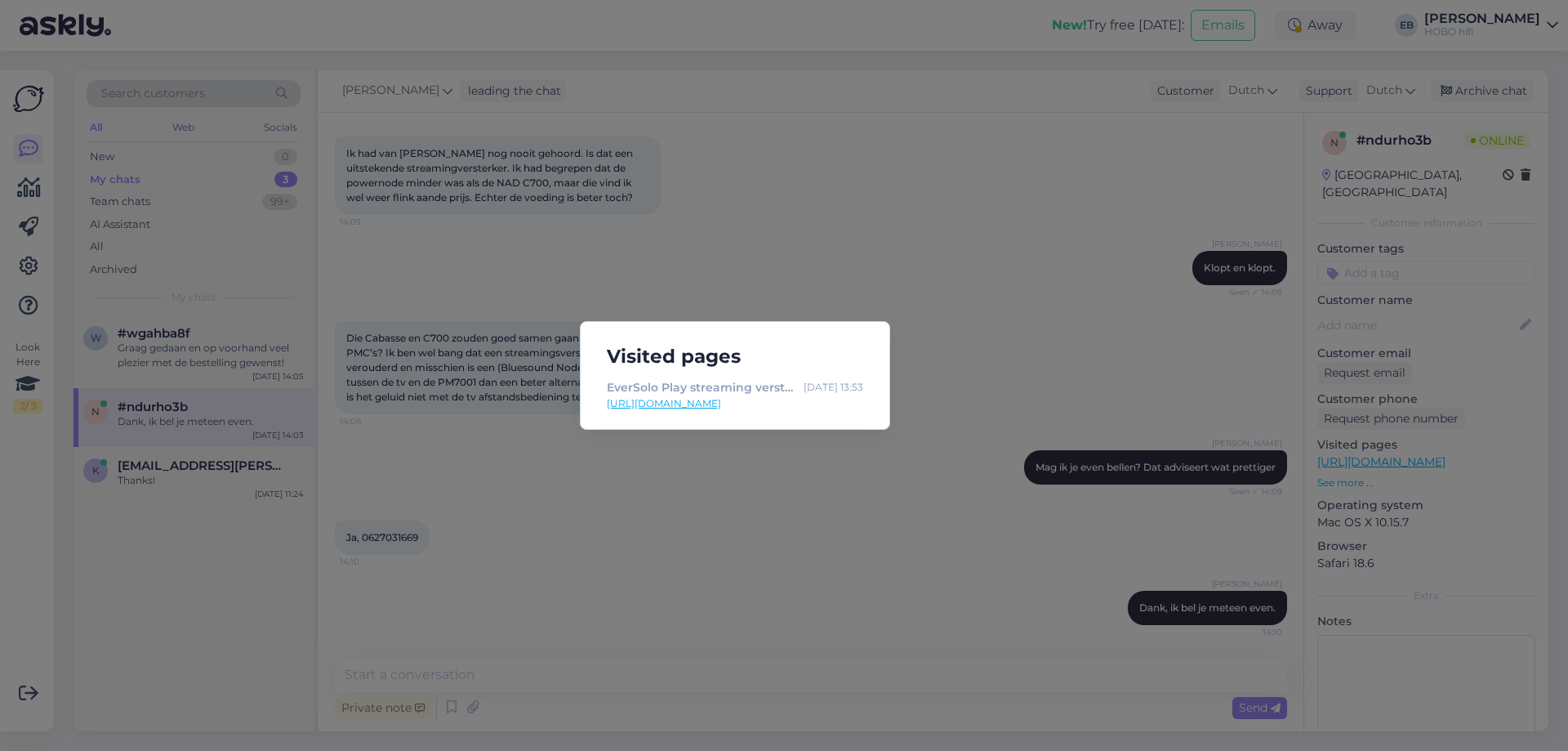
click at [993, 480] on div "Visited pages EverSolo Play streaming versterker [DATE] 13:53 [URL][DOMAIN_NAME]" at bounding box center [784, 375] width 1568 height 751
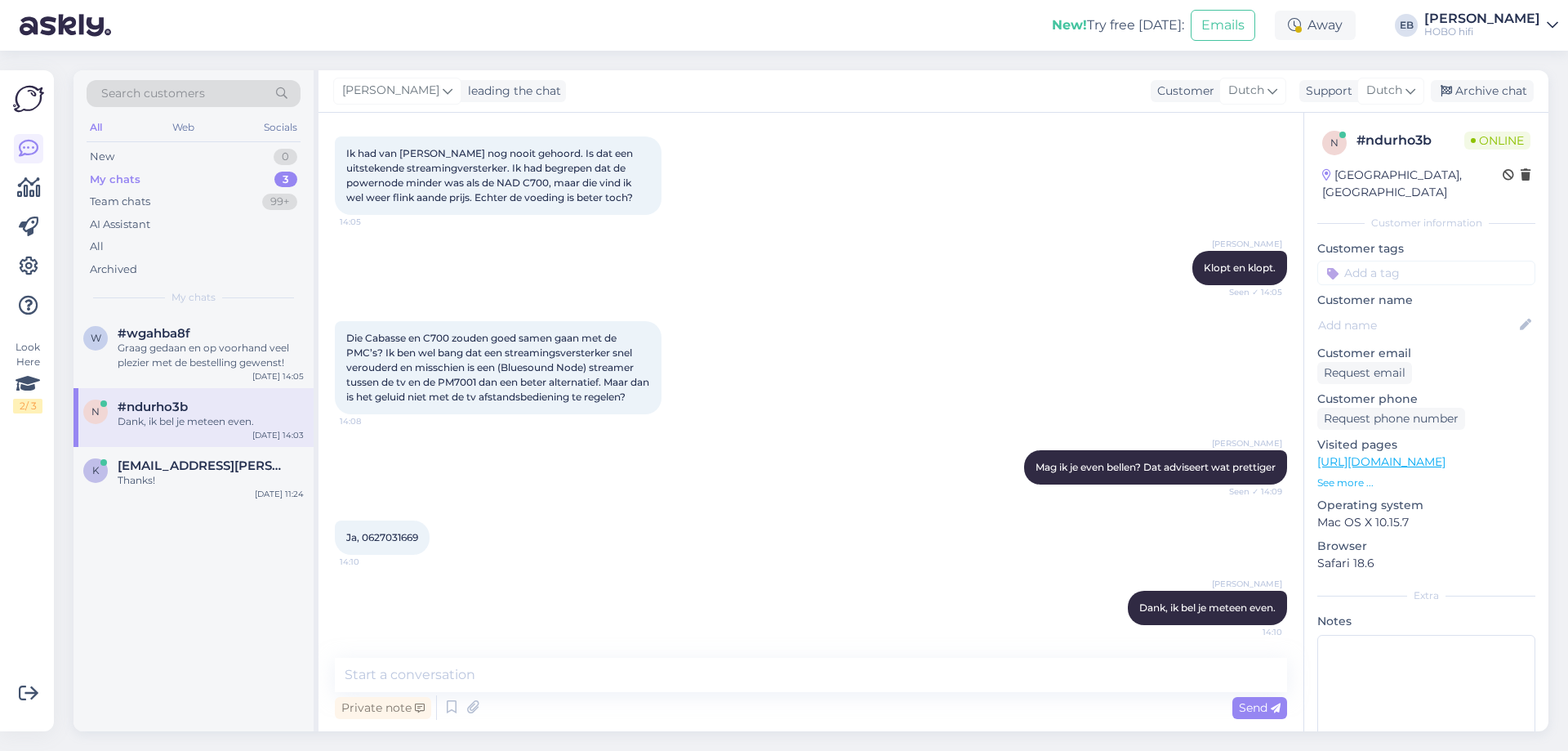
click at [915, 492] on div "[PERSON_NAME] Mag ik je even bellen? Dat adviseert wat prettiger Seen ✓ 14:09" at bounding box center [810, 467] width 952 height 71
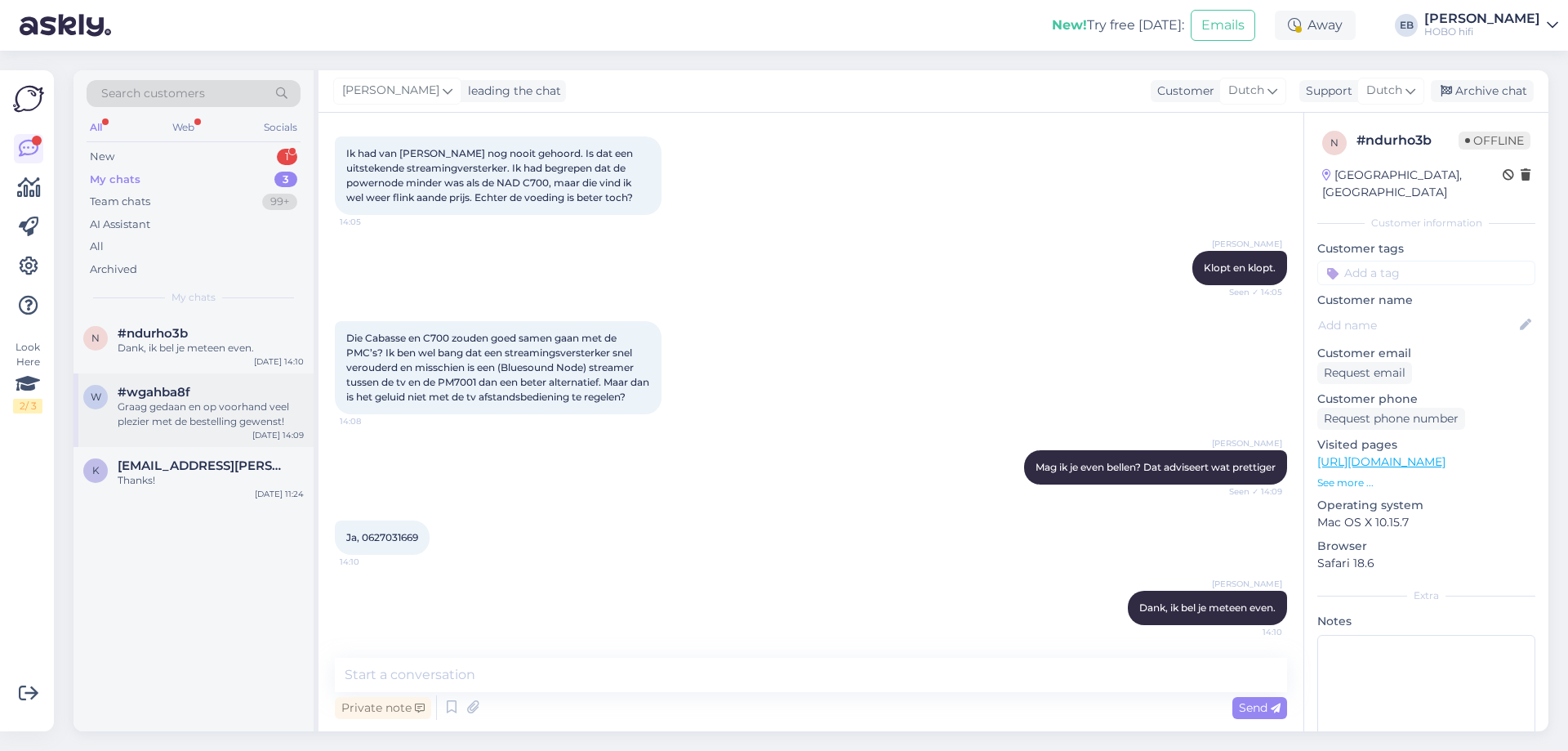
click at [250, 412] on div "Graag gedaan en op voorhand veel plezier met de bestelling gewenst!" at bounding box center [211, 414] width 186 height 29
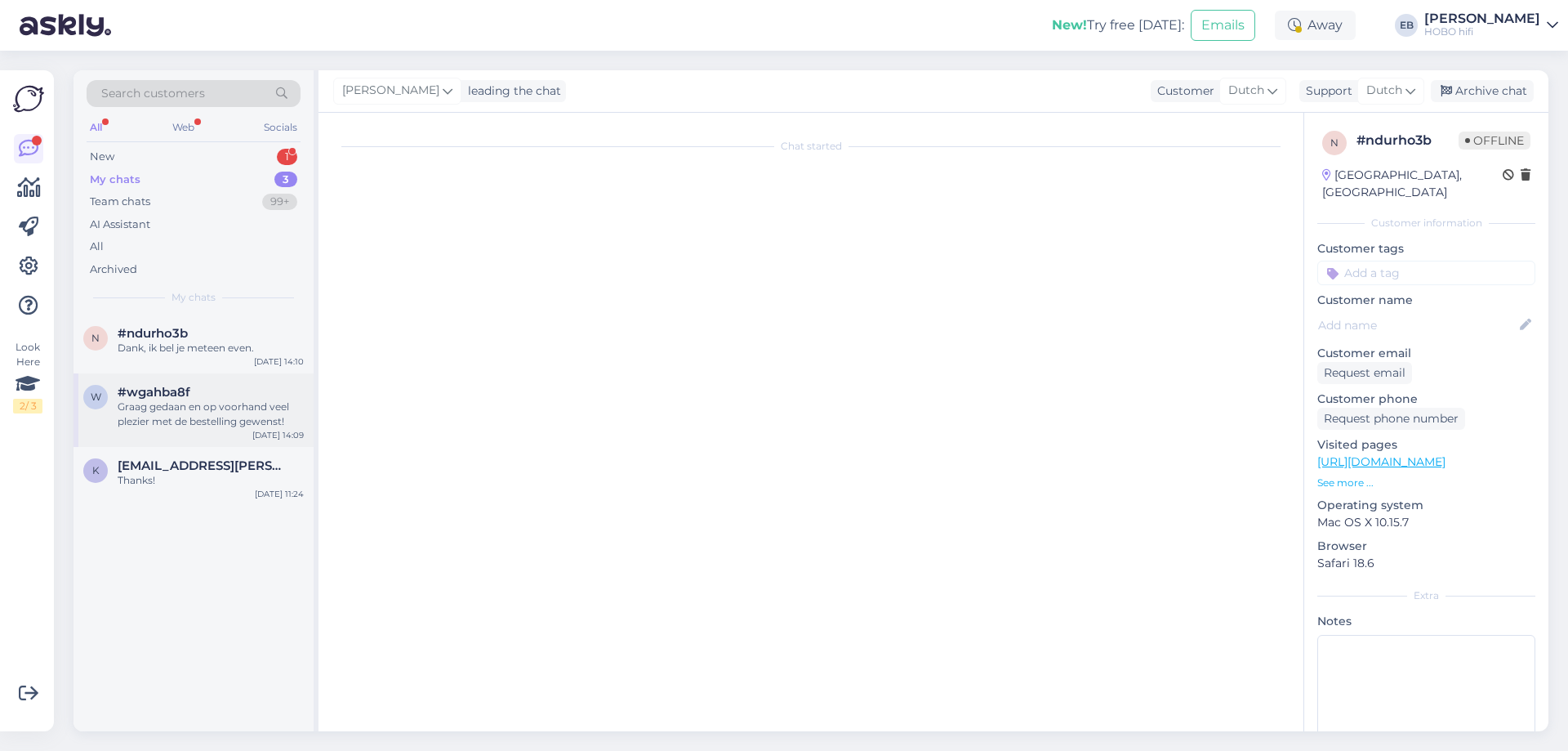
scroll to position [252, 0]
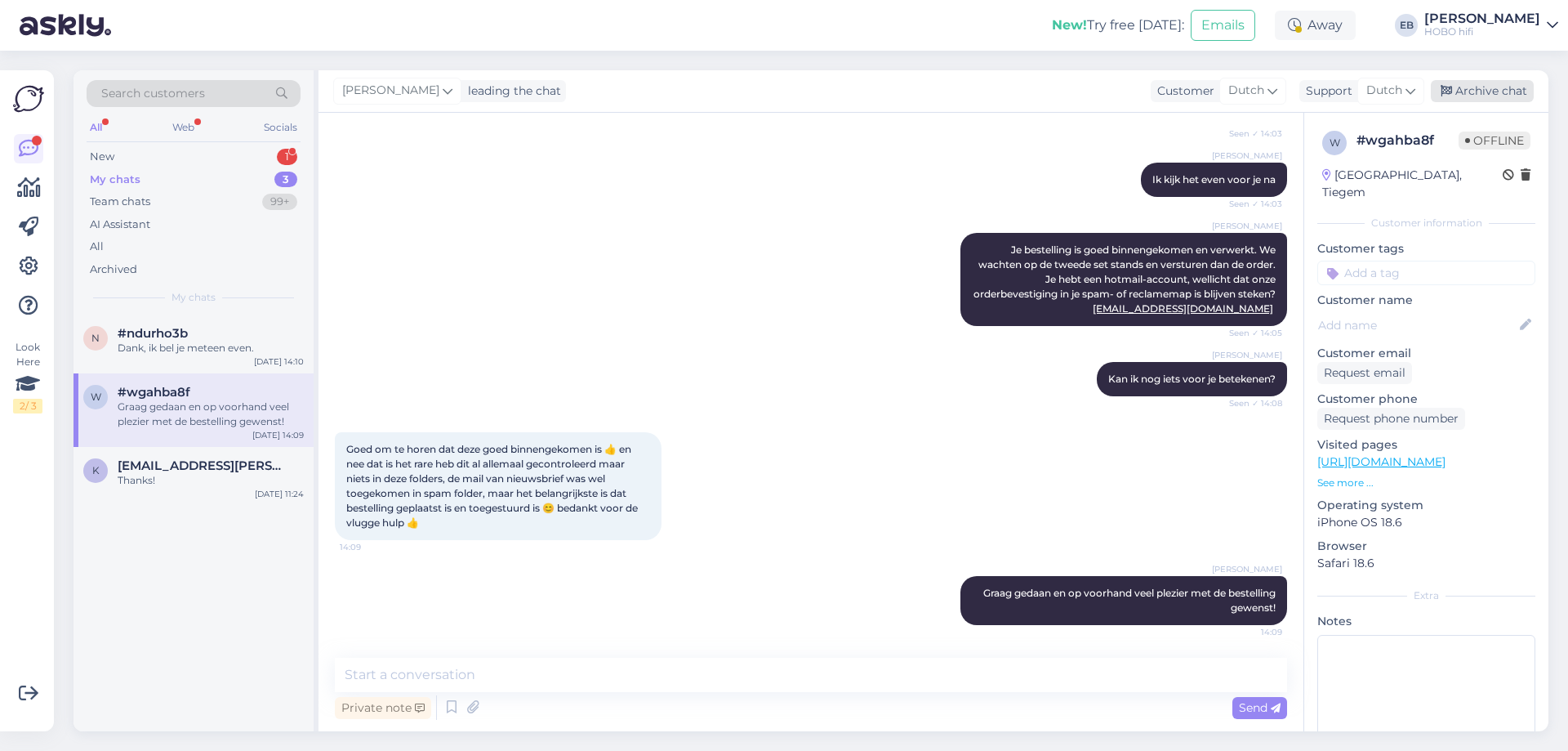
click at [1498, 95] on div "Archive chat" at bounding box center [1483, 91] width 103 height 22
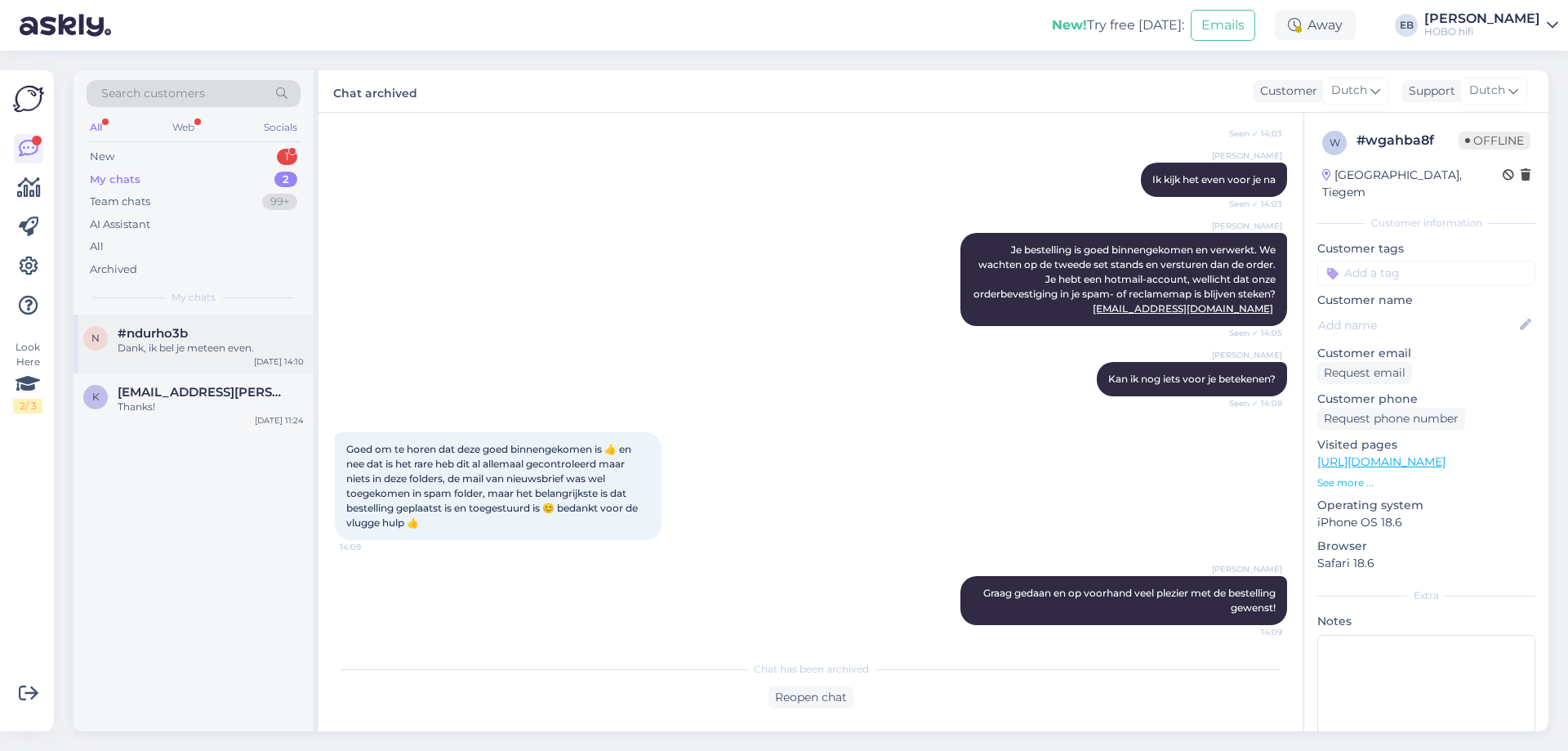
click at [237, 358] on div "n #ndurho3b Dank, ik bel je meteen even. [DATE] 14:10" at bounding box center [193, 344] width 240 height 58
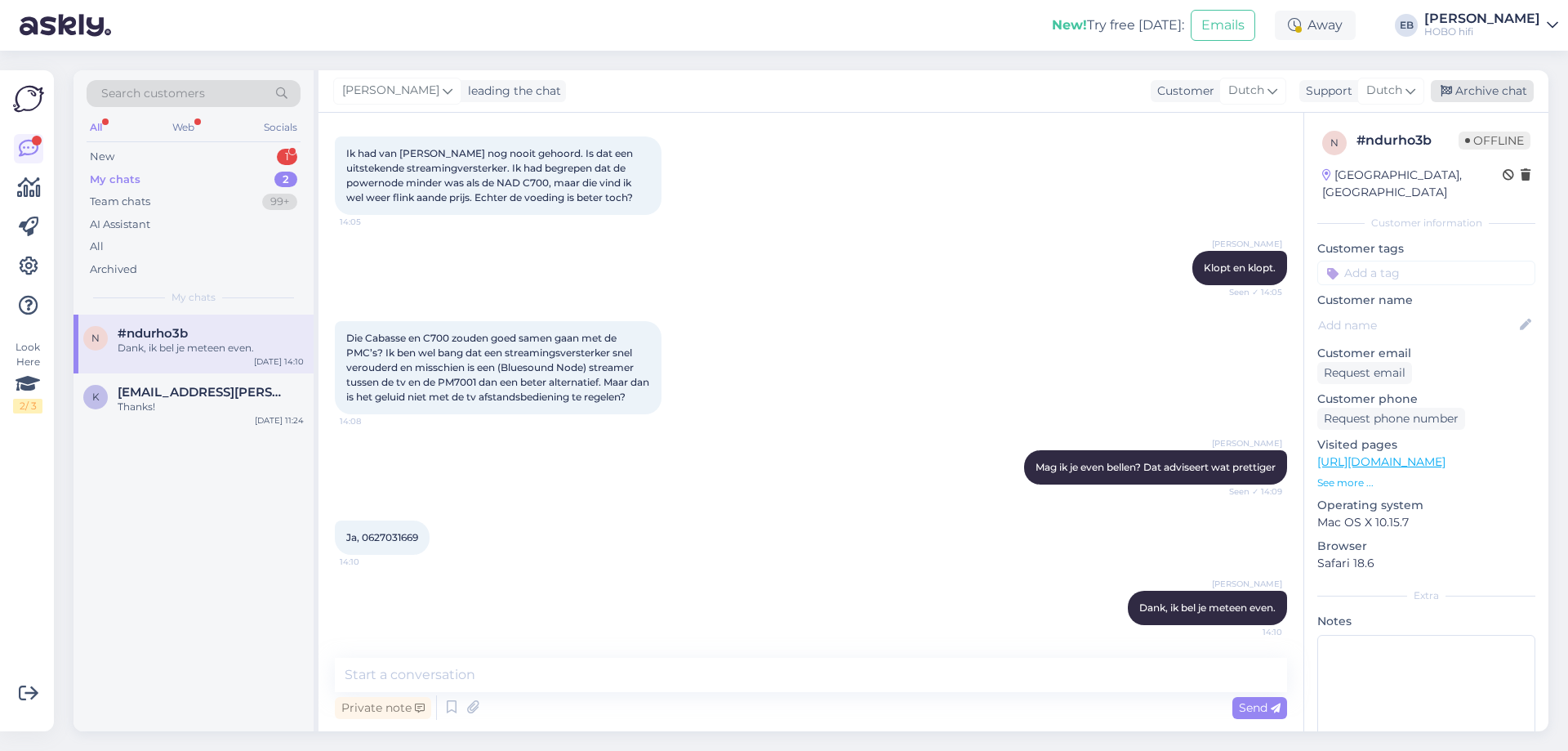
click at [1491, 96] on div "Archive chat" at bounding box center [1483, 91] width 103 height 22
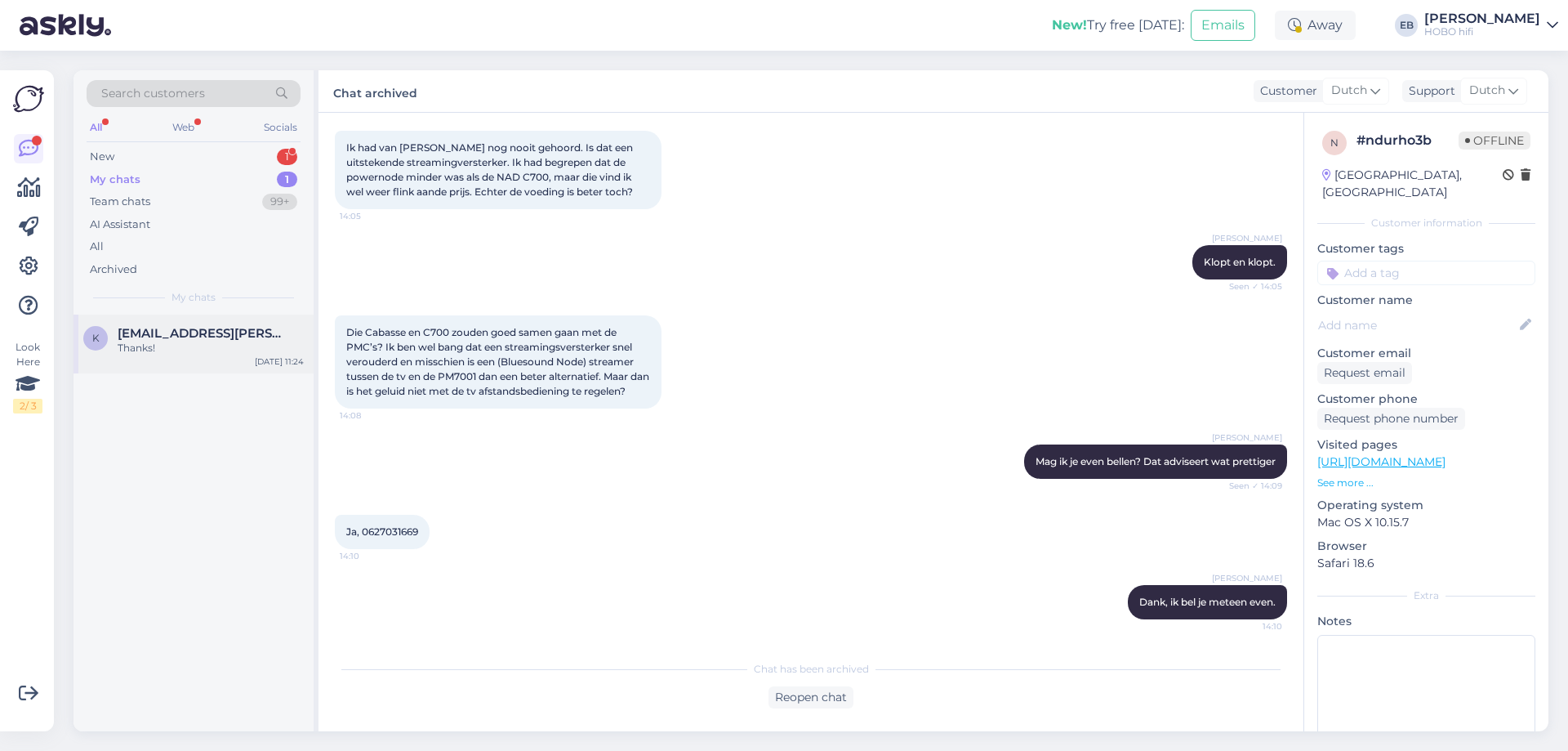
click at [163, 342] on div "Thanks!" at bounding box center [211, 348] width 186 height 15
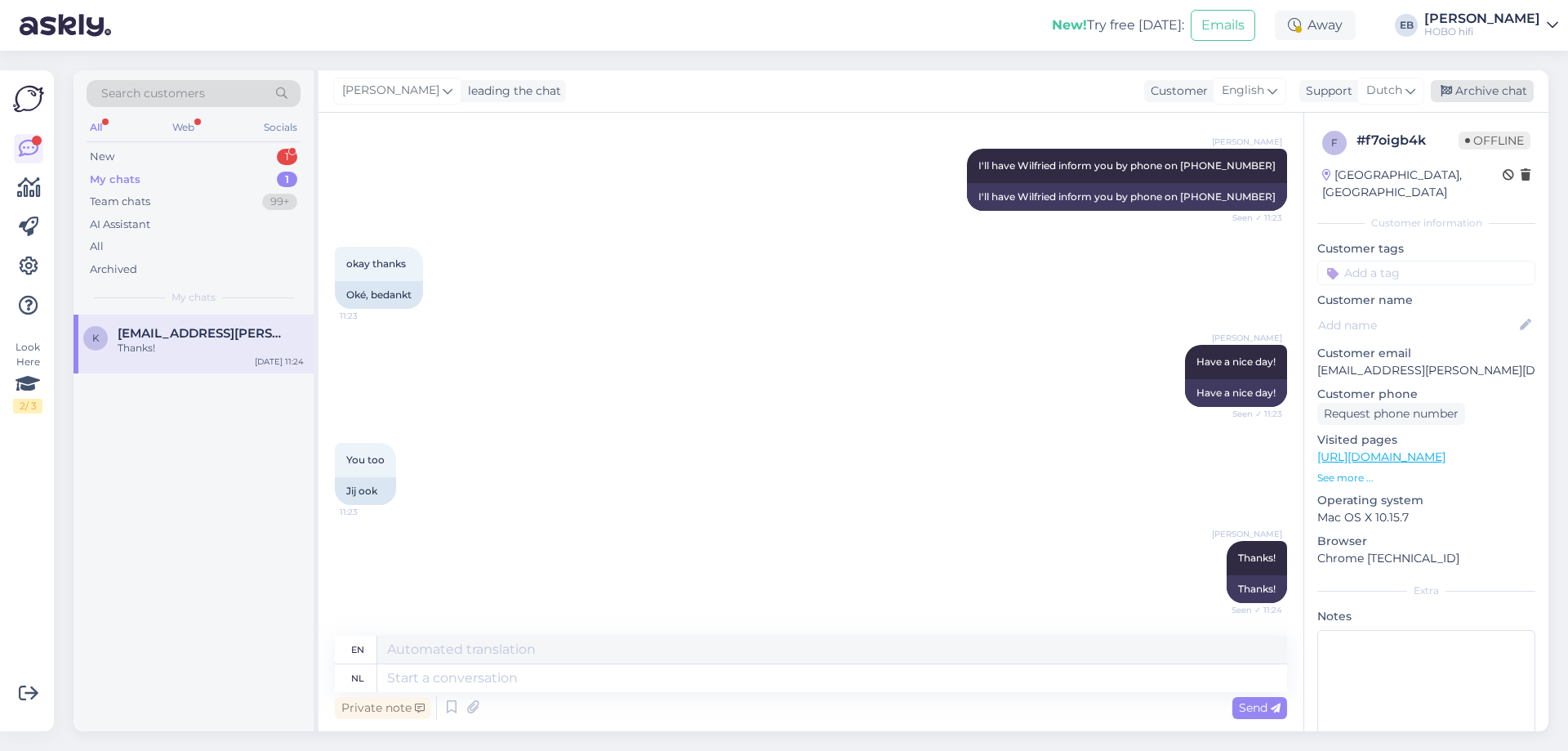
click at [1490, 93] on div "Archive chat" at bounding box center [1483, 91] width 103 height 22
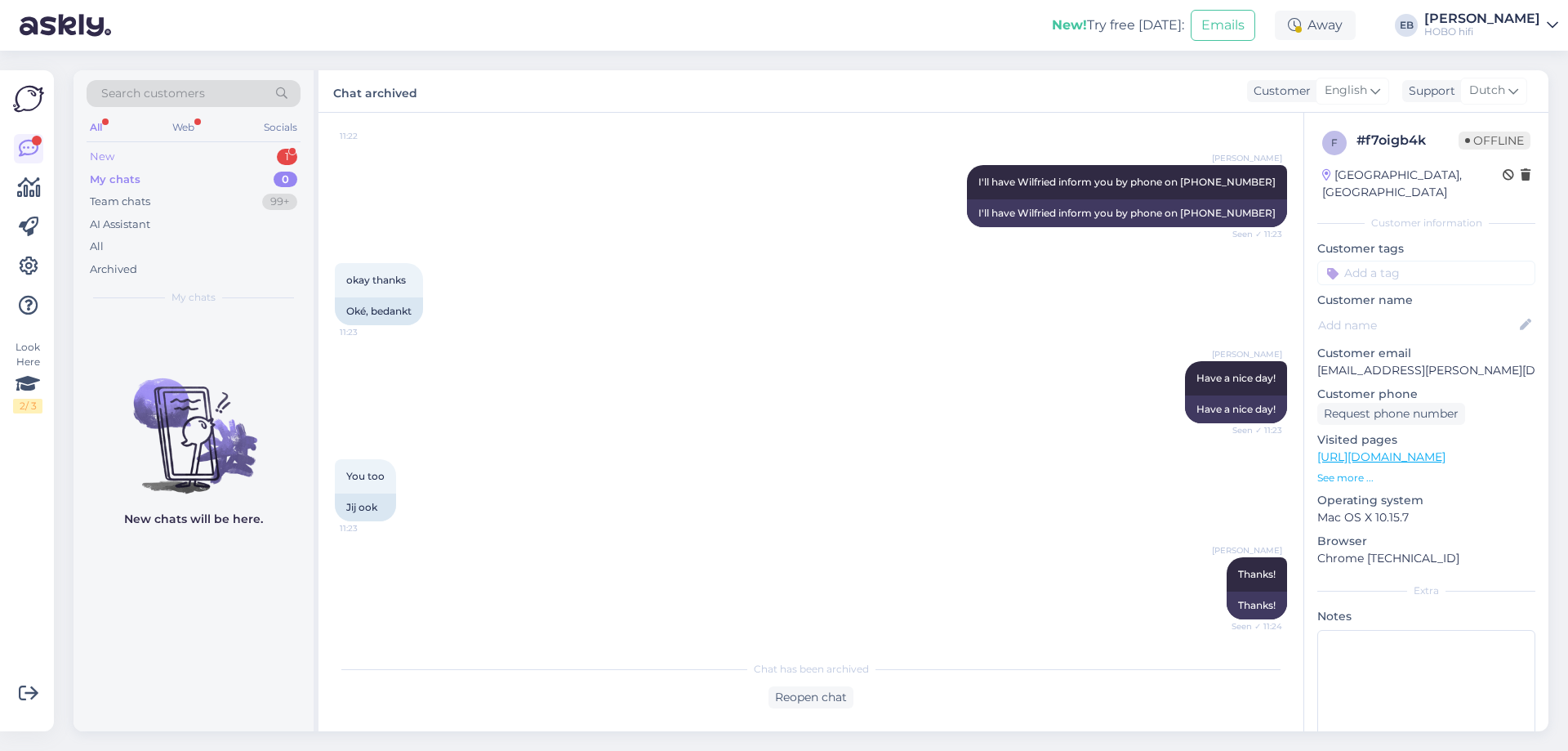
click at [116, 161] on div "New 1" at bounding box center [194, 157] width 214 height 23
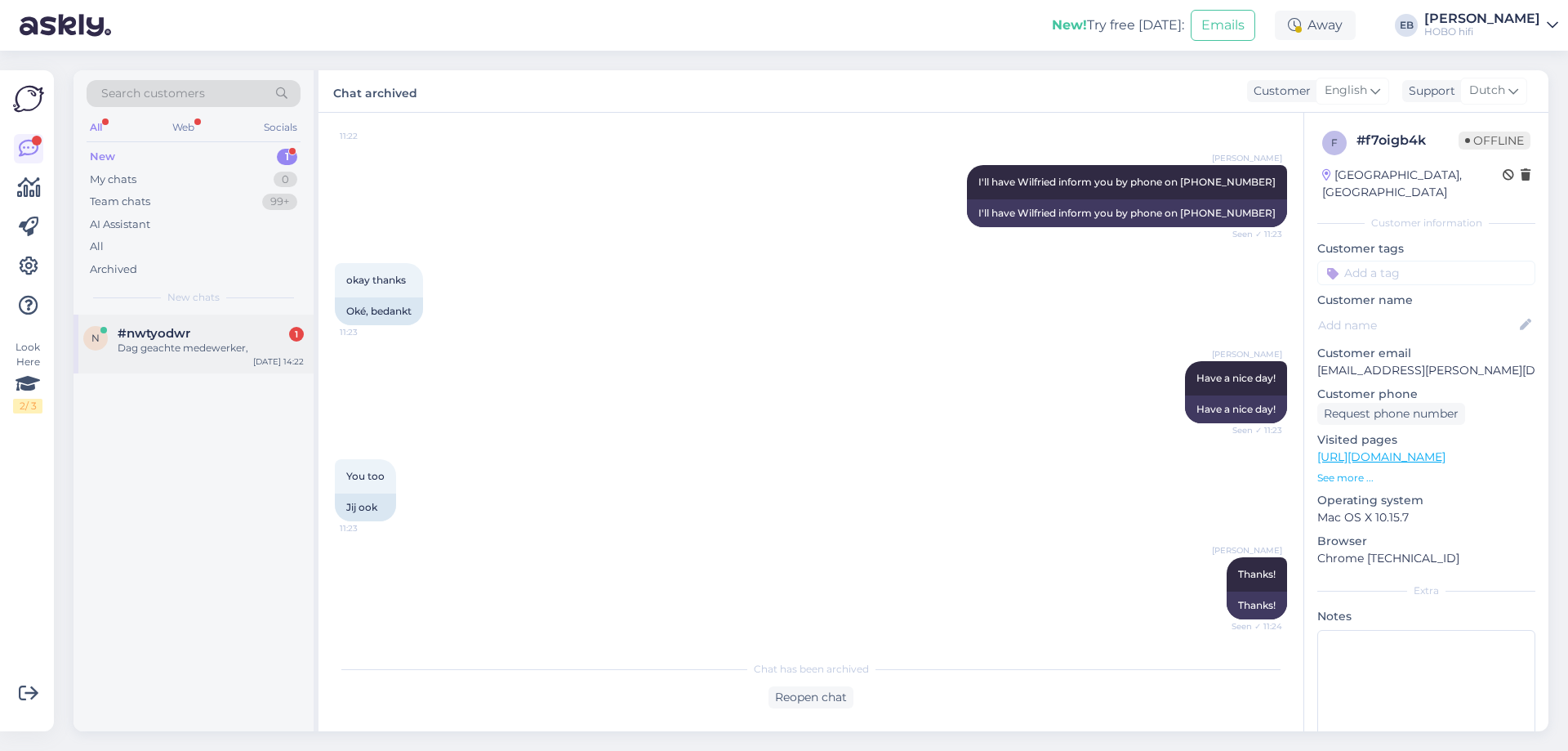
click at [196, 345] on div "Dag geachte medewerker," at bounding box center [211, 348] width 186 height 15
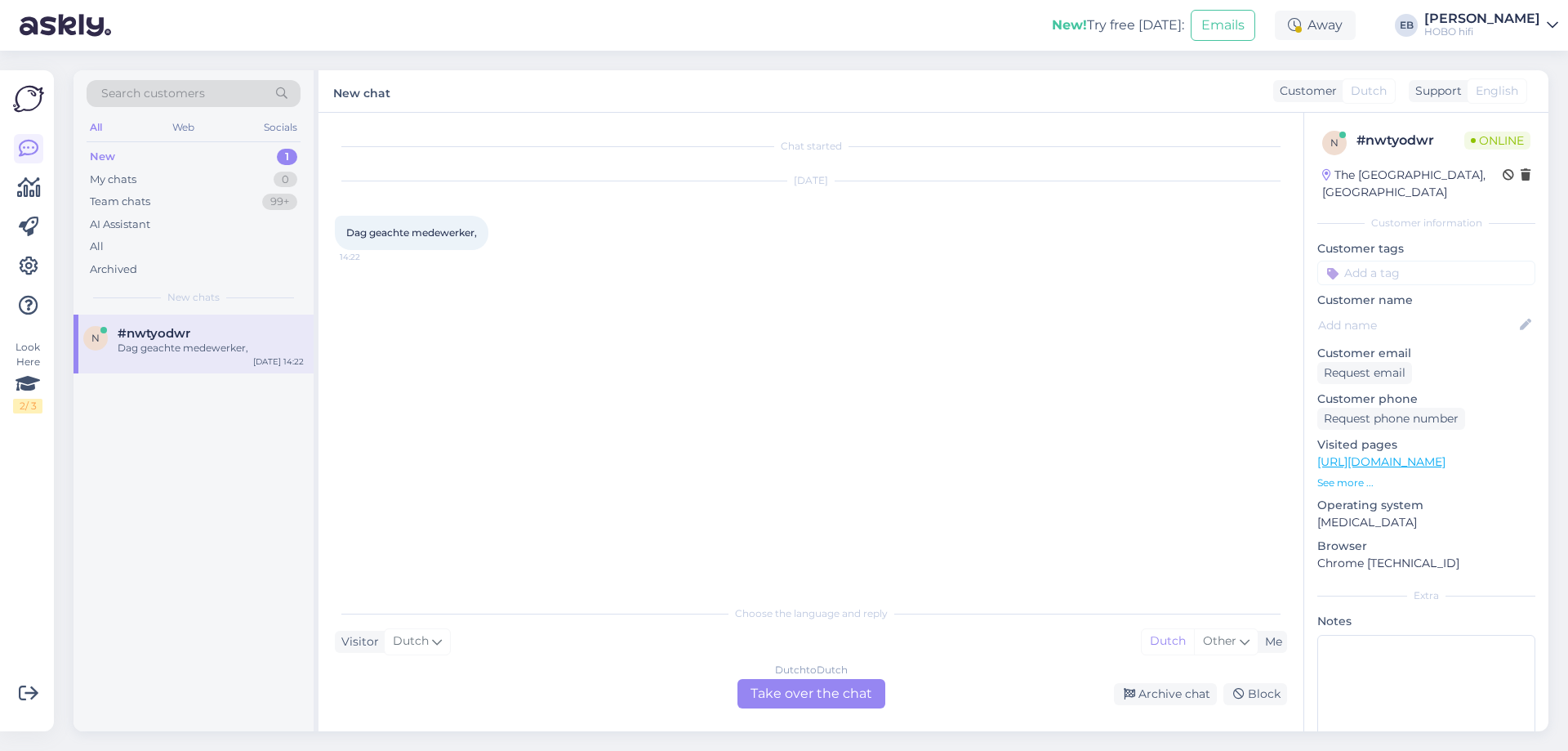
click at [840, 686] on div "Dutch to Dutch Take over the chat" at bounding box center [811, 693] width 148 height 29
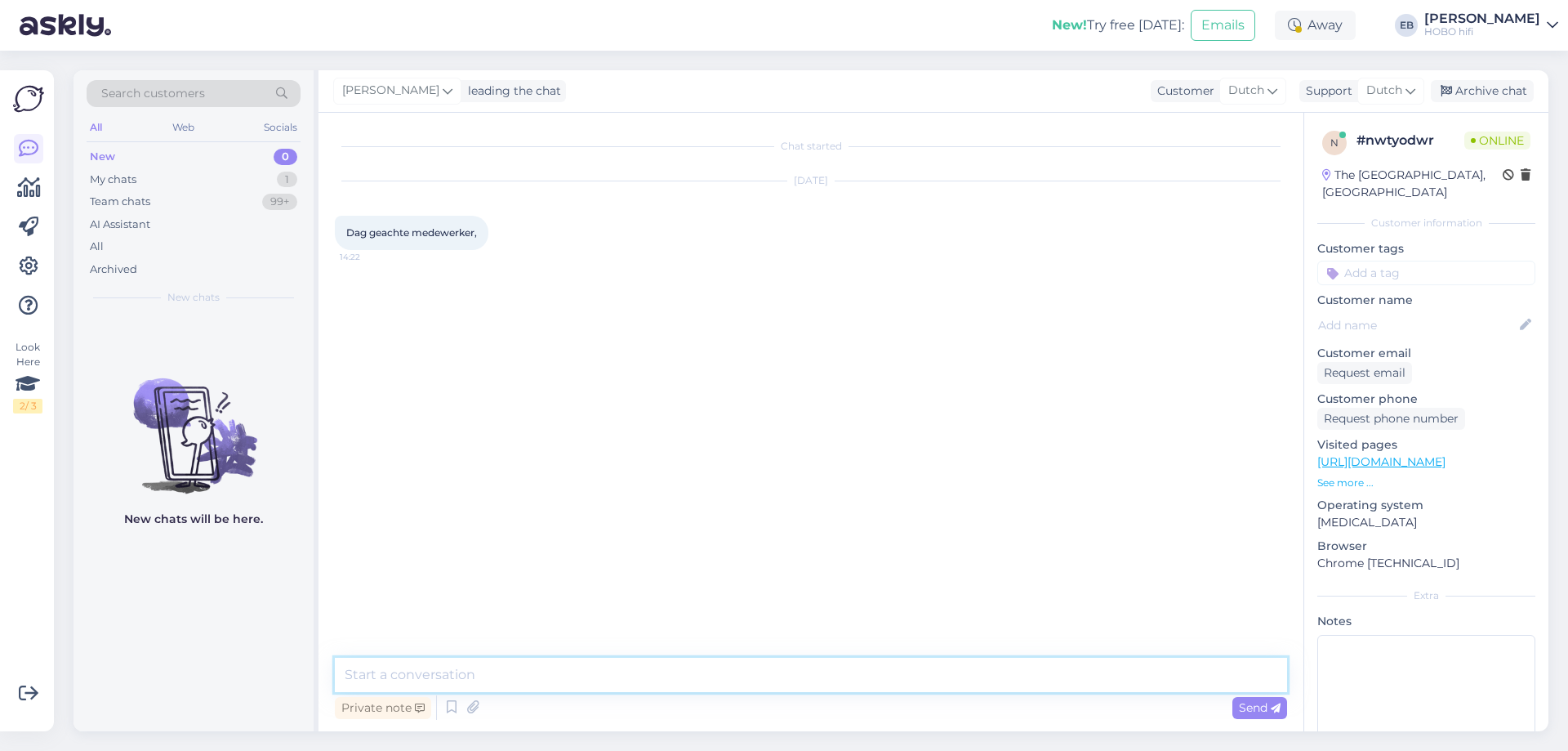
click at [561, 676] on textarea at bounding box center [810, 674] width 952 height 34
type textarea "Goedemiddag,"
type textarea "wat kan ik voor je betekenen?"
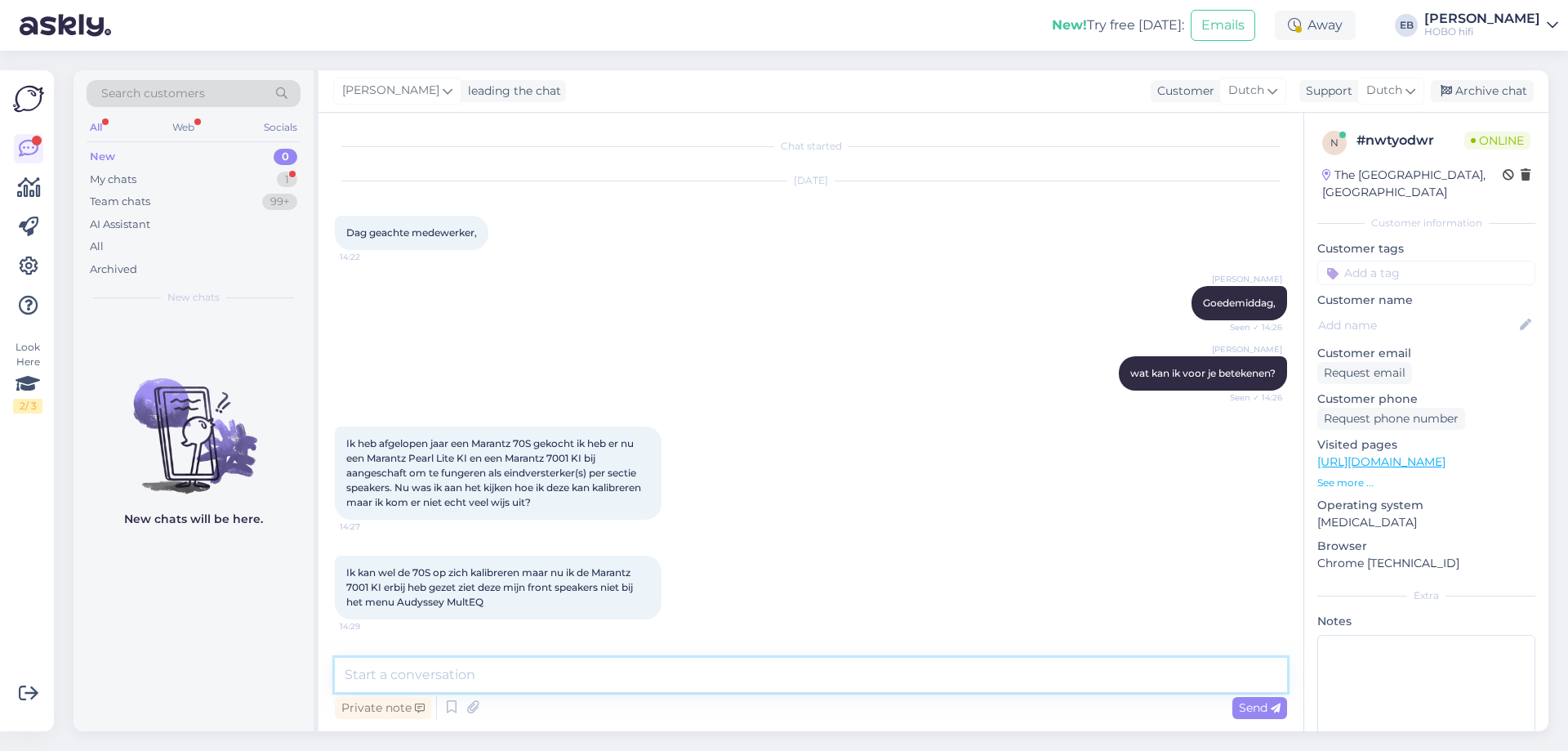
click at [550, 683] on textarea at bounding box center [810, 674] width 952 height 34
click at [838, 255] on div "[DATE] Dag geachte medewerker, 14:22" at bounding box center [810, 216] width 952 height 105
click at [488, 684] on textarea at bounding box center [810, 674] width 952 height 34
type textarea "M"
type textarea "Als je me je telefoonnummer even geeft, help ik je persoonlijk verder. Praat wa…"
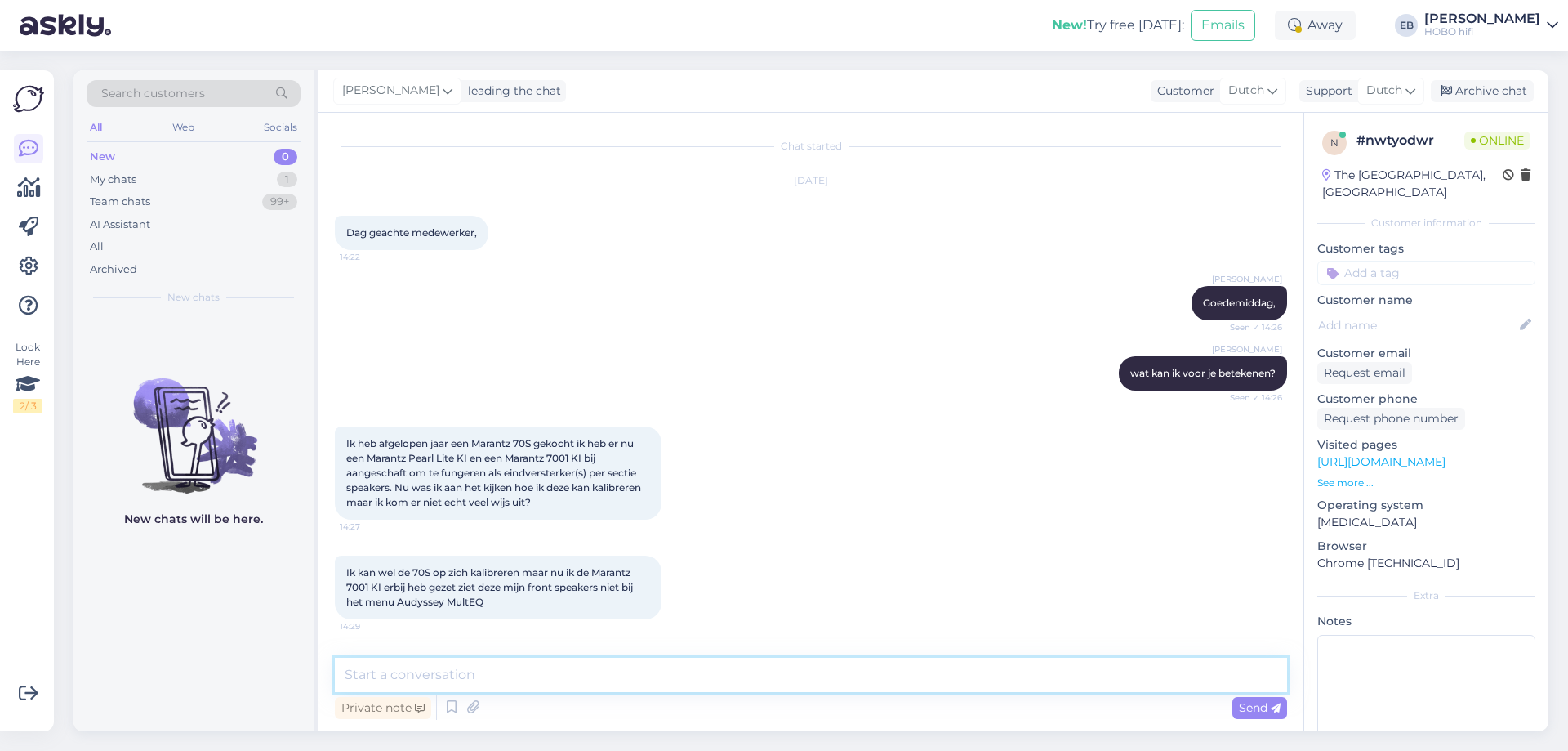
scroll to position [79, 0]
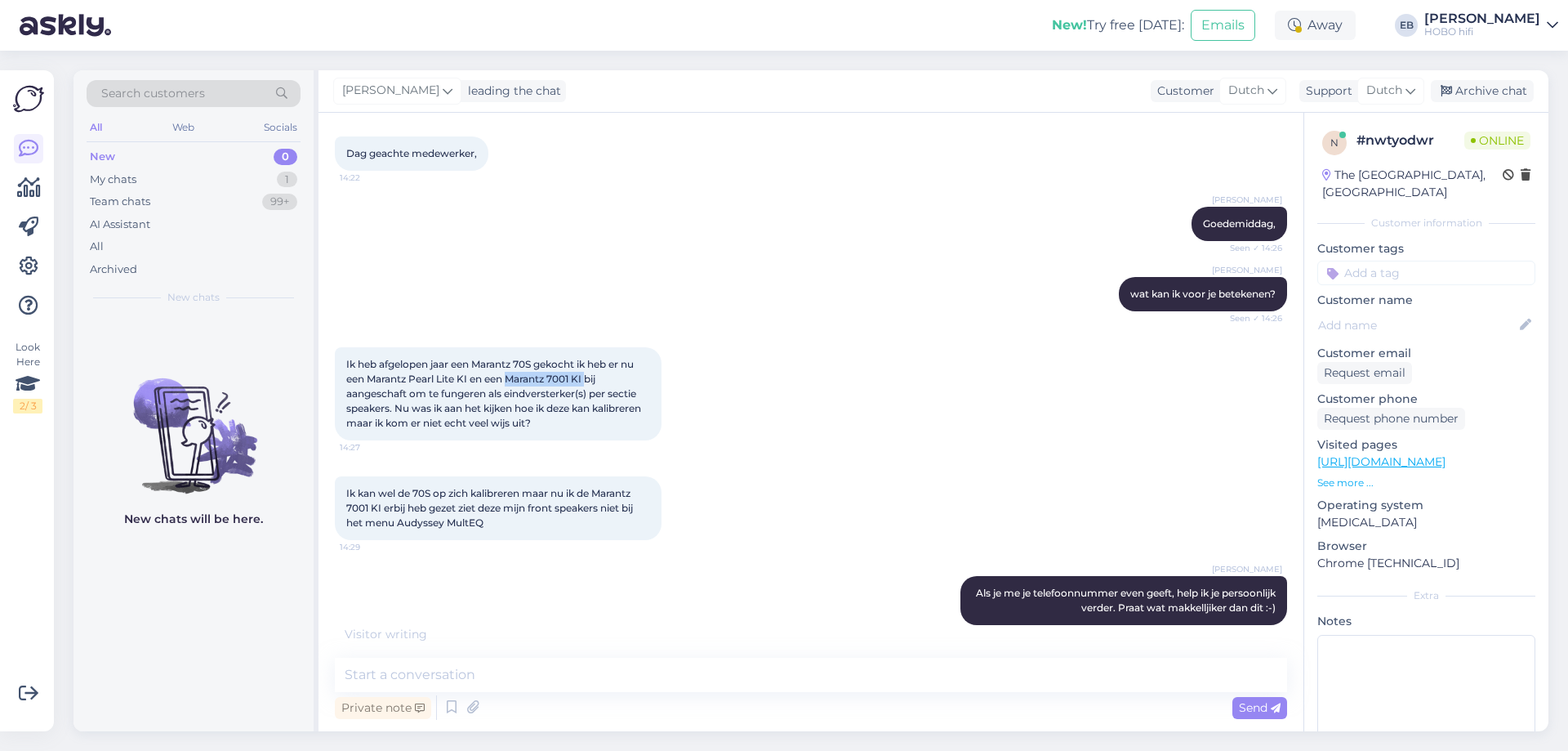
drag, startPoint x: 589, startPoint y: 381, endPoint x: 508, endPoint y: 380, distance: 81.0
click at [508, 380] on span "Ik heb afgelopen jaar een Marantz 70S gekocht ik heb er nu een Marantz Pearl Li…" at bounding box center [495, 393] width 298 height 71
copy span "Marantz 7001 KI"
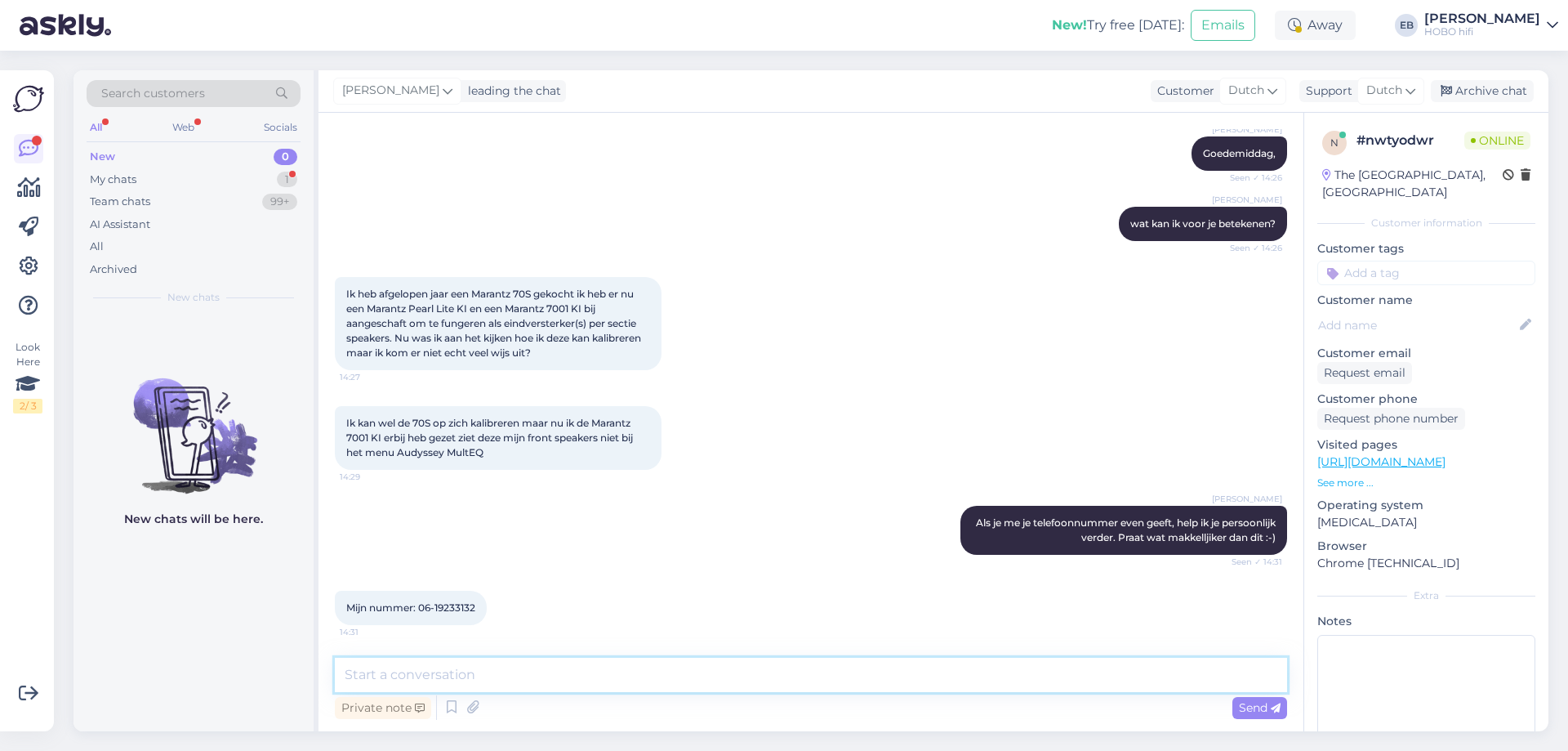
click at [806, 681] on textarea at bounding box center [810, 674] width 952 height 34
click at [1358, 283] on input at bounding box center [1427, 273] width 218 height 24
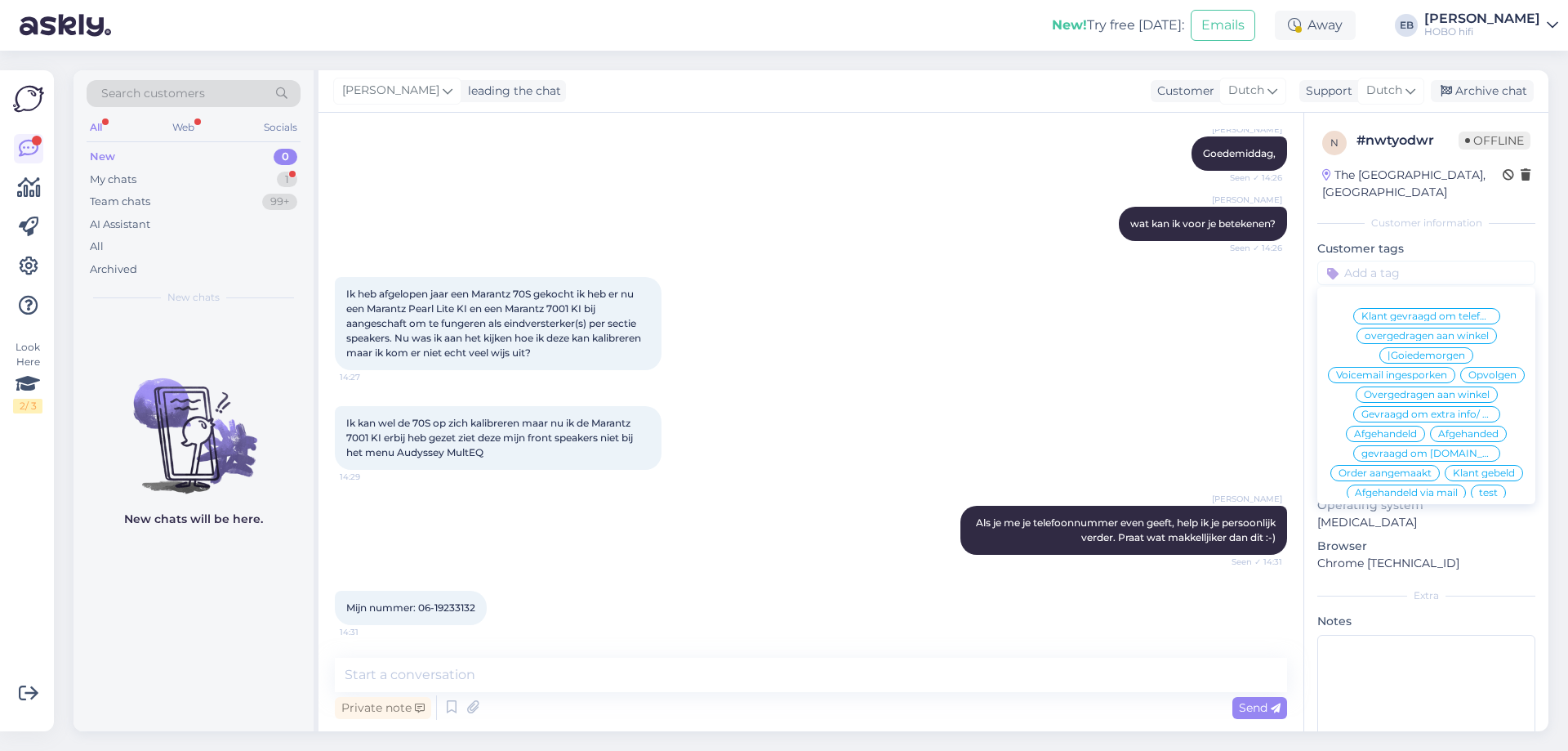
click at [643, 553] on div "[PERSON_NAME] Als je me je telefoonnummer even geeft, help ik je persoonlijk ve…" at bounding box center [810, 530] width 952 height 85
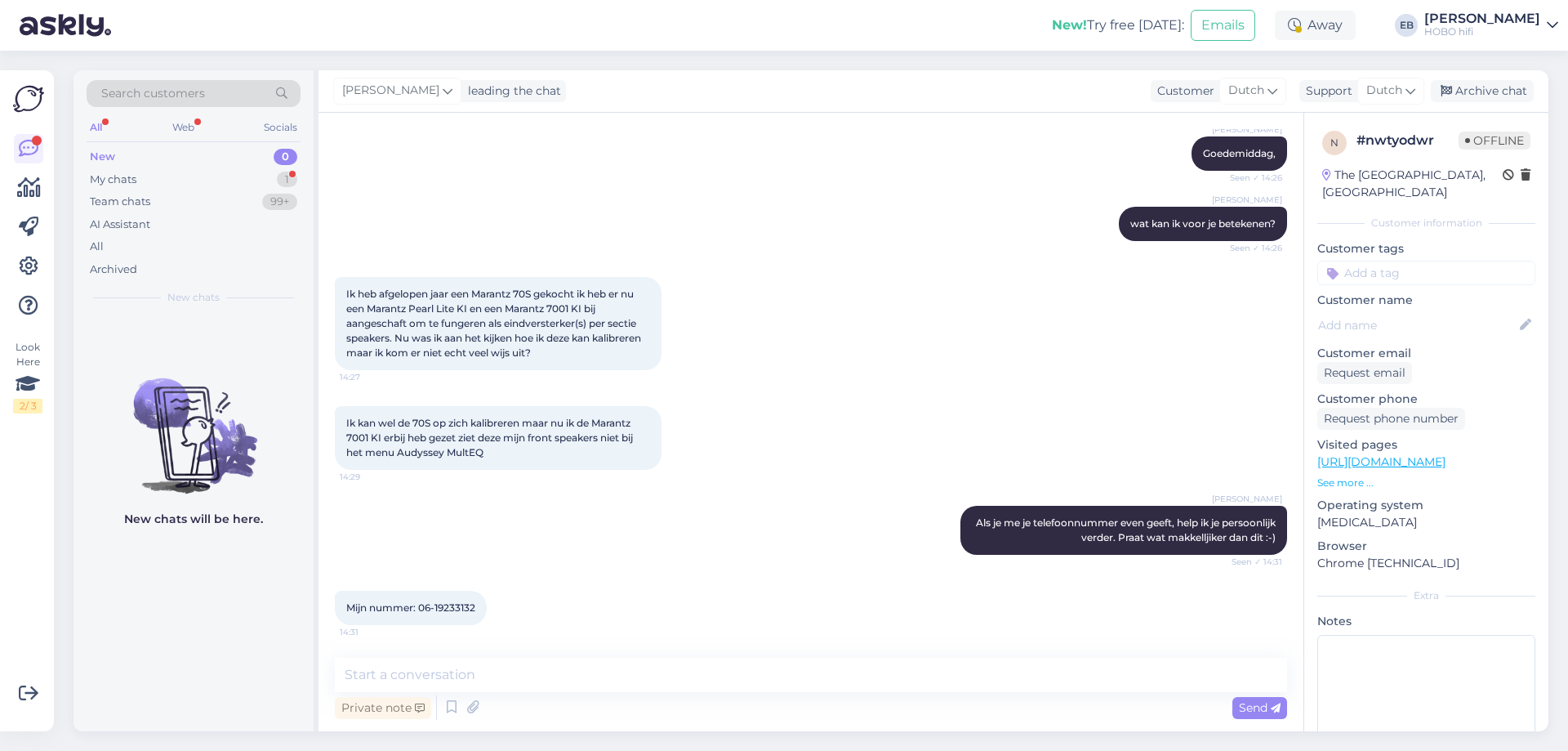
click at [615, 584] on div "Mijn nummer: 06-19233132 14:31" at bounding box center [810, 608] width 952 height 71
click at [1362, 277] on input at bounding box center [1427, 273] width 218 height 24
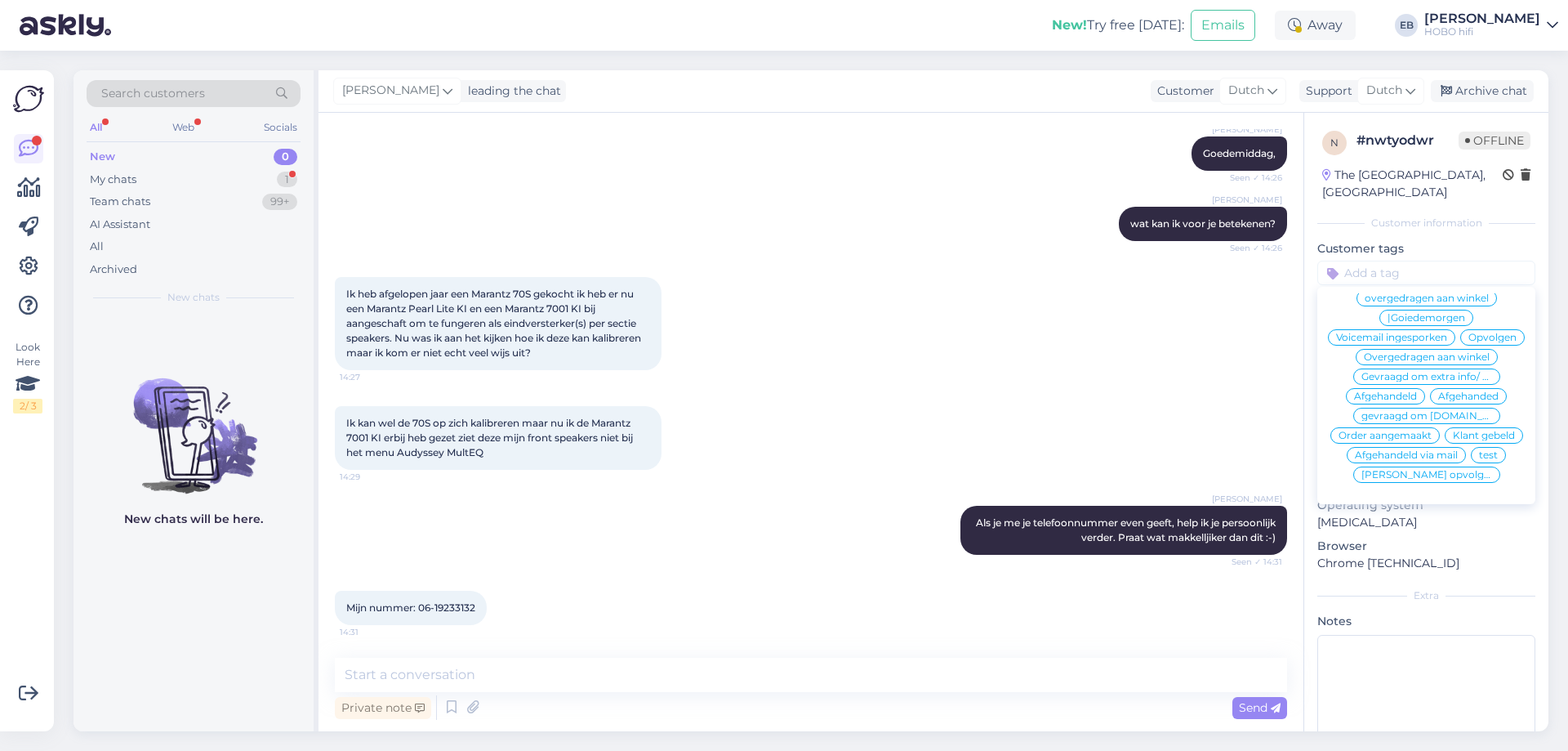
scroll to position [77, 0]
click at [1453, 436] on span "Klant gebeld" at bounding box center [1484, 434] width 62 height 9
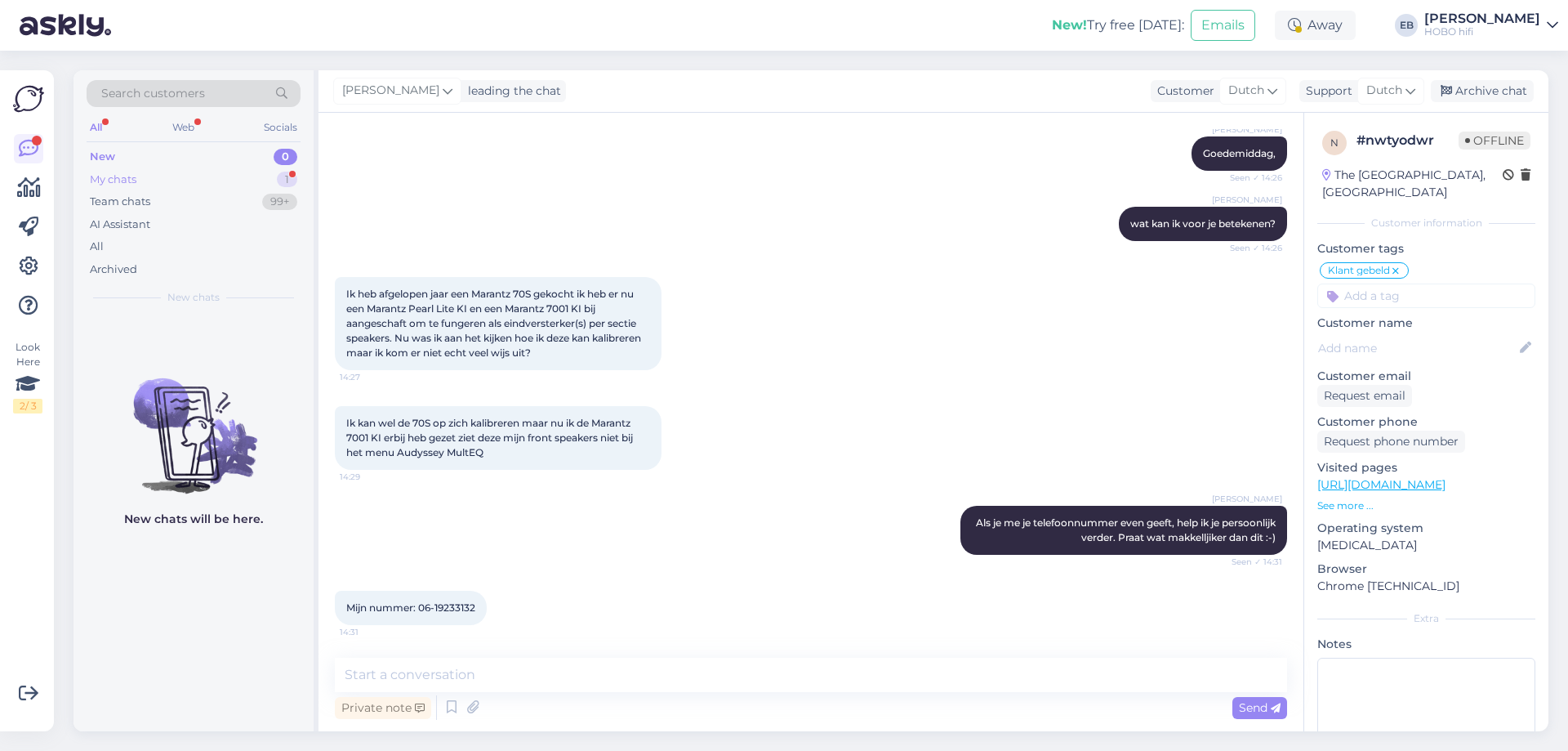
click at [256, 167] on div "New 0 My chats 1 Team chats 99+ AI Assistant All Archived" at bounding box center [194, 212] width 214 height 135
click at [1486, 84] on div "Archive chat" at bounding box center [1483, 91] width 103 height 22
click at [114, 237] on div "All" at bounding box center [194, 246] width 214 height 23
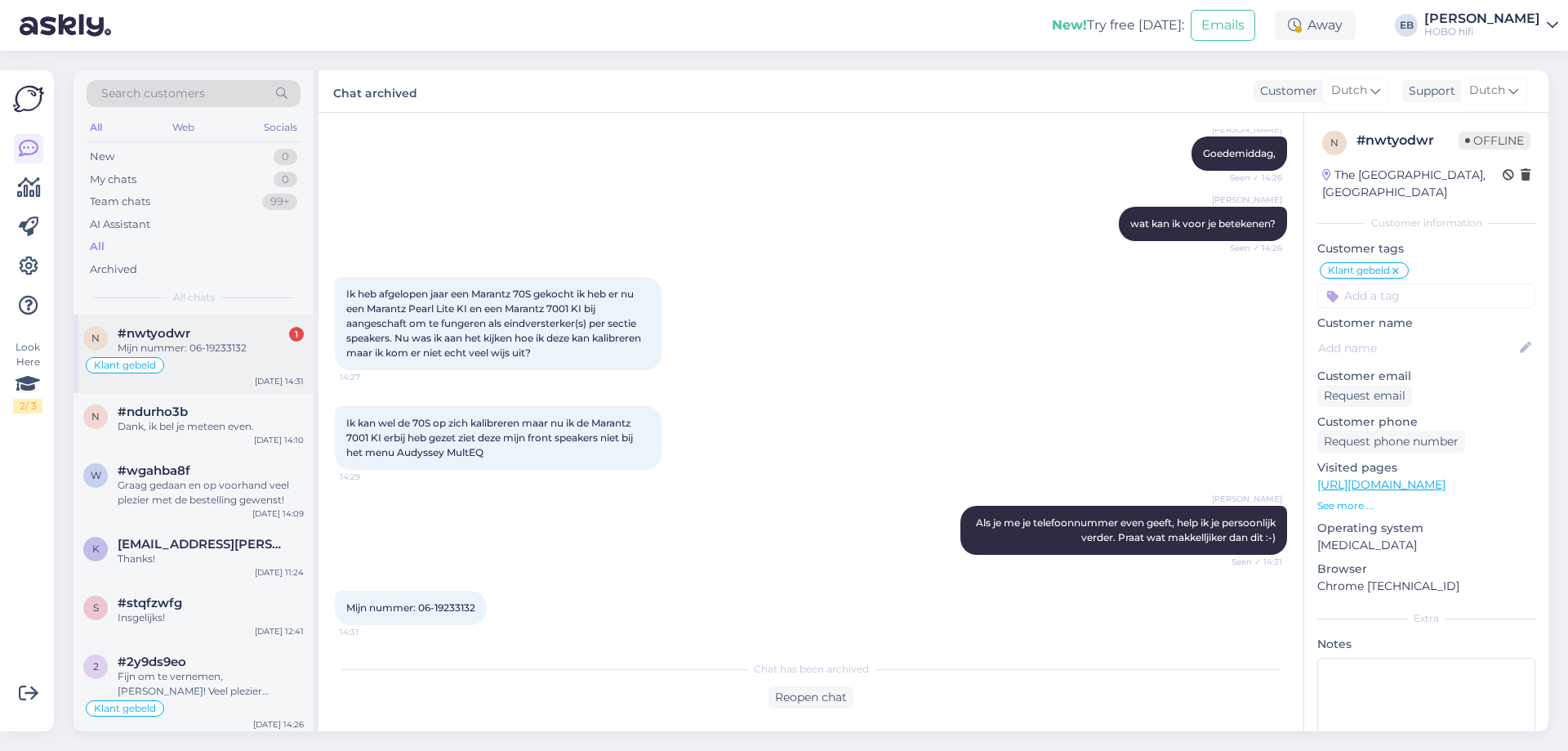
click at [184, 350] on div "Mijn nummer: 06-19233132" at bounding box center [211, 348] width 186 height 15
